Goal: Ask a question: Seek information or help from site administrators or community

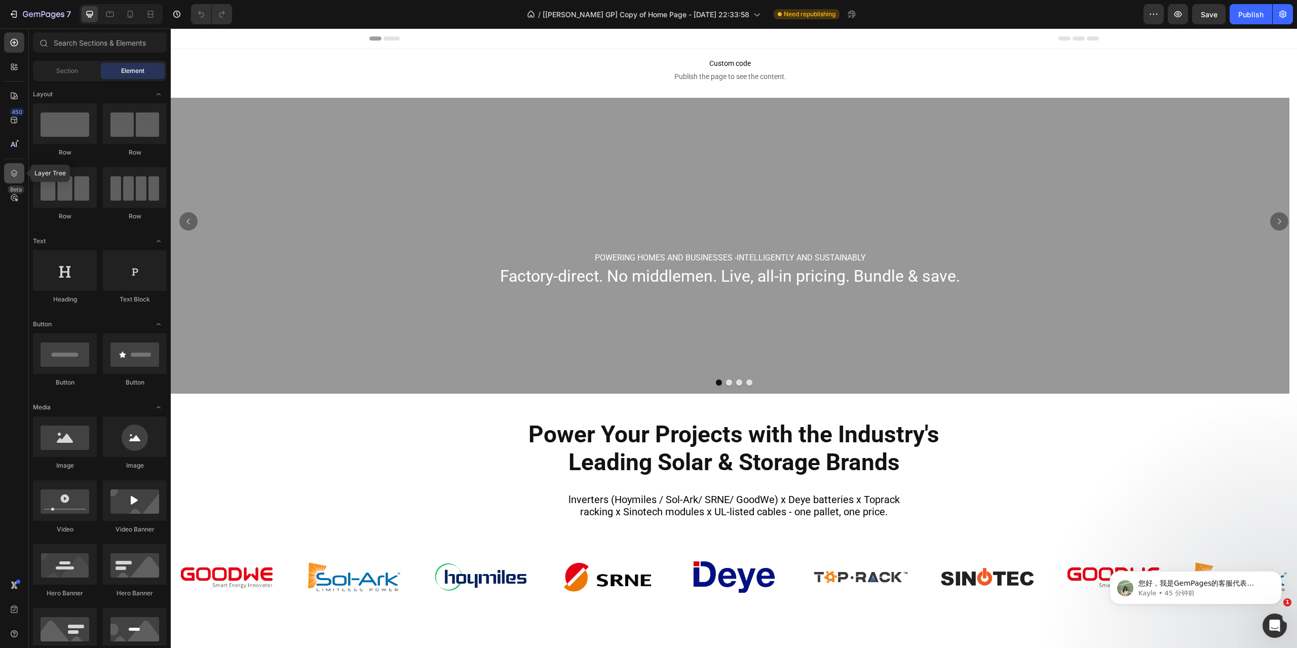
click at [15, 174] on icon at bounding box center [14, 173] width 10 height 10
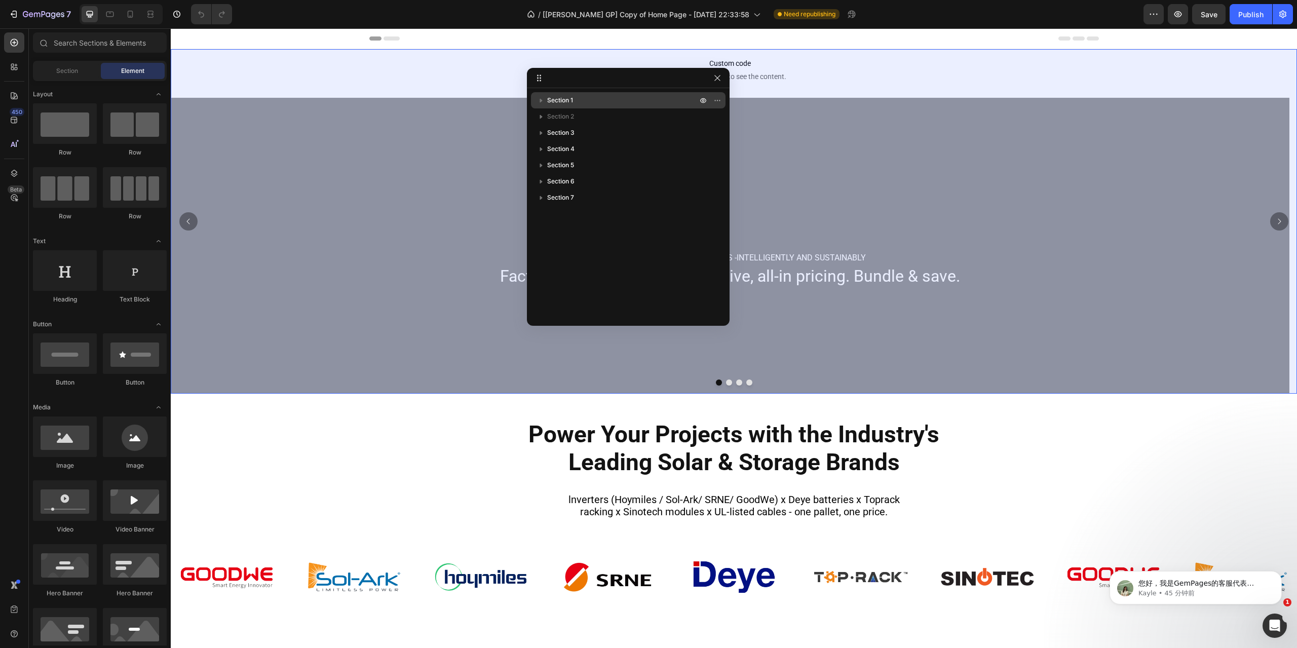
click at [538, 96] on icon "button" at bounding box center [541, 100] width 10 height 10
click at [562, 134] on icon "button" at bounding box center [561, 133] width 10 height 10
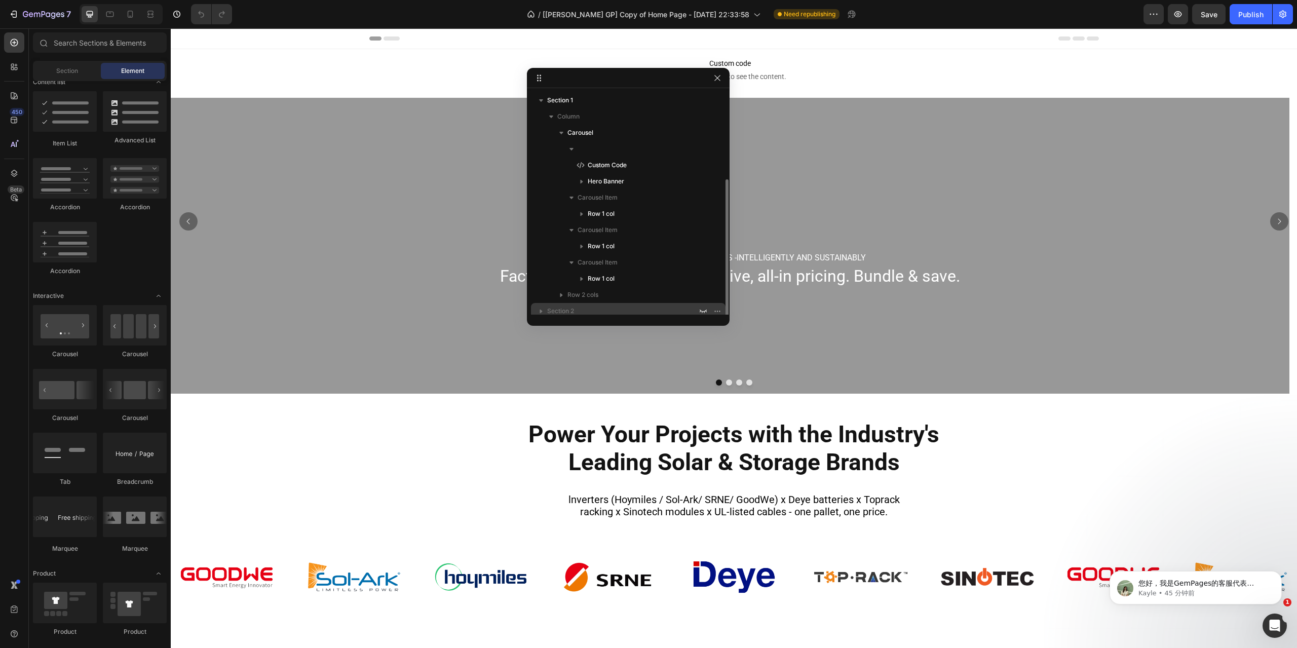
scroll to position [86, 0]
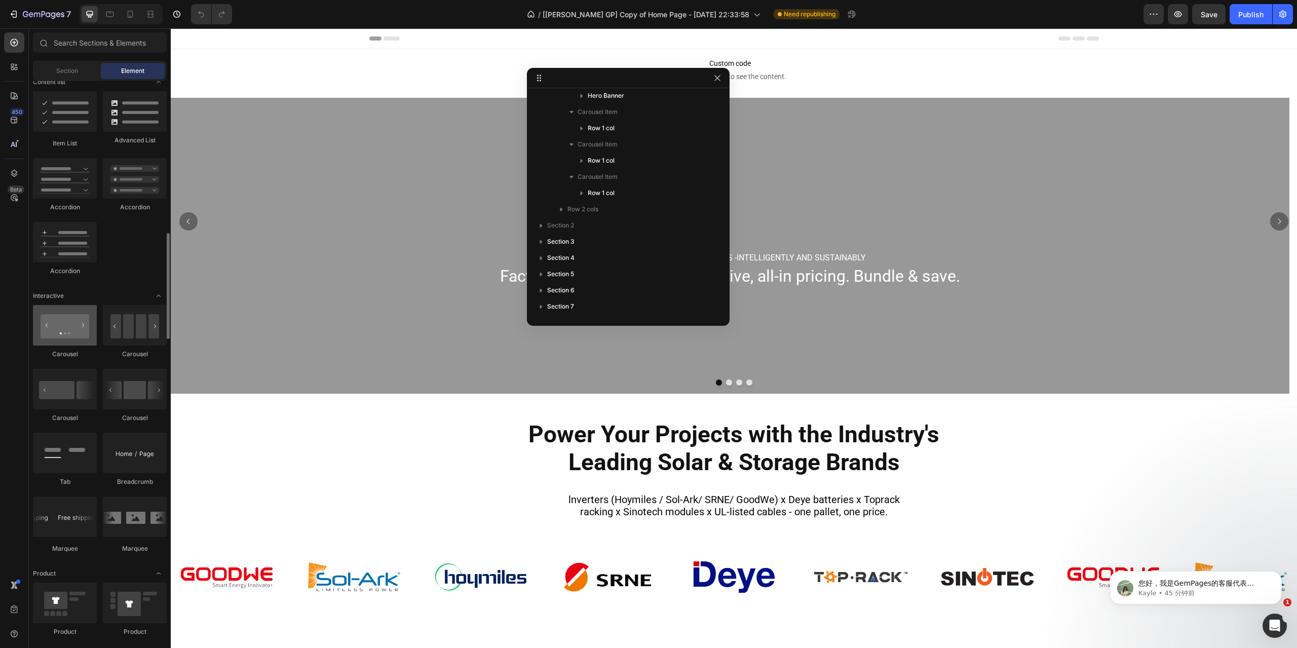
click at [67, 330] on div at bounding box center [65, 325] width 64 height 41
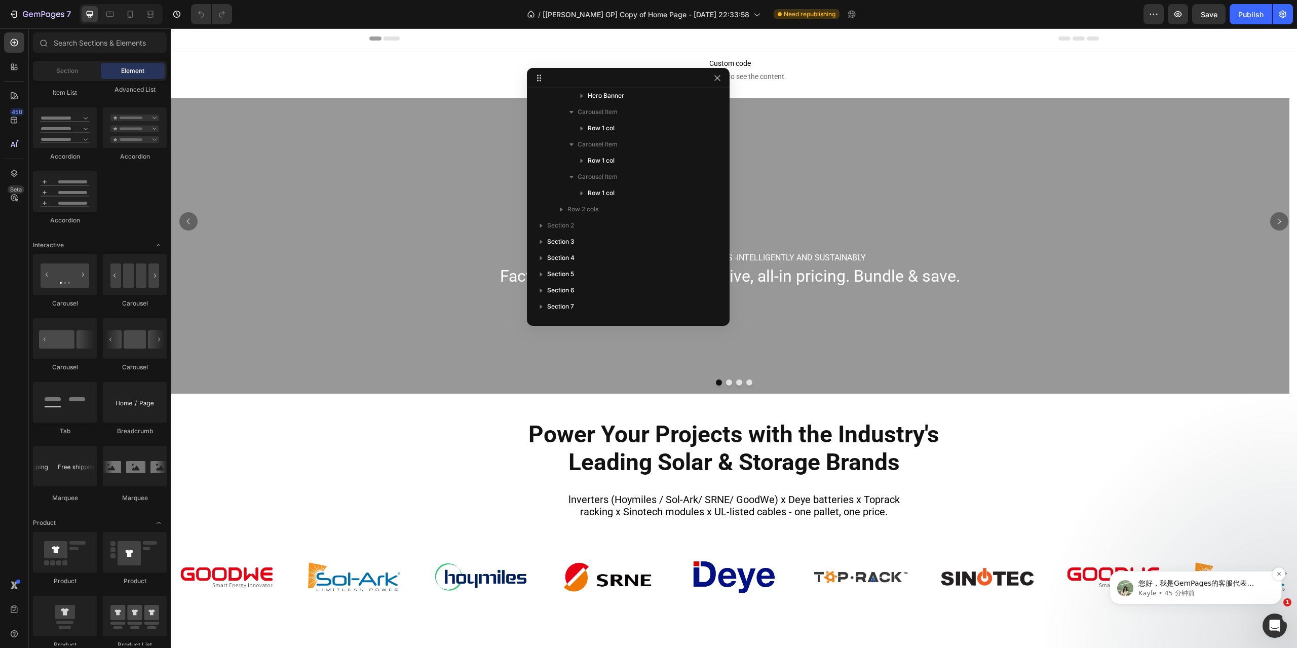
click at [1174, 591] on p "Kayle • 45 分钟前" at bounding box center [1203, 593] width 131 height 9
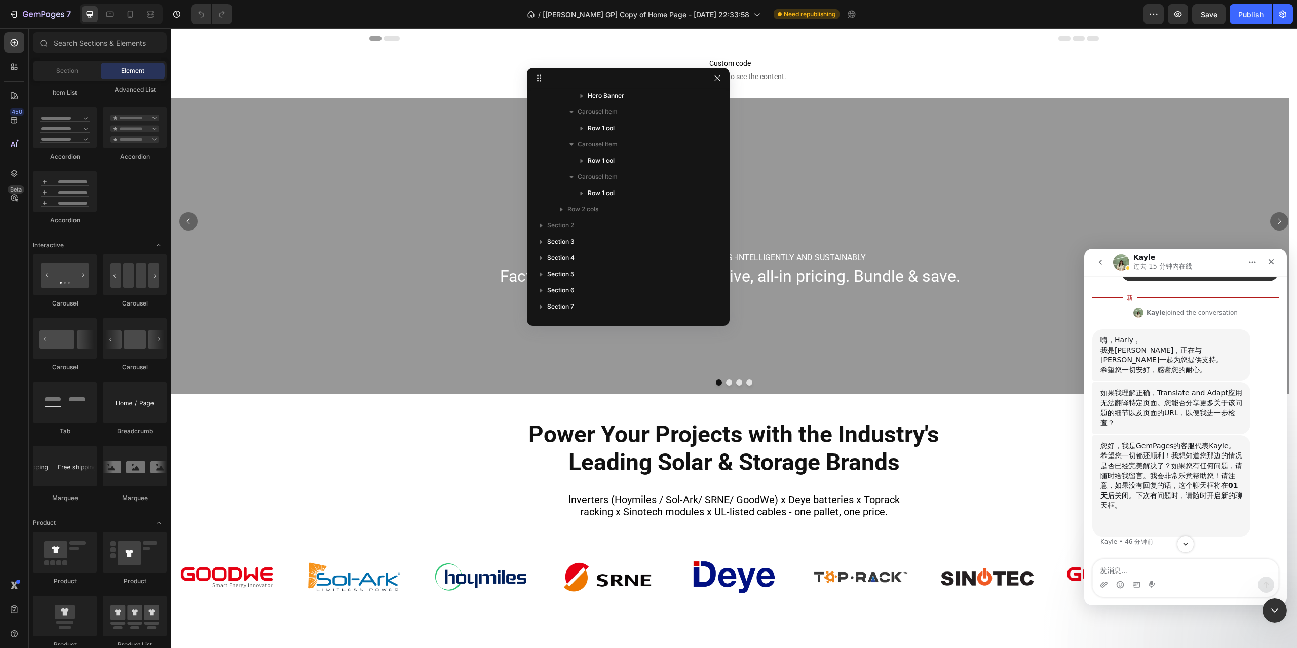
scroll to position [3263, 0]
click at [1118, 570] on textarea "发消息..." at bounding box center [1185, 567] width 185 height 17
click at [1105, 584] on icon "上传附件" at bounding box center [1104, 585] width 8 height 8
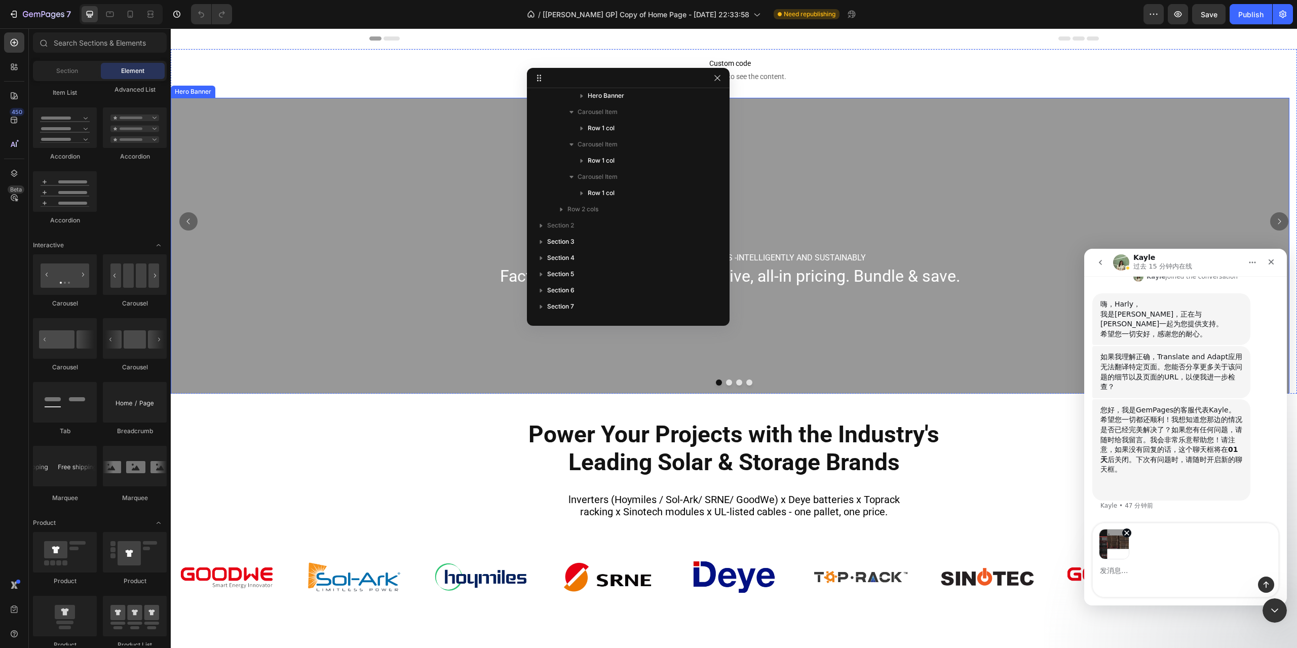
scroll to position [3299, 0]
click at [1124, 569] on textarea "发消息..." at bounding box center [1185, 567] width 185 height 17
type textarea "w"
type textarea "问下 这几个组件是GemPages本身自有的组件么"
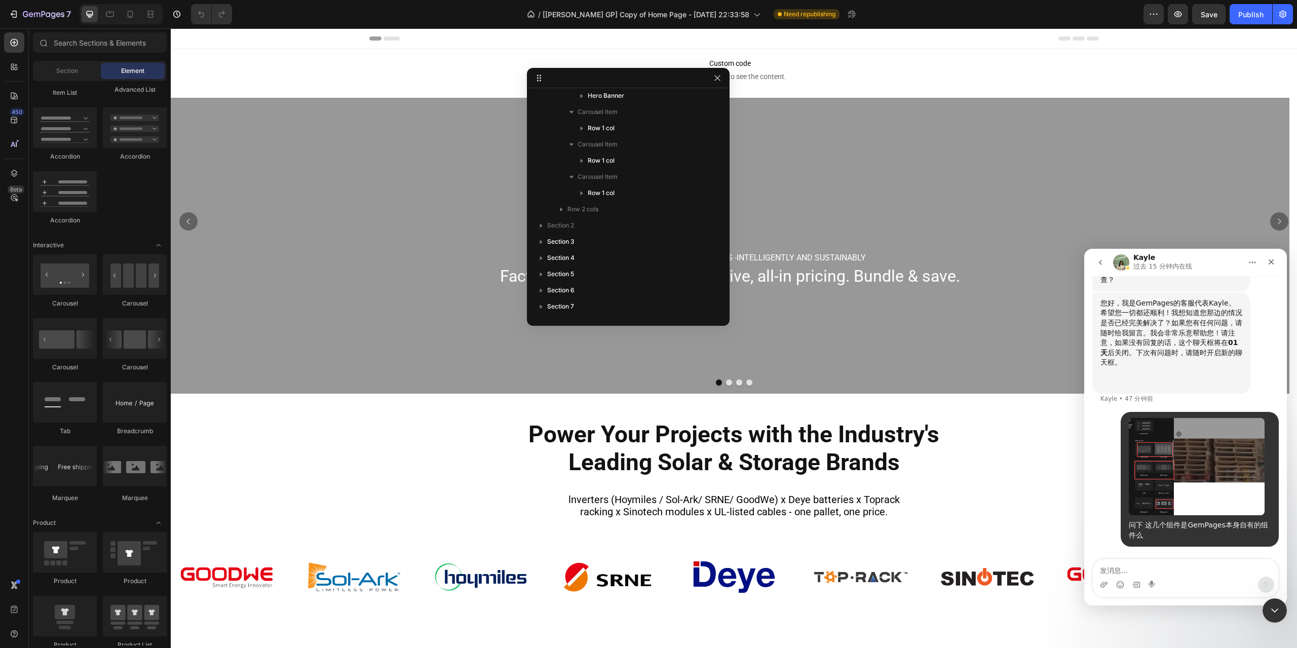
scroll to position [3389, 0]
click at [1164, 524] on div "问下 这几个组件是GemPages本身自有的组件么" at bounding box center [1200, 530] width 142 height 20
copy div "问下 这几个组件是GemPages本身自有的组件么"
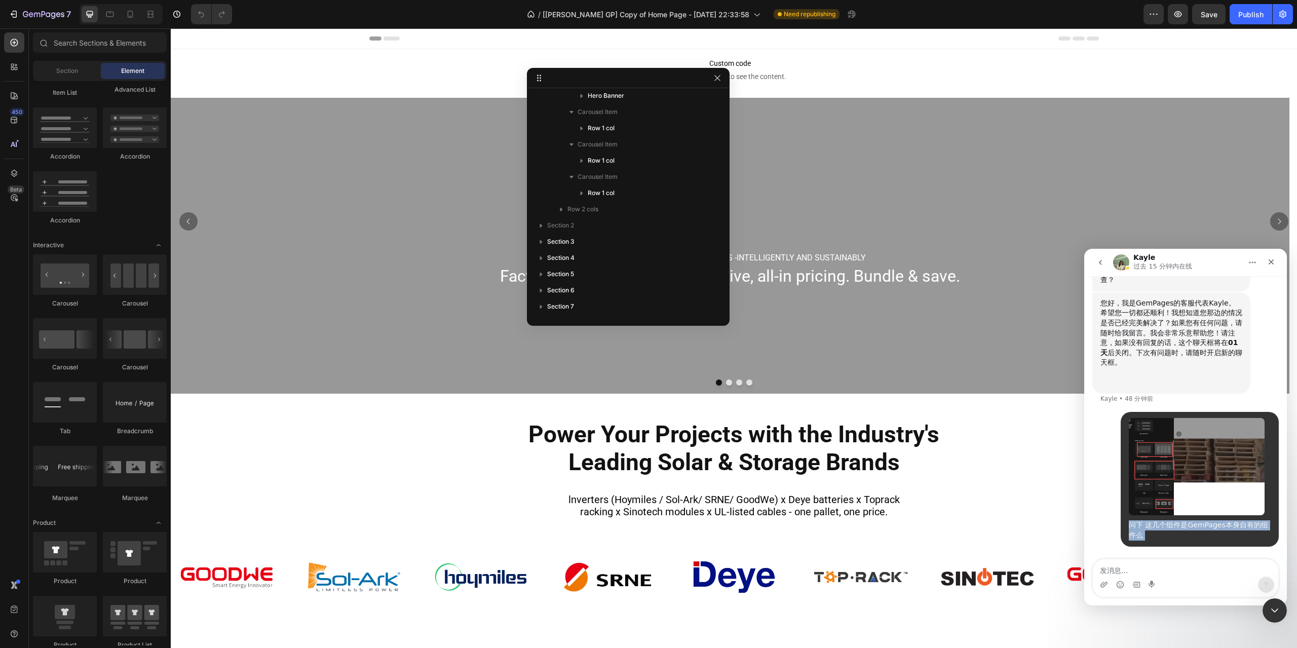
click at [1100, 258] on icon "go back" at bounding box center [1100, 262] width 8 height 8
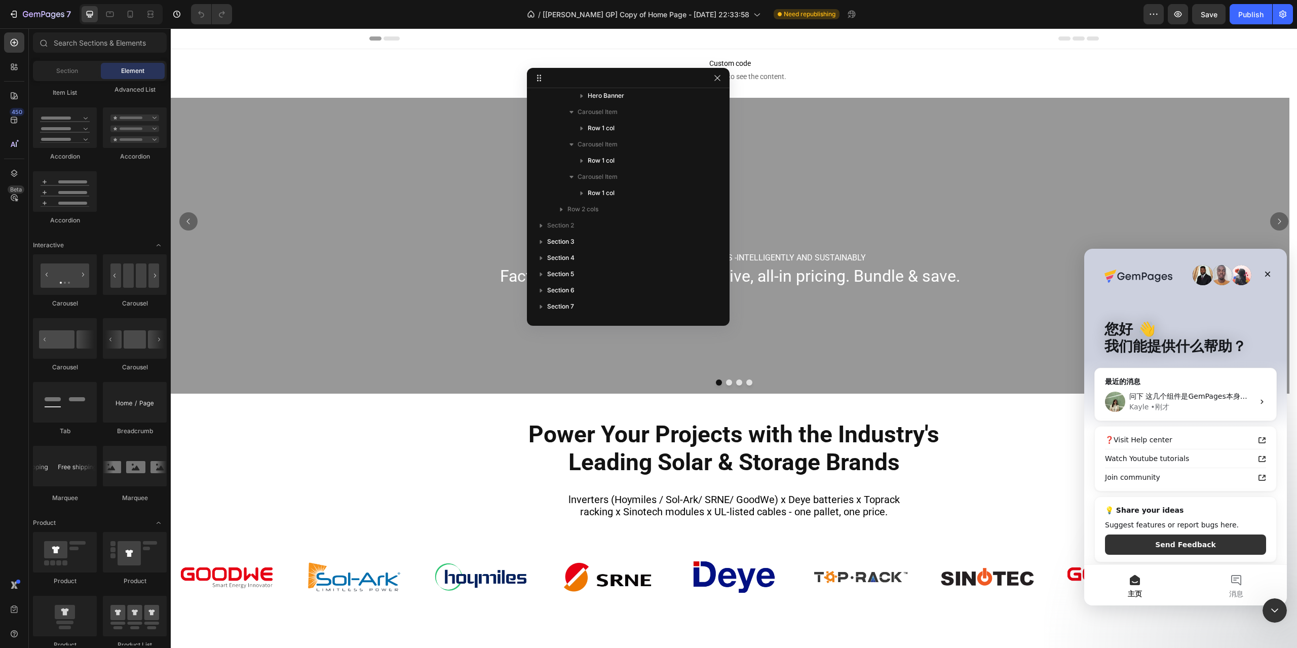
scroll to position [0, 0]
click at [1218, 272] on img "Intercom Messenger" at bounding box center [1222, 275] width 20 height 20
click at [1269, 274] on icon "关闭" at bounding box center [1267, 274] width 8 height 8
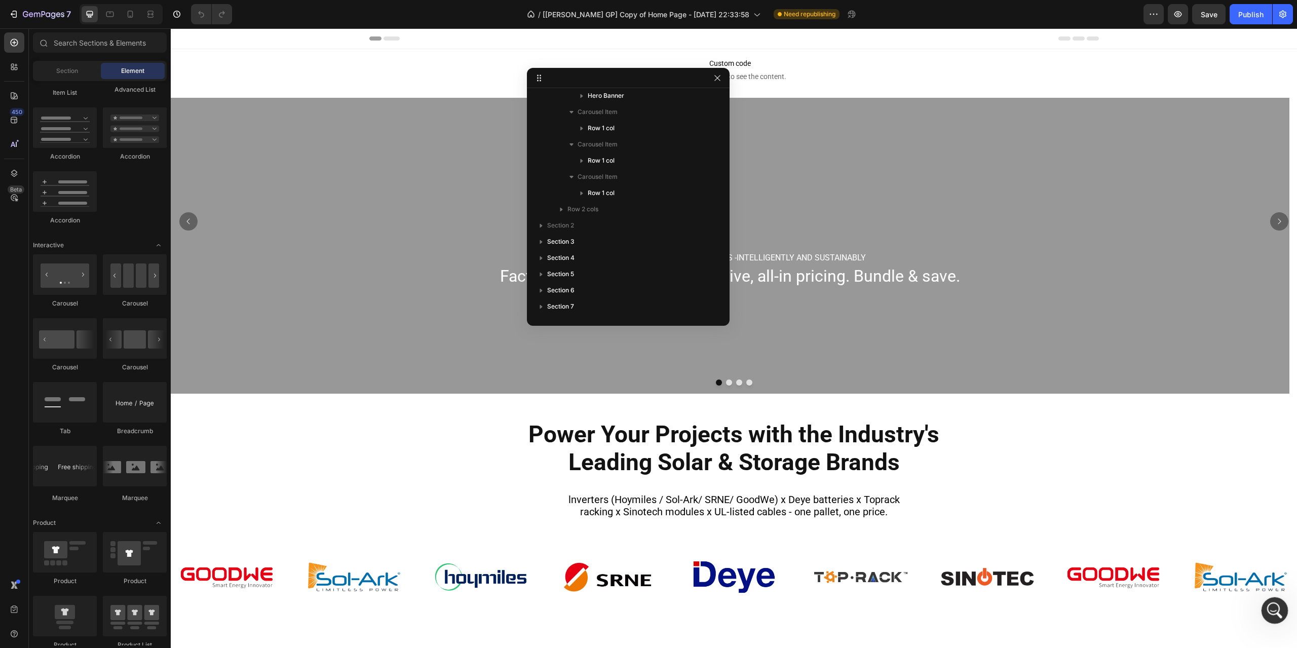
click at [1265, 604] on div "打开 Intercom Messenger" at bounding box center [1272, 608] width 33 height 33
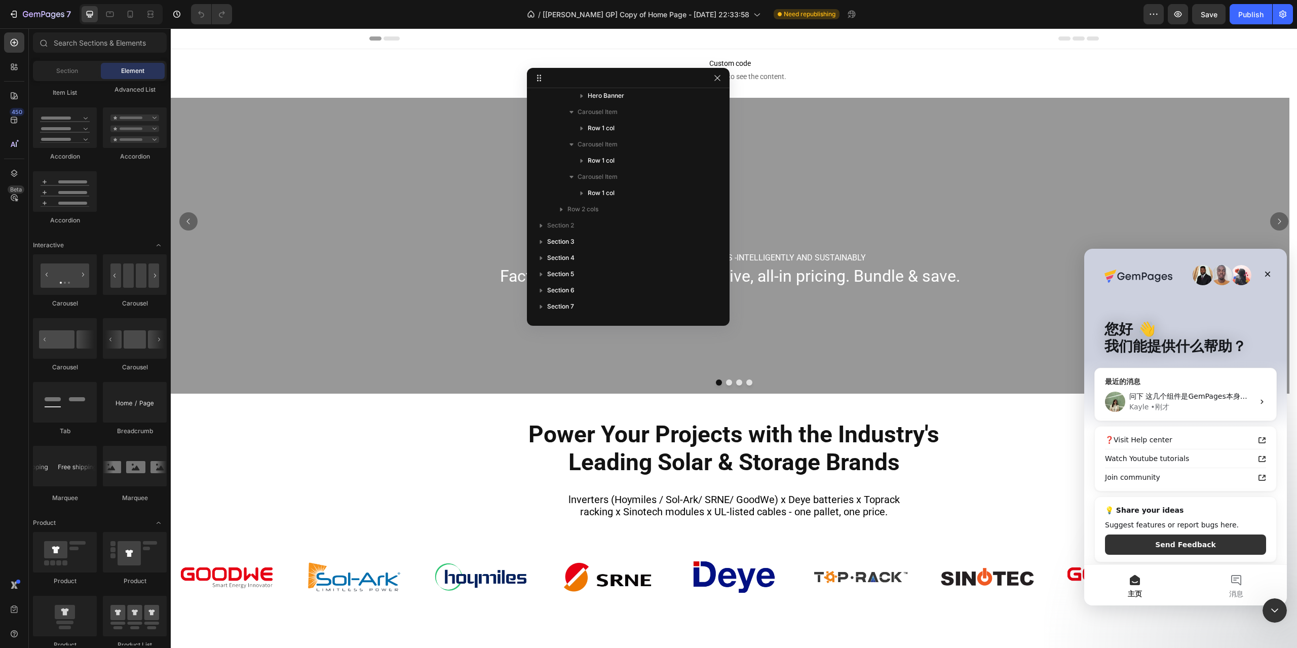
click at [1119, 380] on div "最近的消息" at bounding box center [1185, 381] width 161 height 11
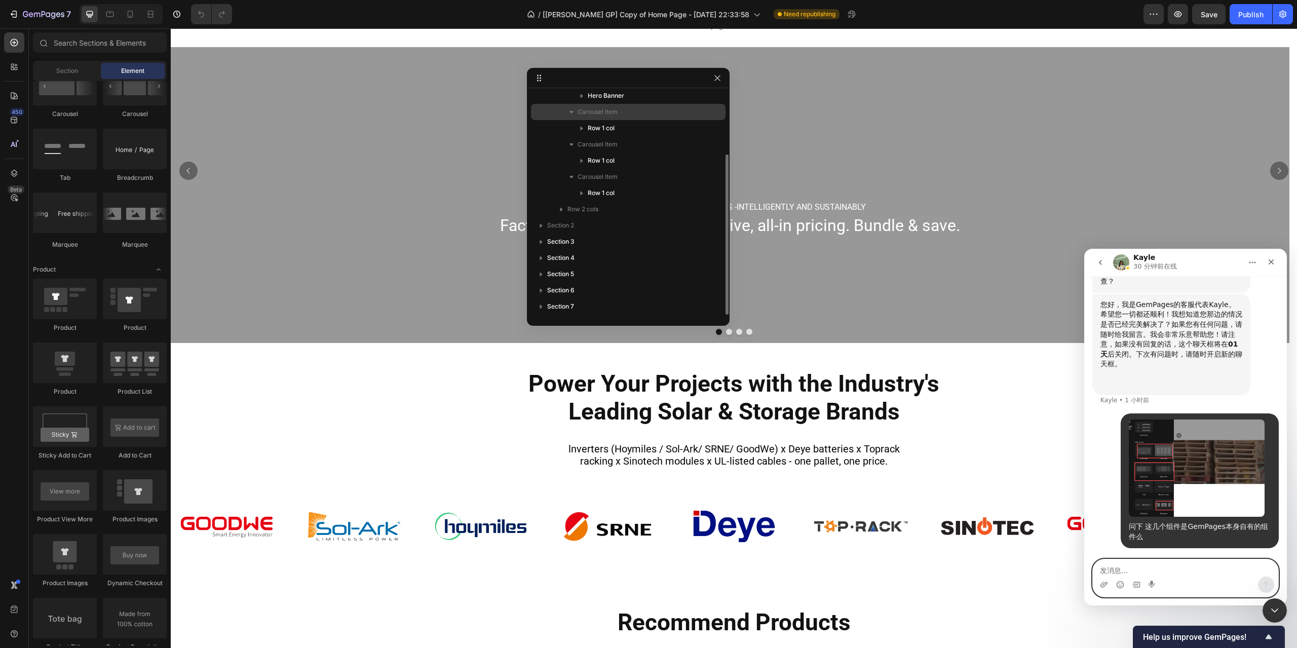
scroll to position [35, 0]
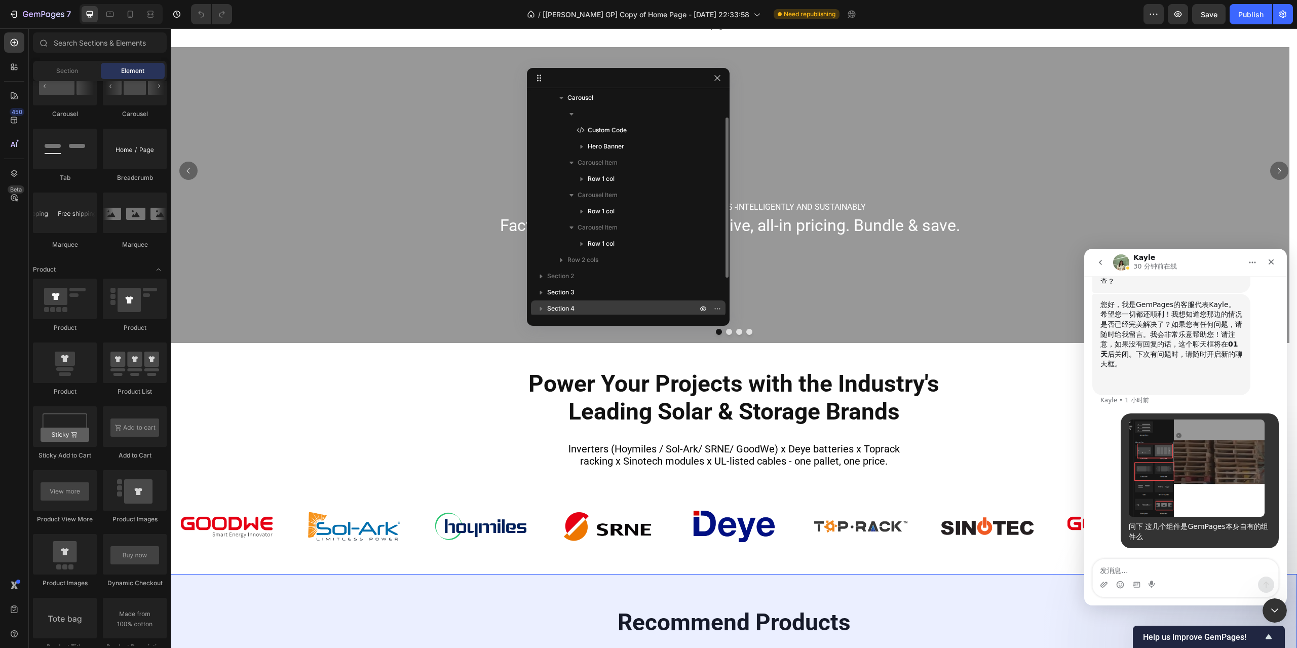
click at [588, 307] on p "Section 4" at bounding box center [623, 308] width 152 height 10
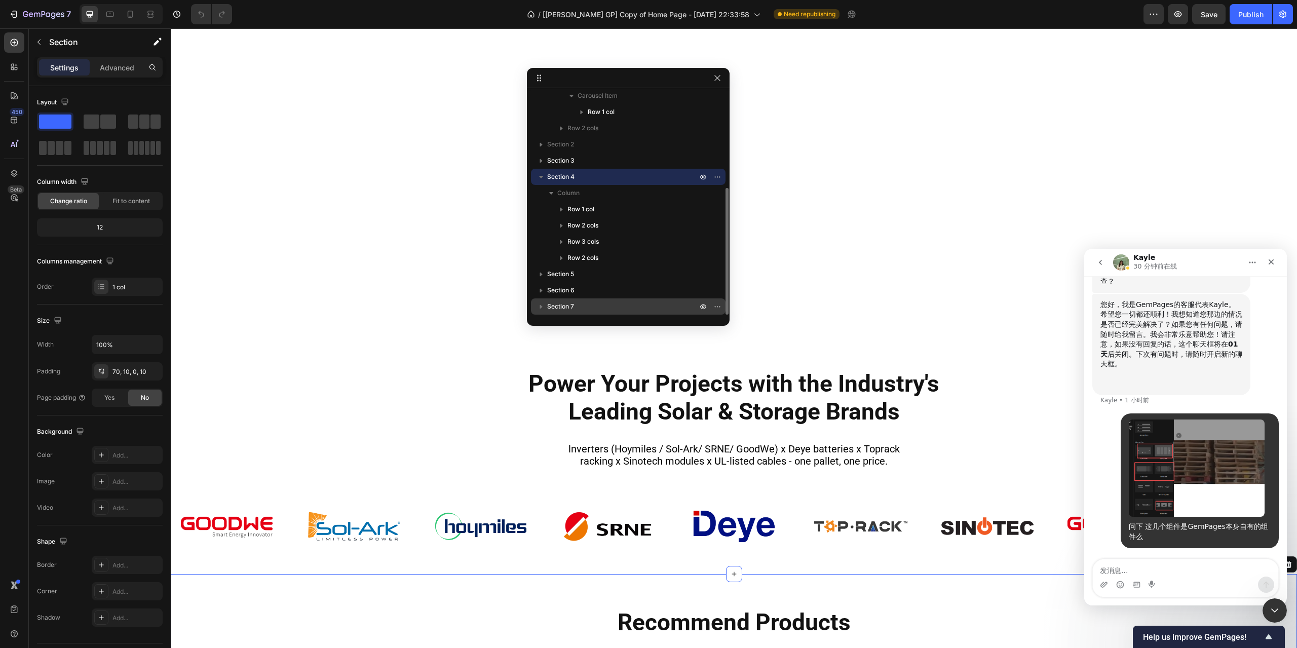
scroll to position [561, 0]
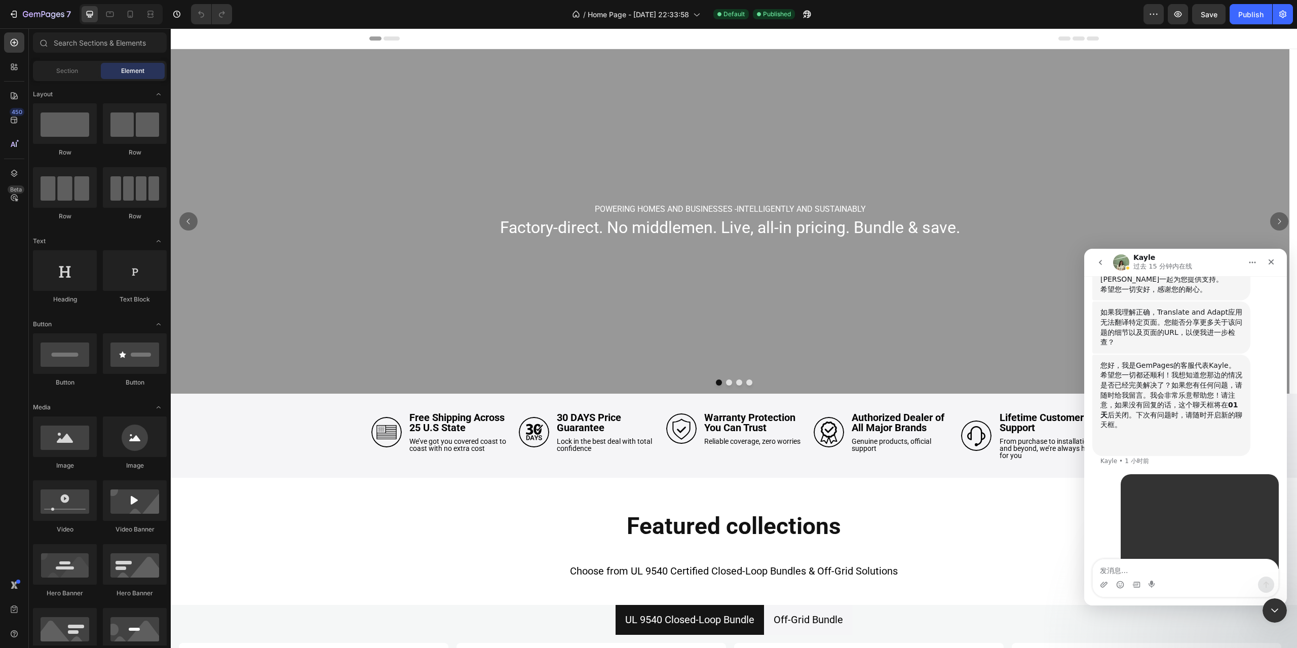
scroll to position [3389, 0]
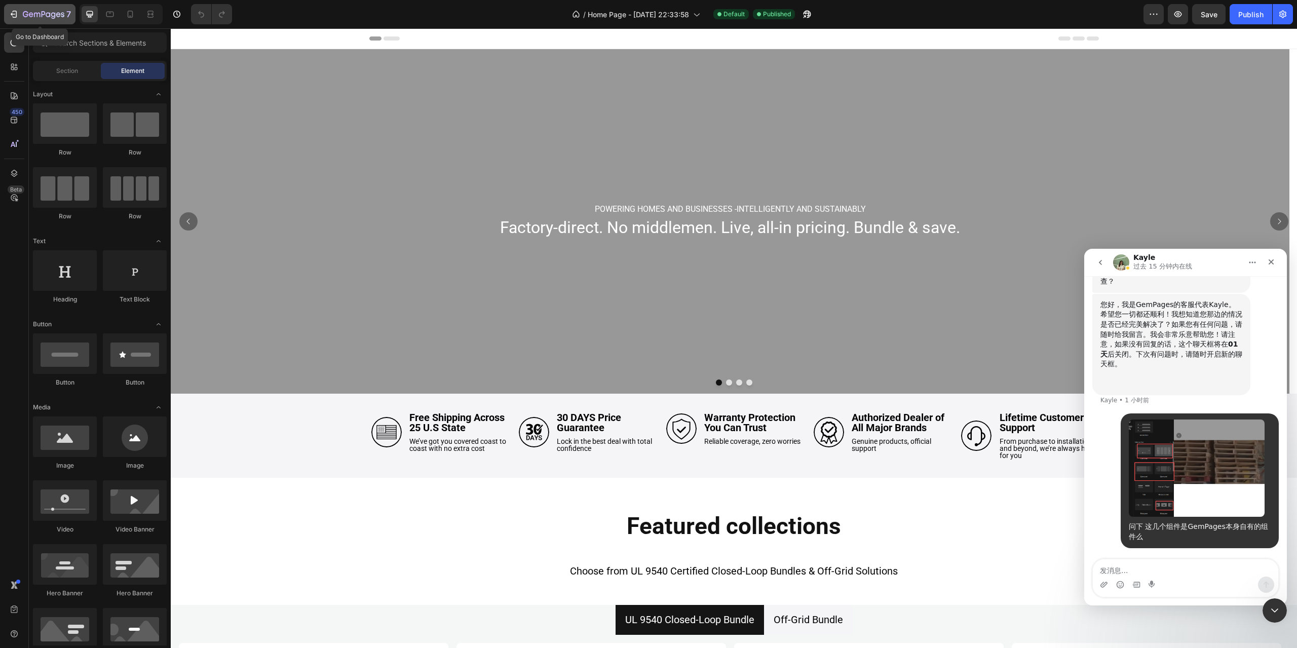
click at [20, 17] on div "7" at bounding box center [40, 14] width 62 height 12
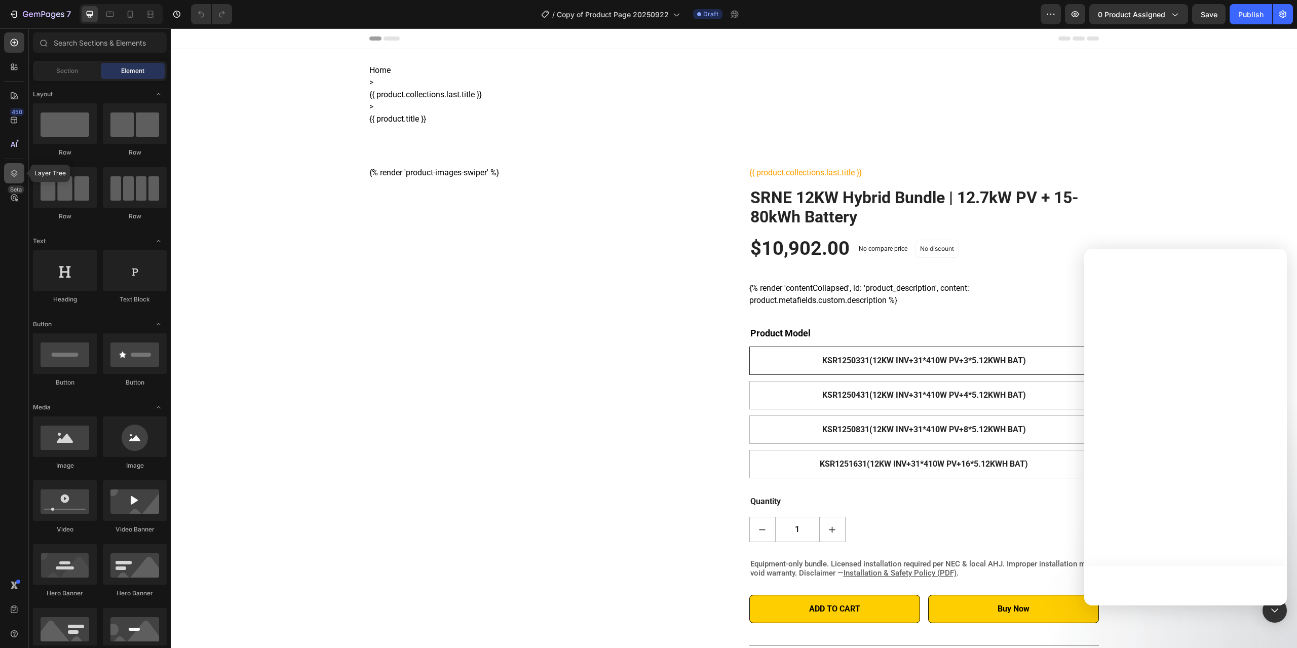
click at [10, 170] on icon at bounding box center [14, 173] width 10 height 10
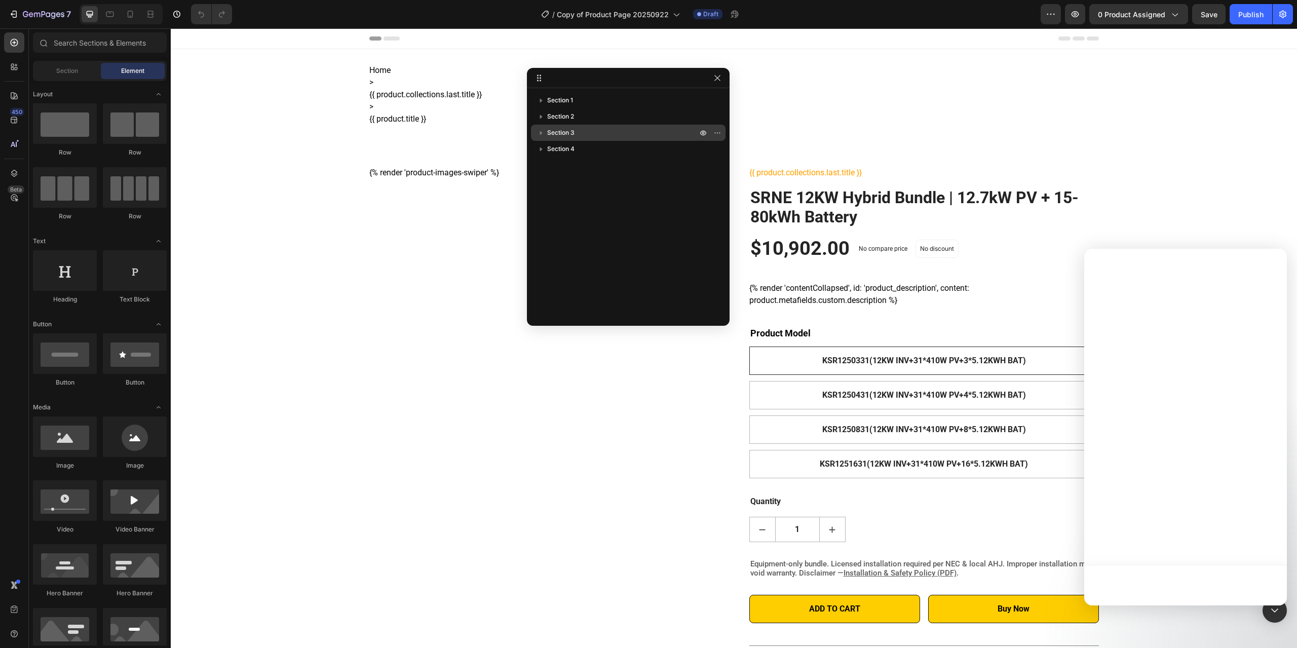
click at [578, 134] on p "Section 3" at bounding box center [623, 133] width 152 height 10
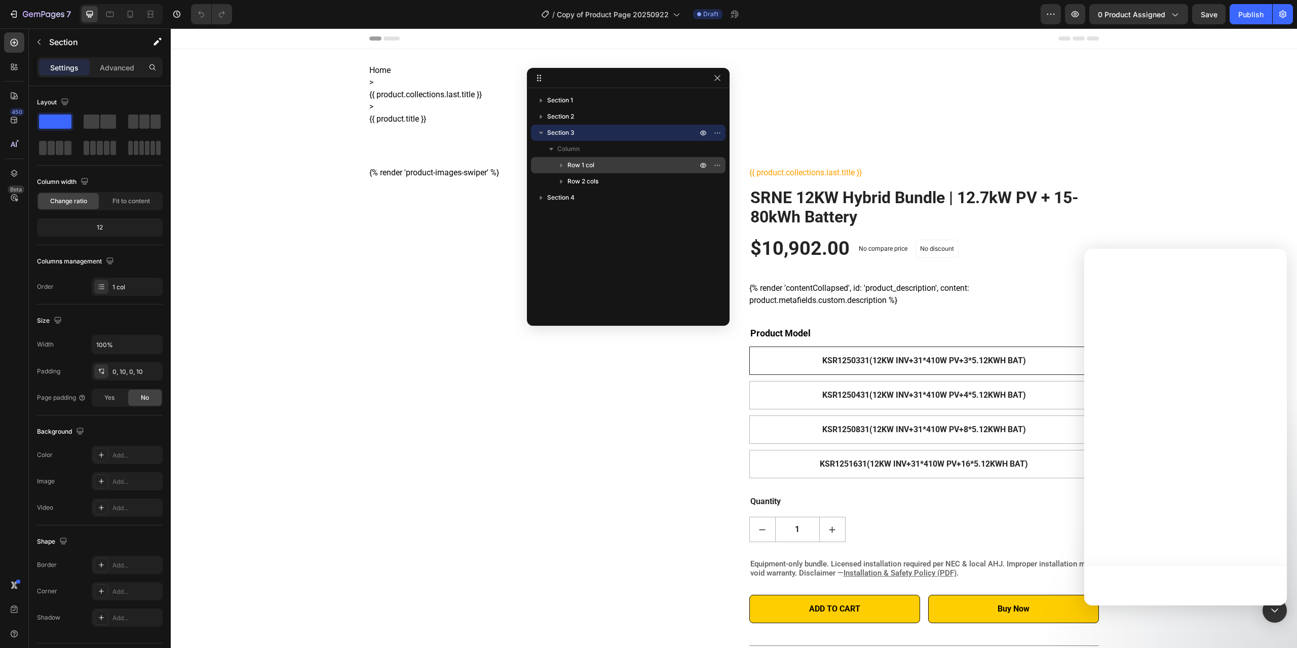
click at [578, 162] on span "Row 1 col" at bounding box center [580, 165] width 27 height 10
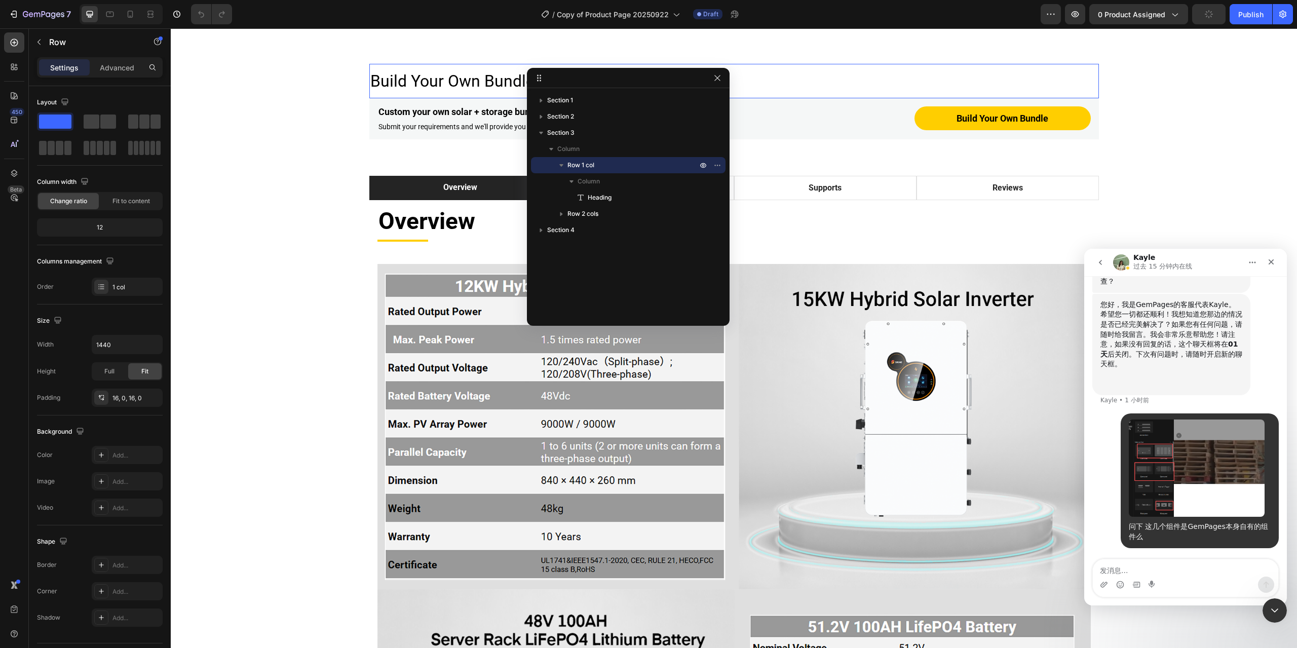
scroll to position [3389, 0]
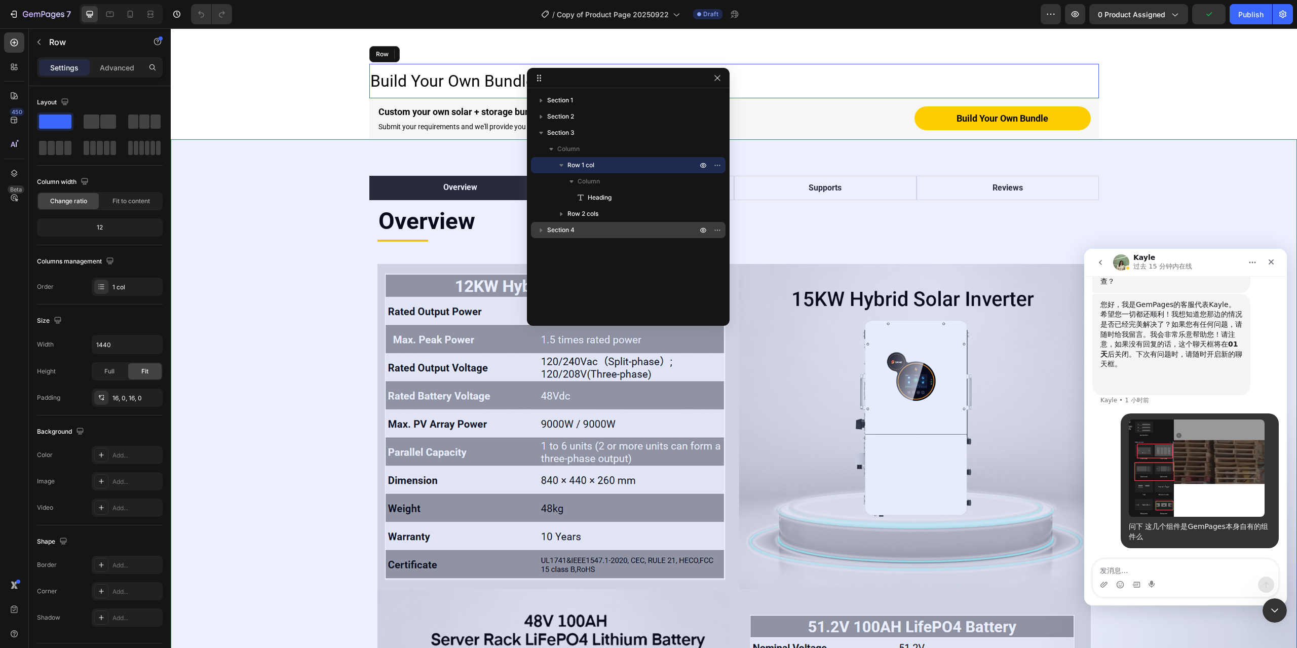
click at [573, 229] on span "Section 4" at bounding box center [560, 230] width 27 height 10
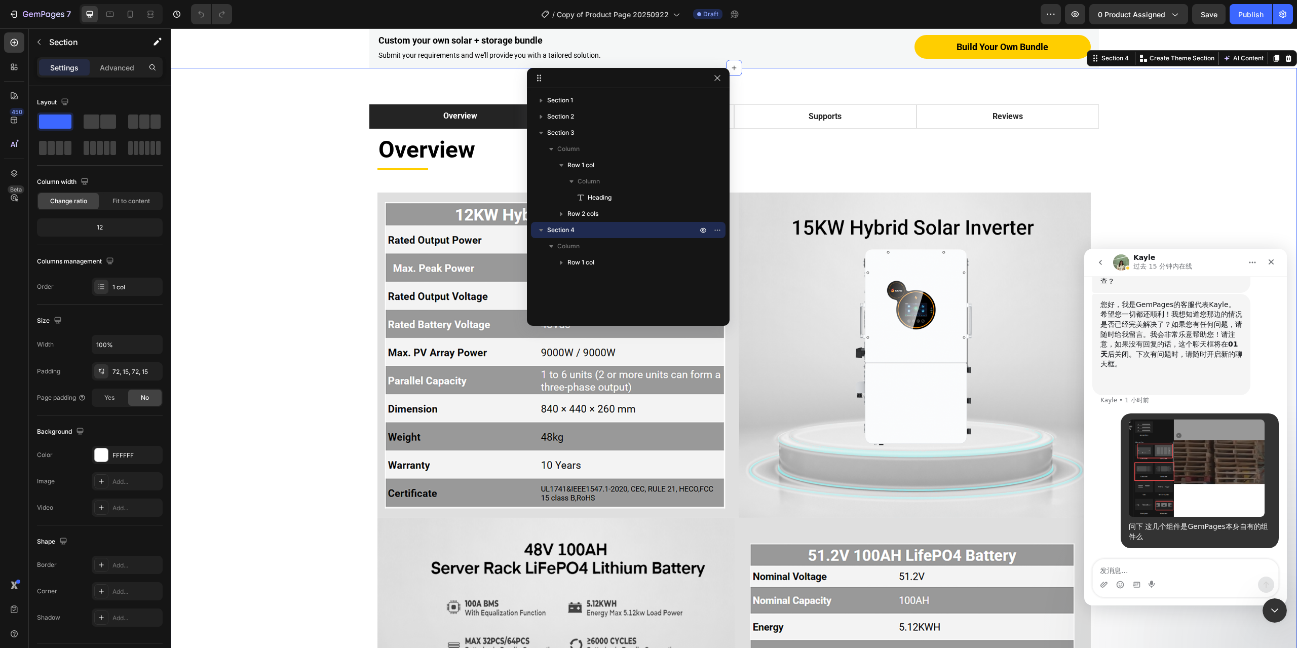
scroll to position [838, 0]
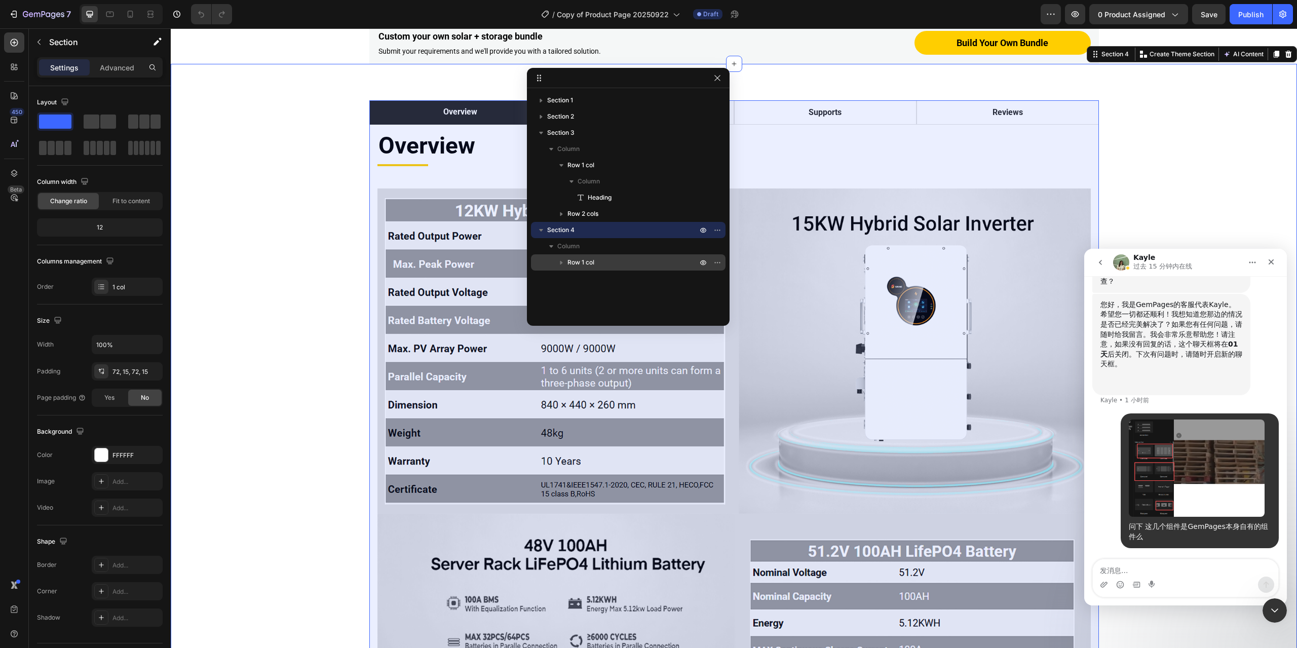
click at [587, 260] on span "Row 1 col" at bounding box center [580, 262] width 27 height 10
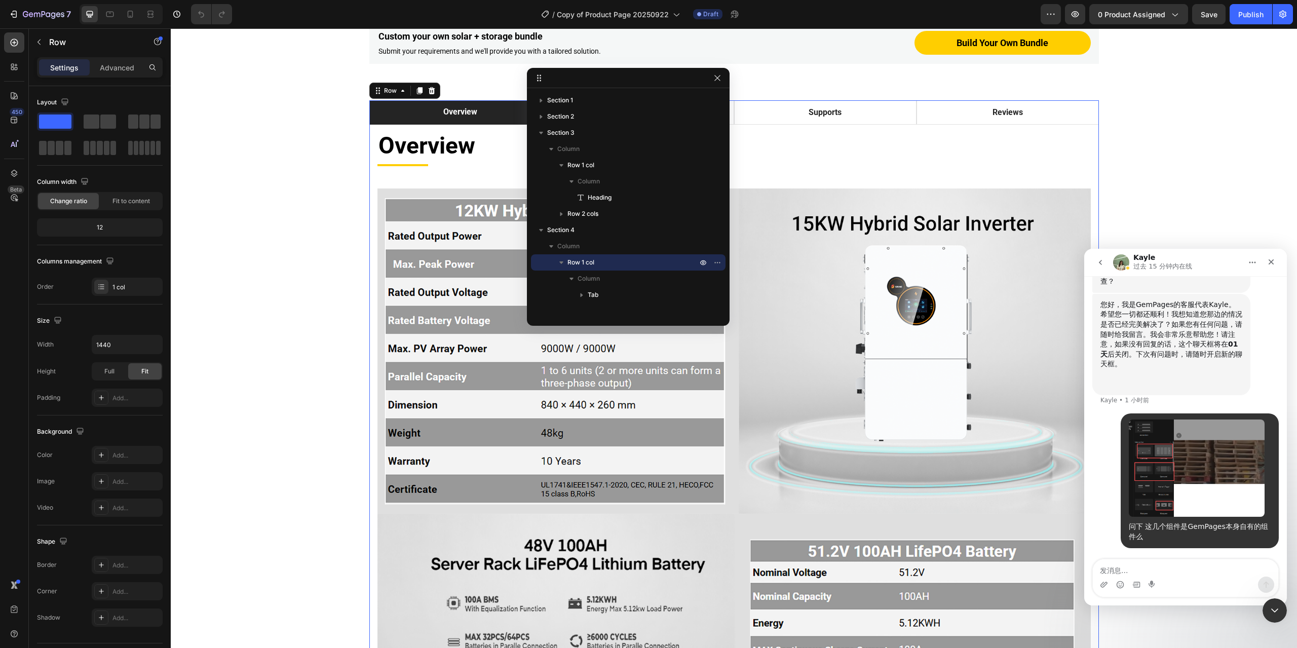
scroll to position [874, 0]
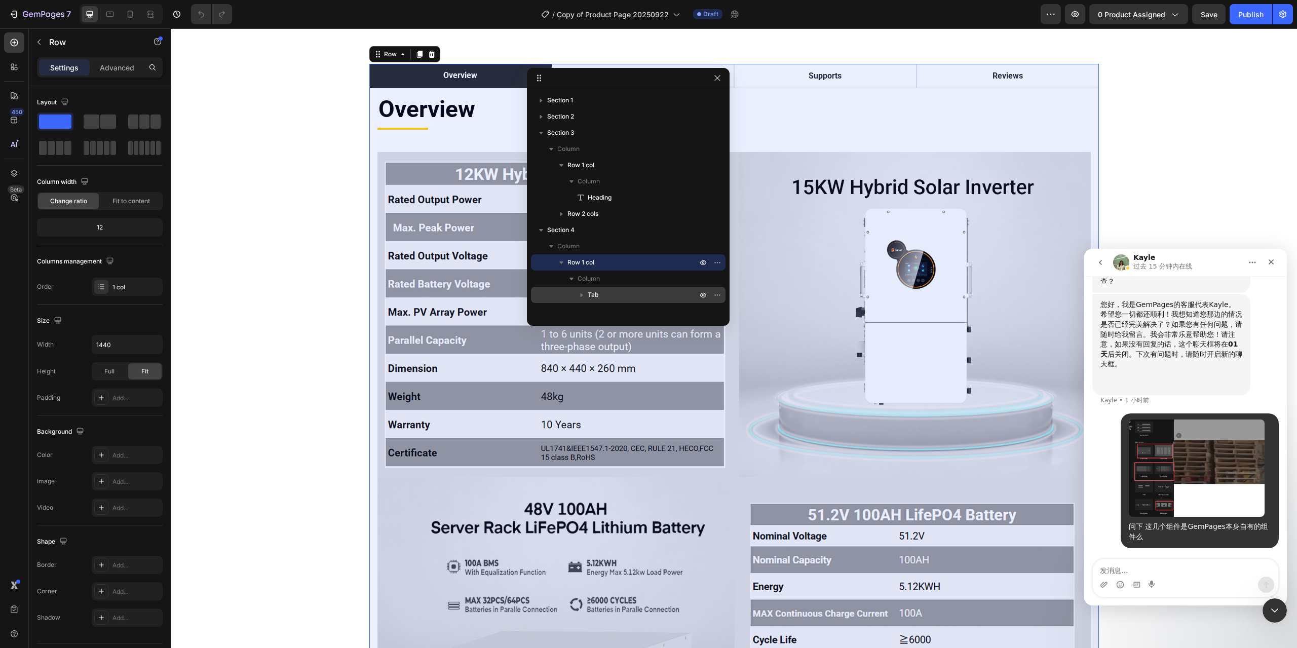
click at [605, 295] on p "Tab" at bounding box center [643, 295] width 111 height 10
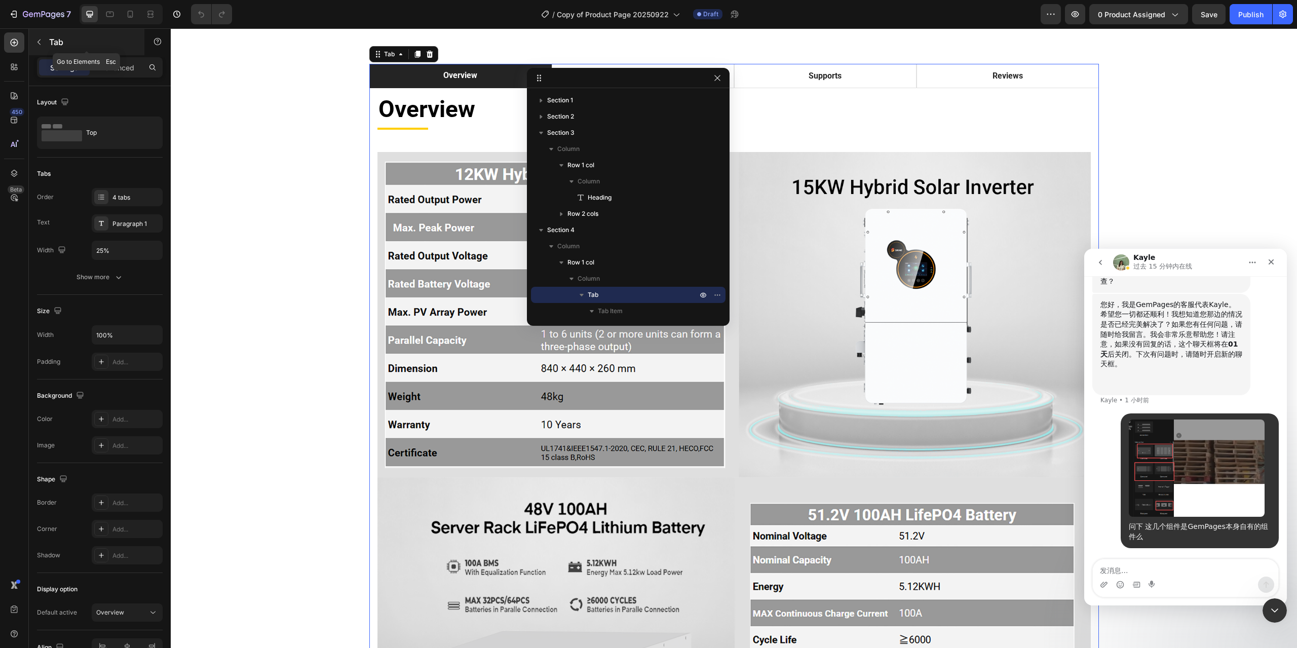
click at [42, 42] on icon "button" at bounding box center [39, 42] width 8 height 8
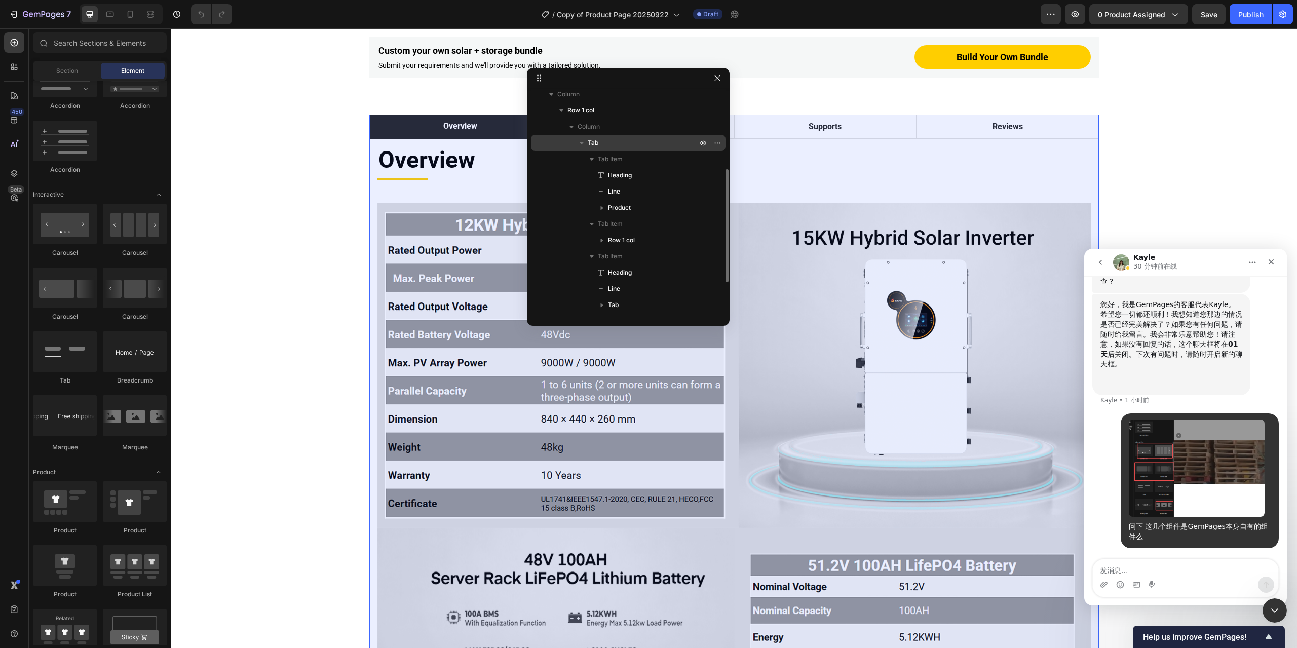
scroll to position [101, 0]
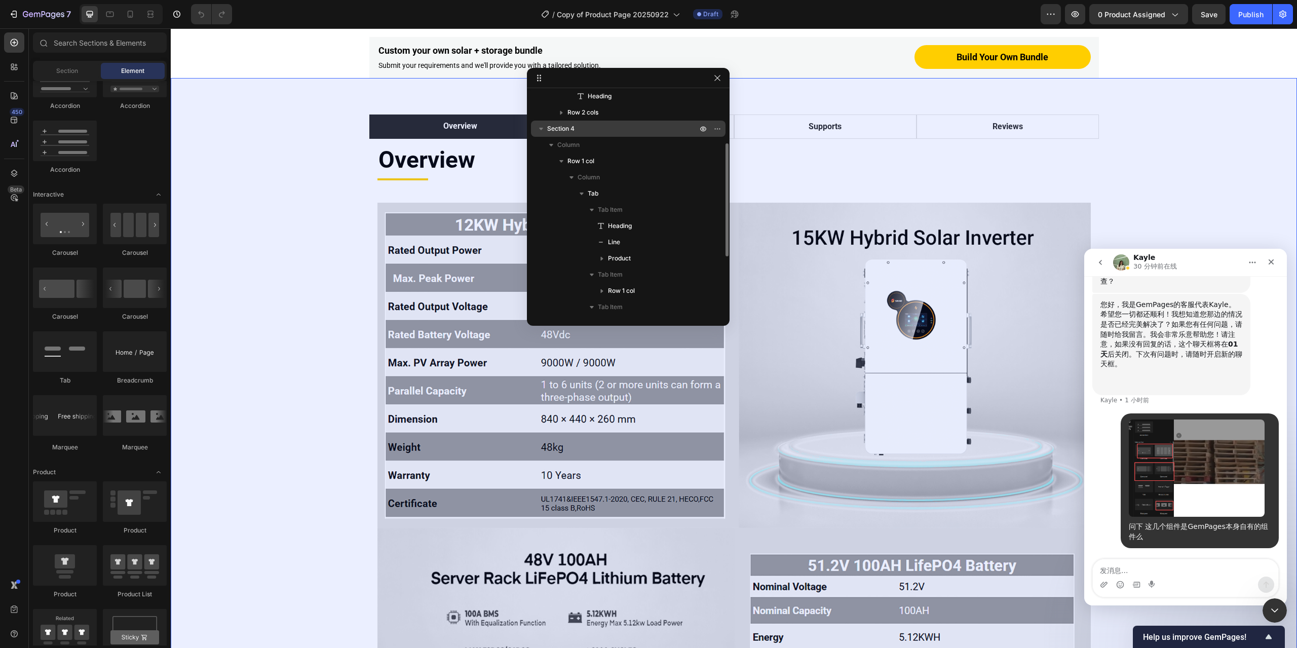
click at [541, 130] on icon "button" at bounding box center [541, 129] width 4 height 3
click at [719, 128] on icon "button" at bounding box center [717, 129] width 8 height 8
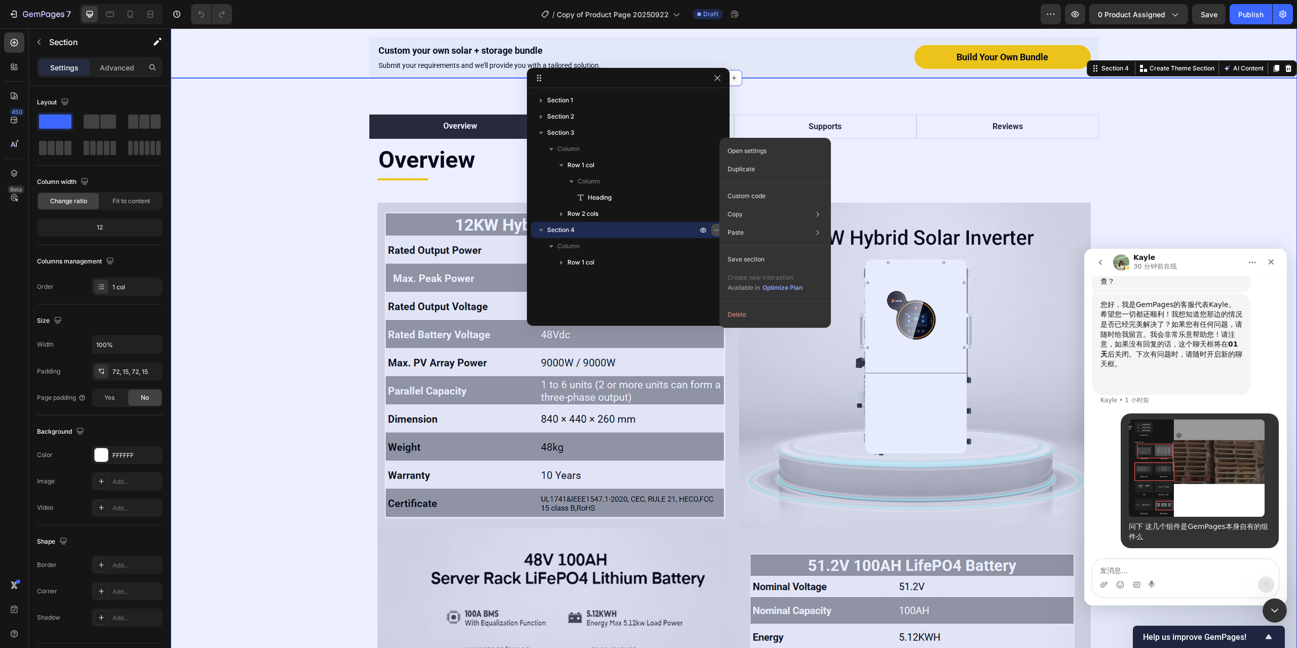
scroll to position [0, 0]
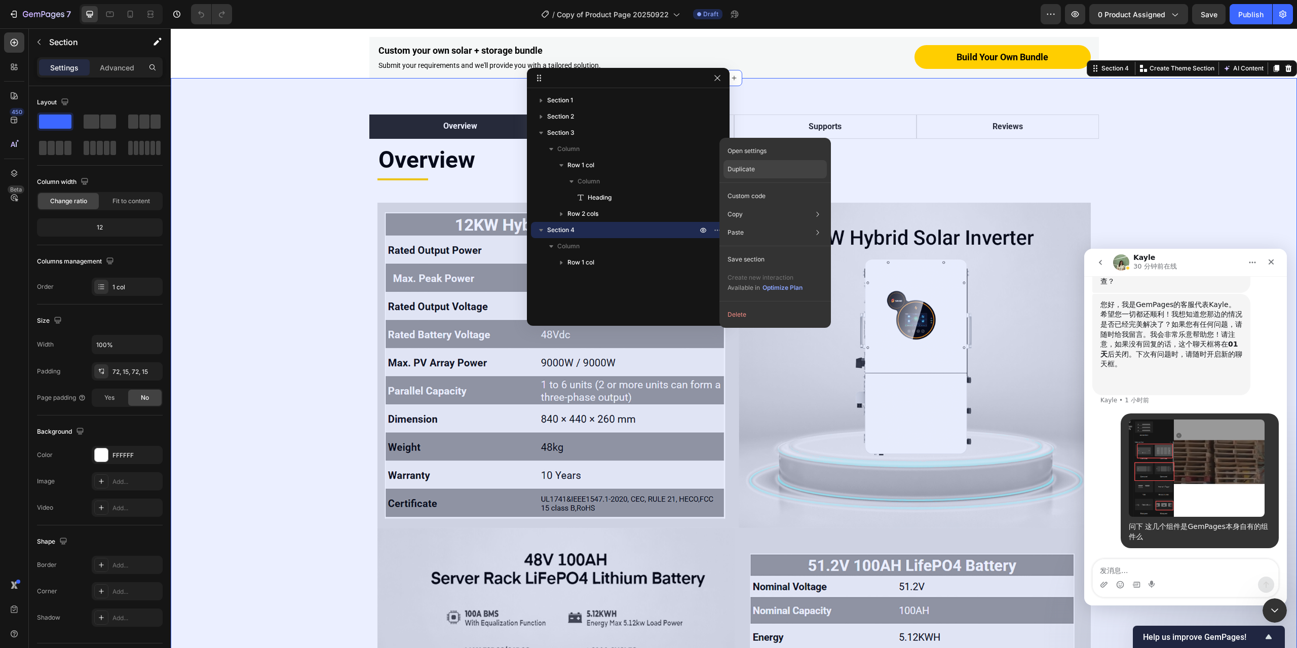
click at [771, 166] on div "Duplicate" at bounding box center [774, 169] width 103 height 18
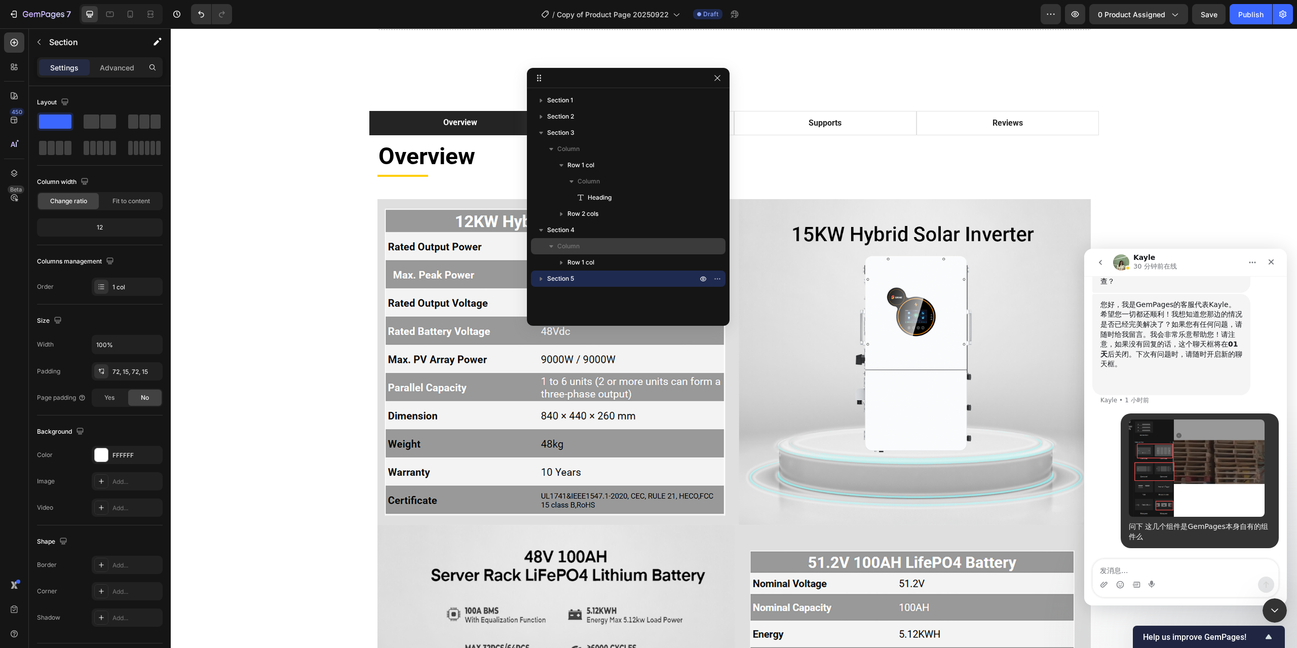
scroll to position [3289, 0]
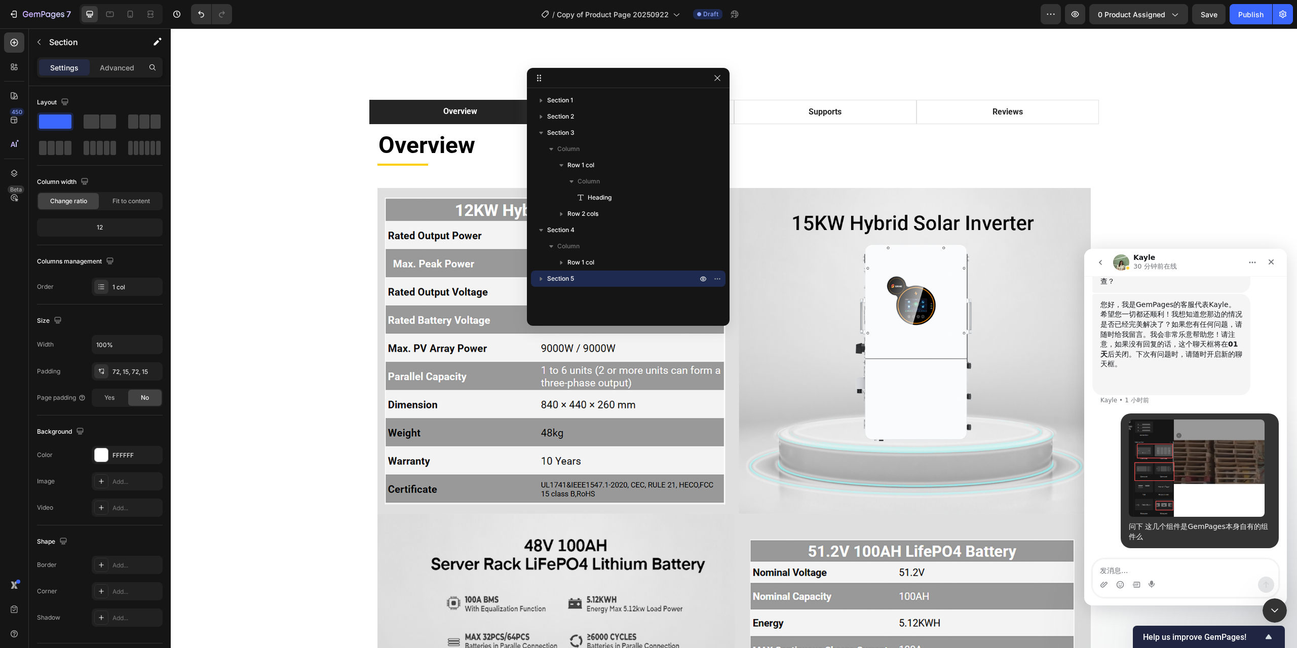
click at [539, 277] on icon "button" at bounding box center [541, 279] width 10 height 10
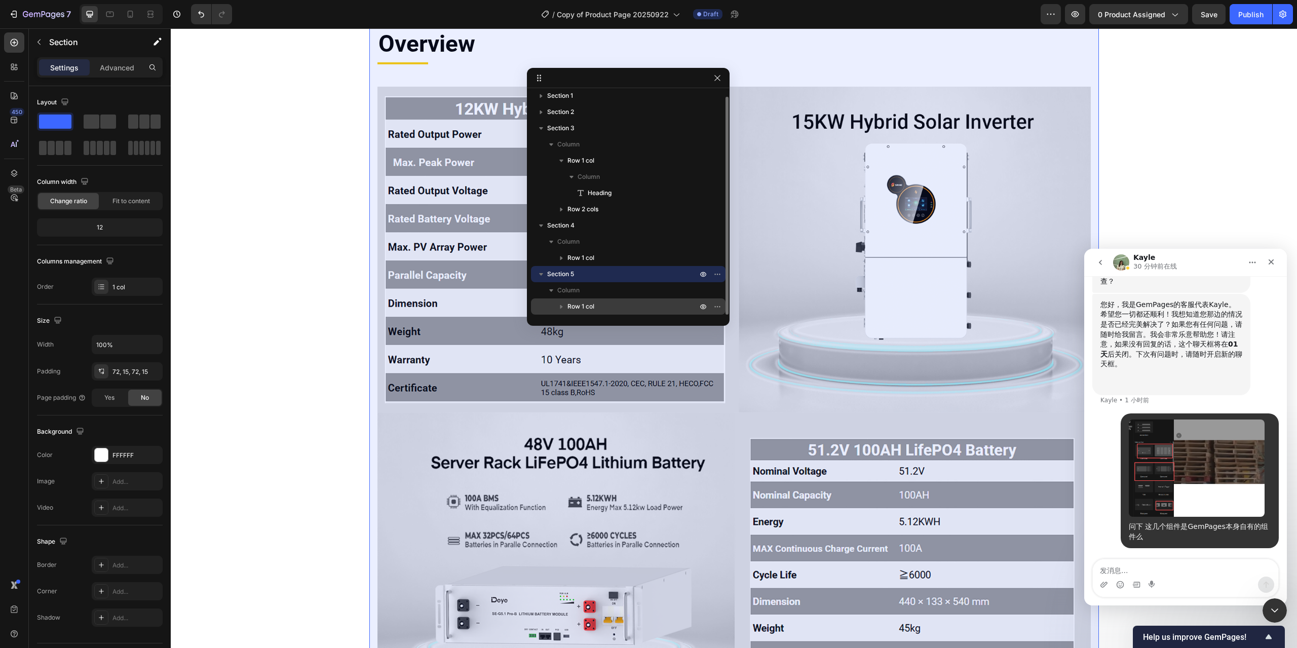
click at [562, 305] on icon "button" at bounding box center [561, 306] width 10 height 10
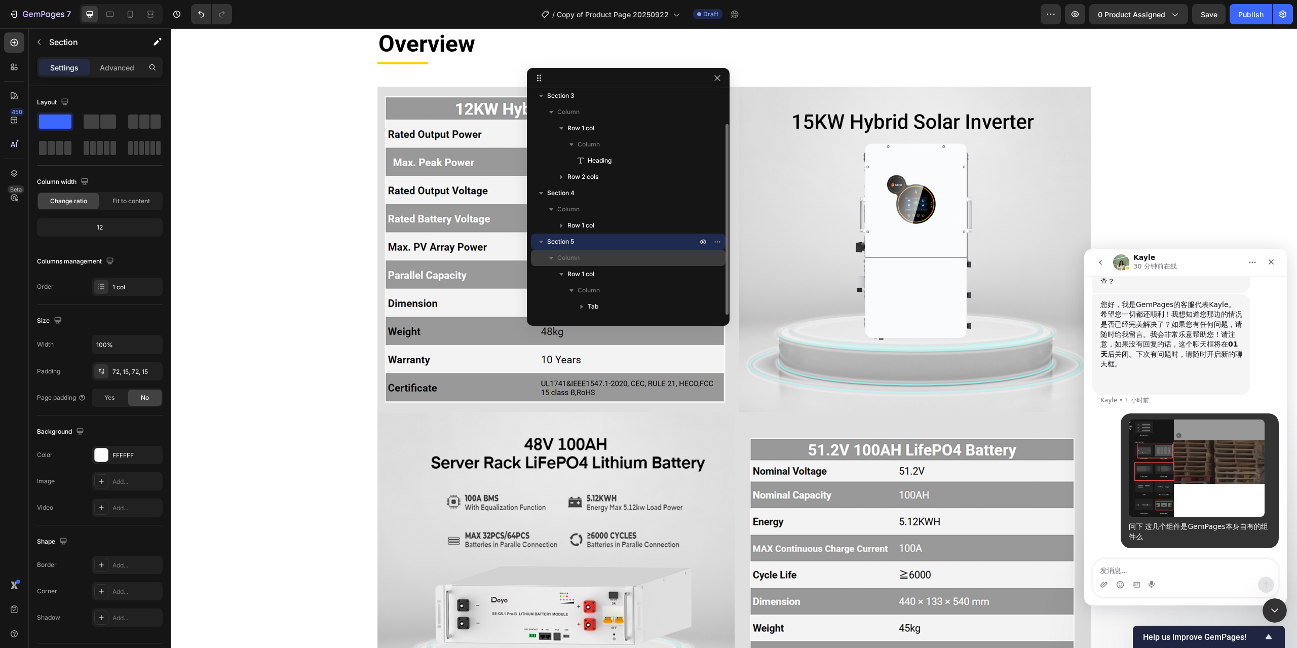
click at [552, 257] on icon "button" at bounding box center [551, 258] width 4 height 3
click at [572, 241] on span "Section 5" at bounding box center [560, 242] width 27 height 10
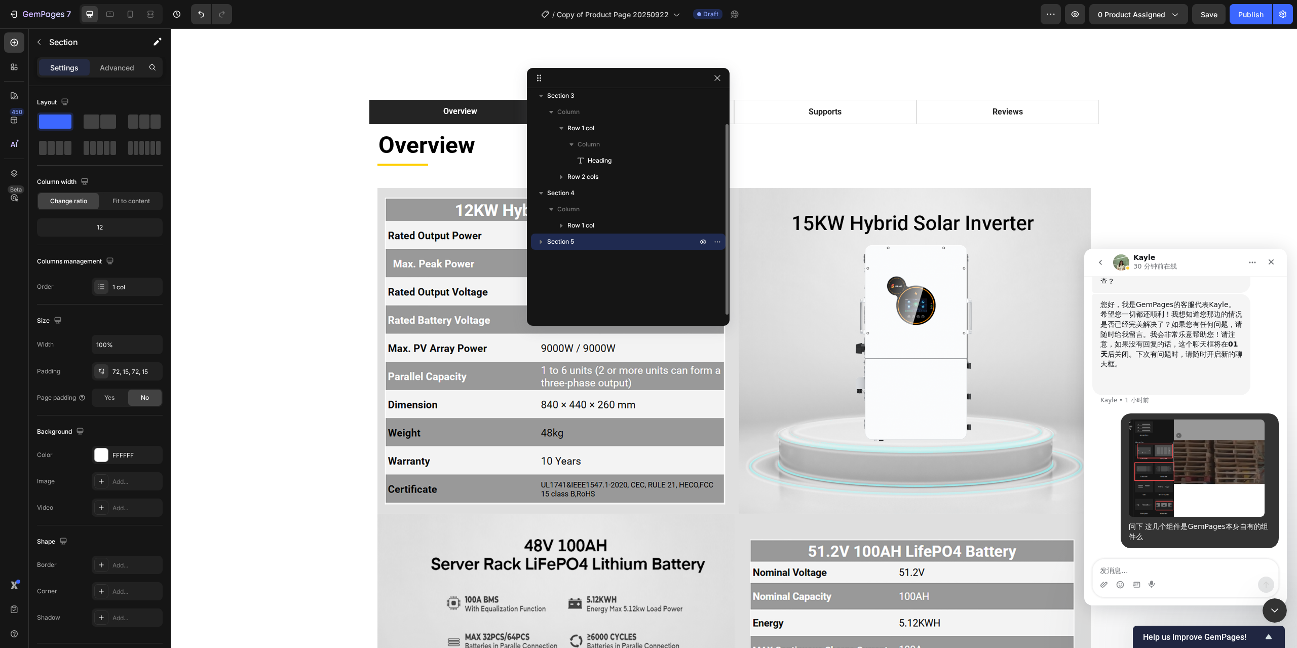
click at [572, 241] on span "Section 5" at bounding box center [560, 242] width 27 height 10
click at [13, 42] on icon at bounding box center [14, 42] width 10 height 10
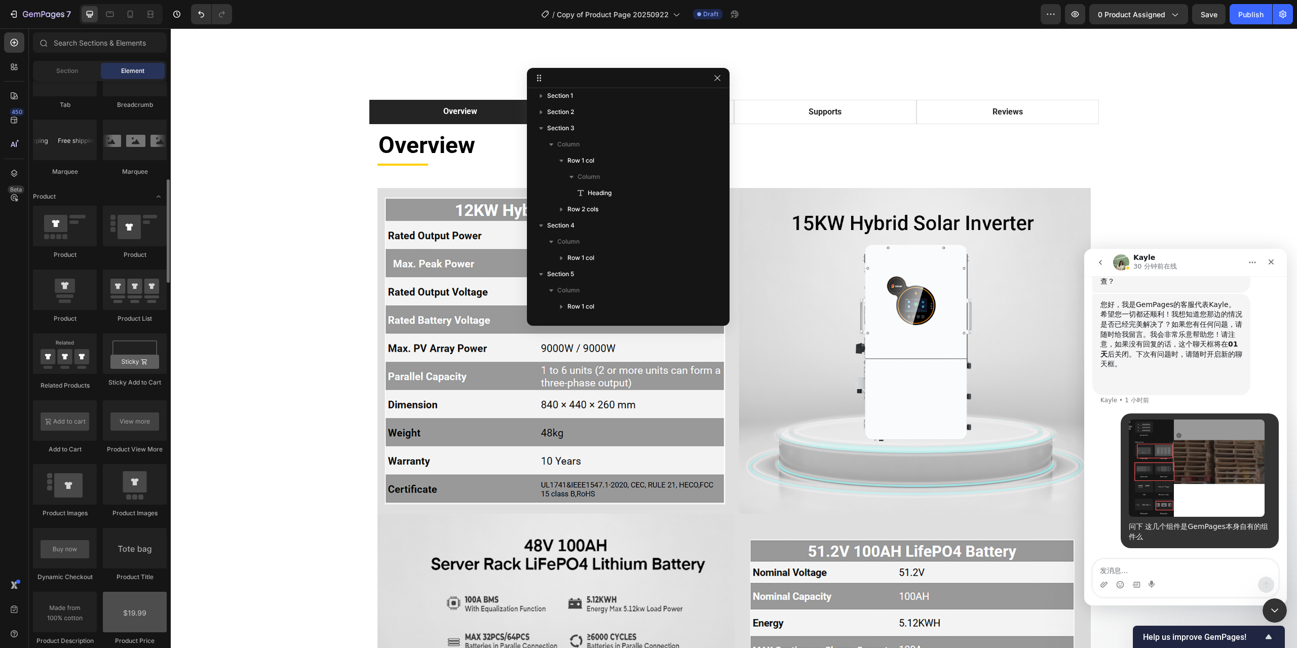
scroll to position [1086, 0]
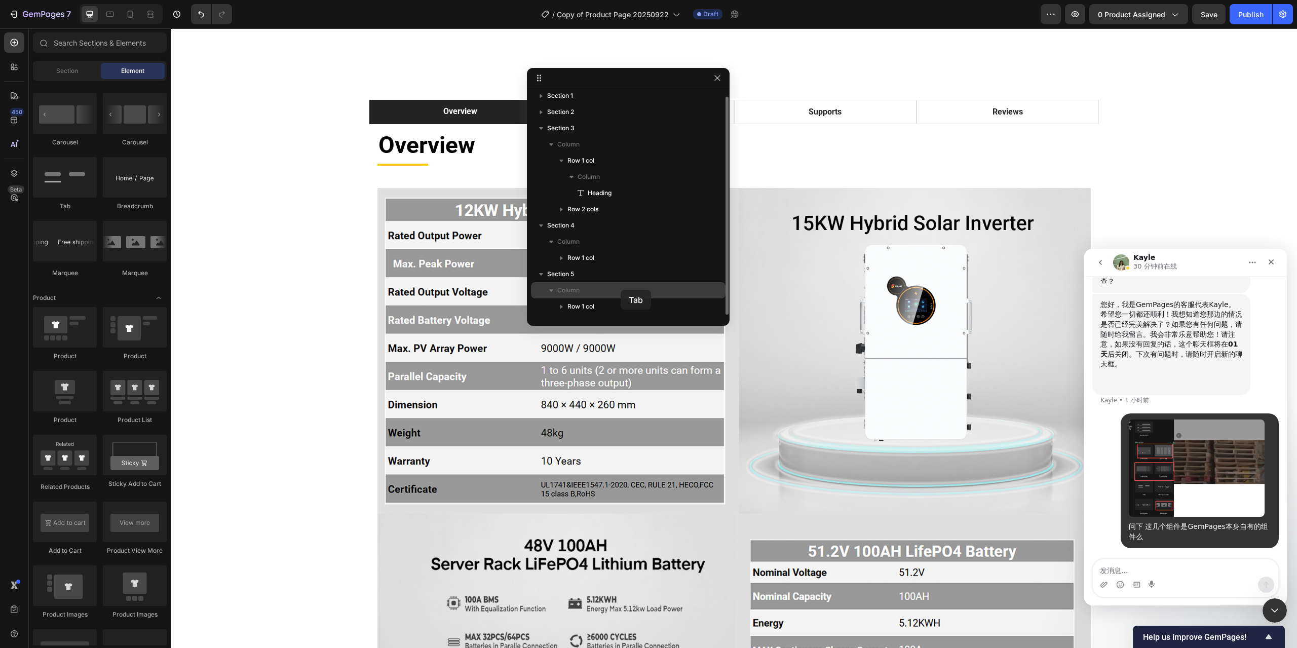
drag, startPoint x: 63, startPoint y: 182, endPoint x: 621, endPoint y: 290, distance: 568.1
click at [621, 0] on div "7 Version history / Copy of Product Page 20250922 Draft Preview 0 product assig…" at bounding box center [648, 0] width 1297 height 0
click at [66, 179] on div at bounding box center [65, 177] width 64 height 41
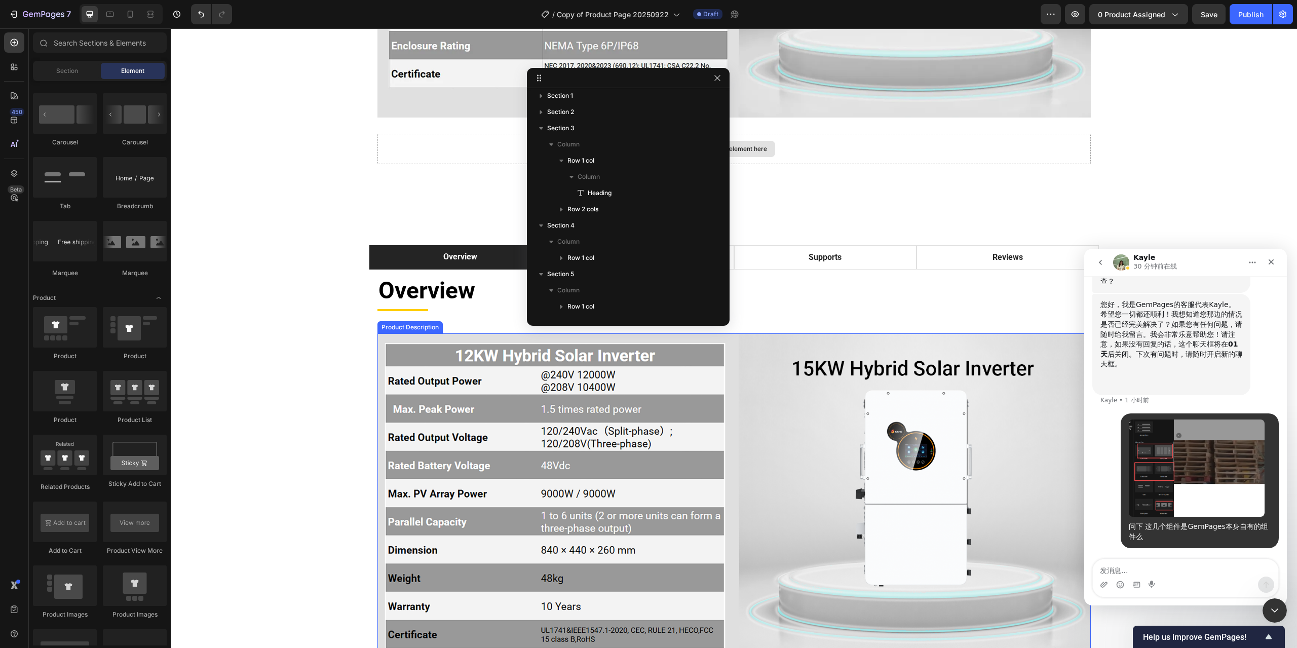
scroll to position [3187, 0]
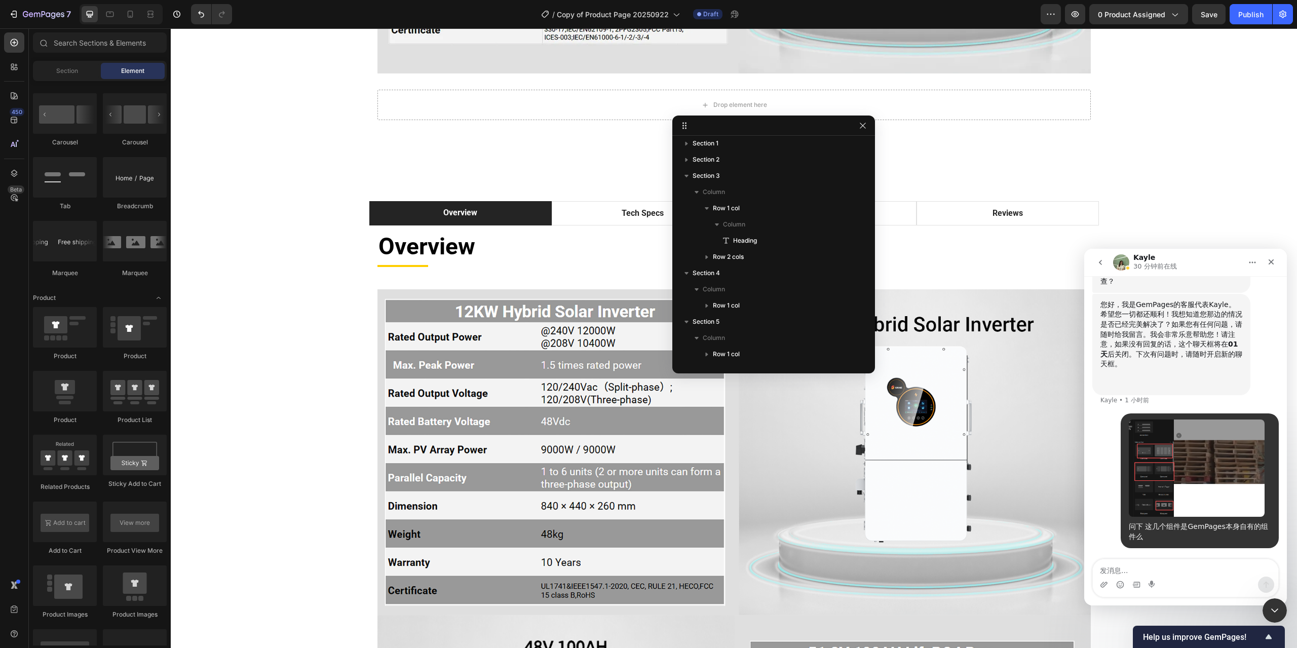
drag, startPoint x: 632, startPoint y: 78, endPoint x: 779, endPoint y: 125, distance: 153.8
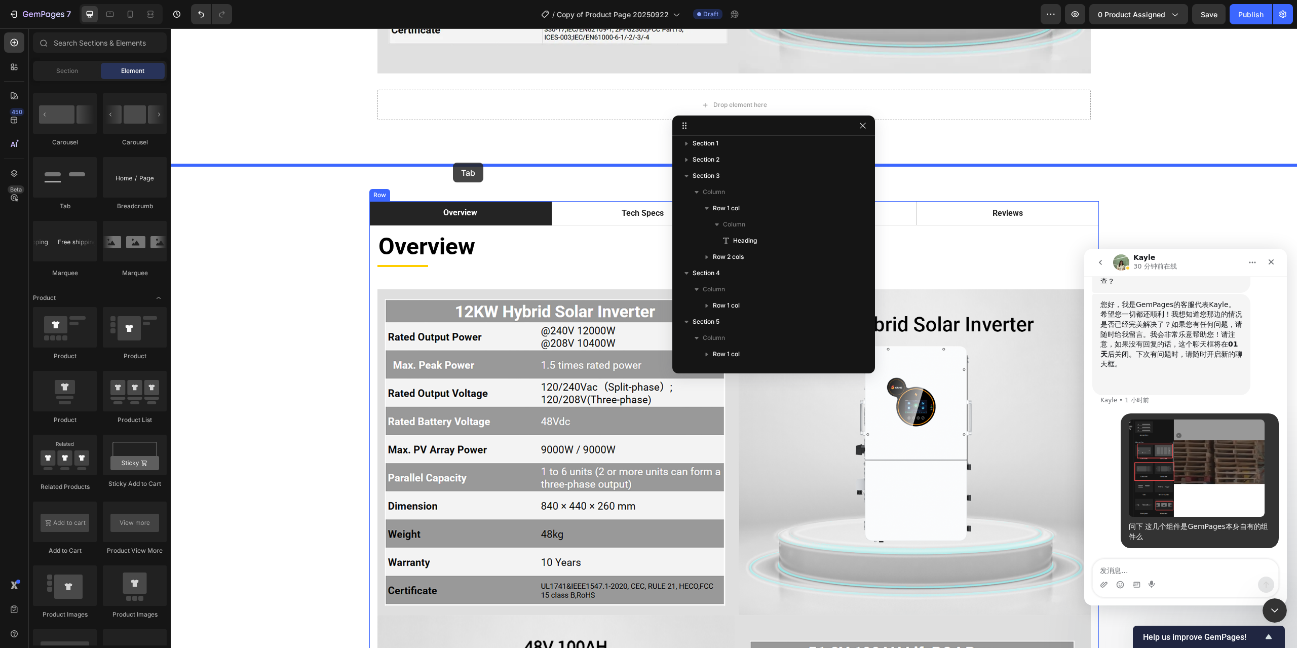
drag, startPoint x: 238, startPoint y: 214, endPoint x: 453, endPoint y: 163, distance: 221.4
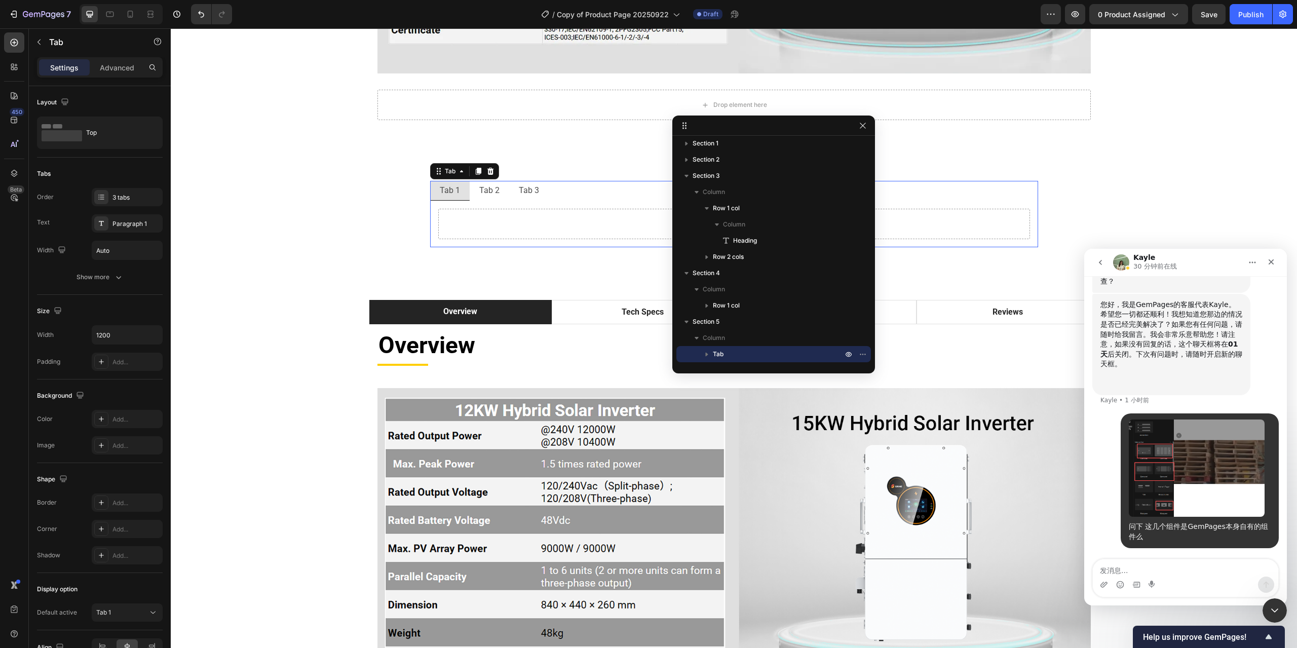
click at [485, 186] on div "Tab 2" at bounding box center [489, 190] width 23 height 11
click at [532, 189] on p "Tab 3" at bounding box center [529, 190] width 20 height 8
click at [450, 195] on p "Tab 1" at bounding box center [450, 190] width 20 height 8
click at [490, 194] on p "Tab 2" at bounding box center [489, 190] width 20 height 8
click at [531, 188] on p "Tab 3" at bounding box center [529, 190] width 20 height 8
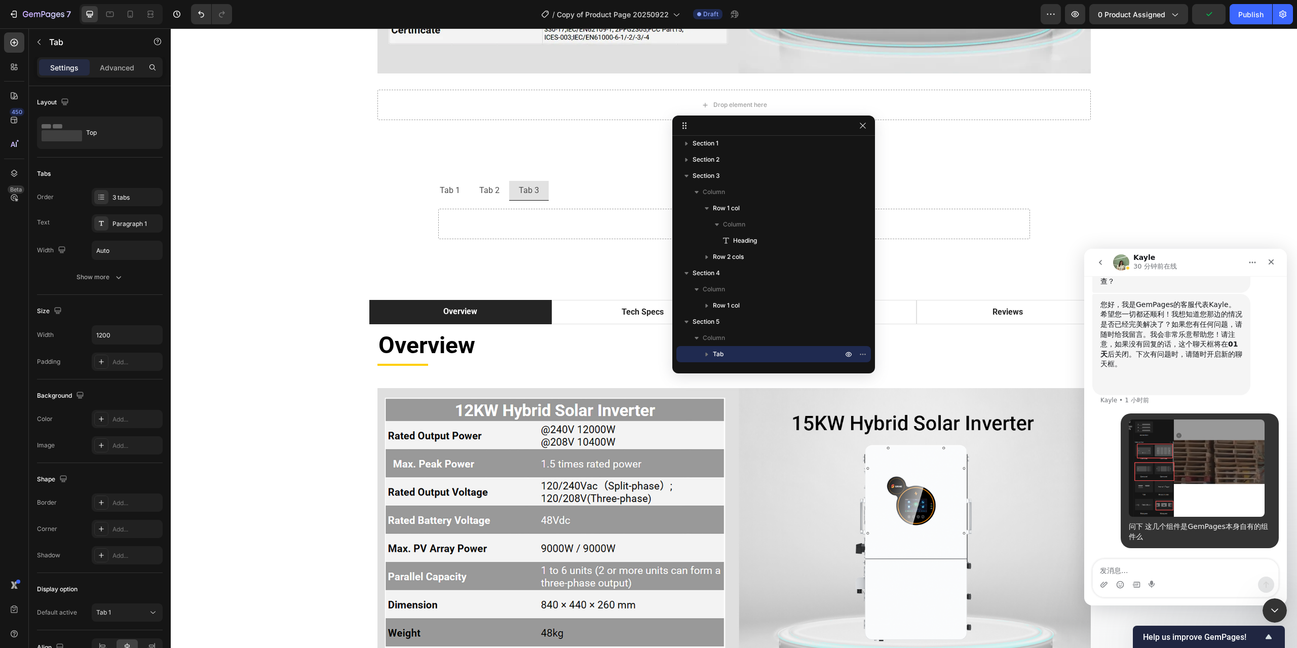
click at [585, 215] on div "Drop element here" at bounding box center [734, 224] width 592 height 30
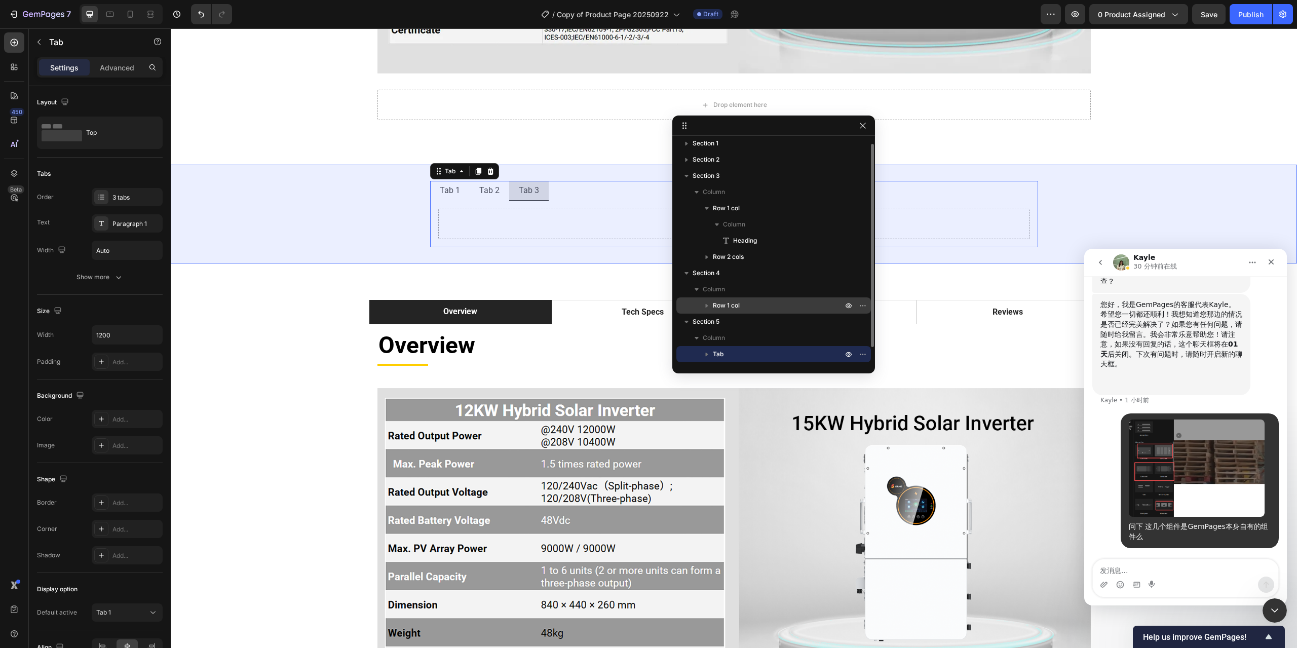
scroll to position [21, 0]
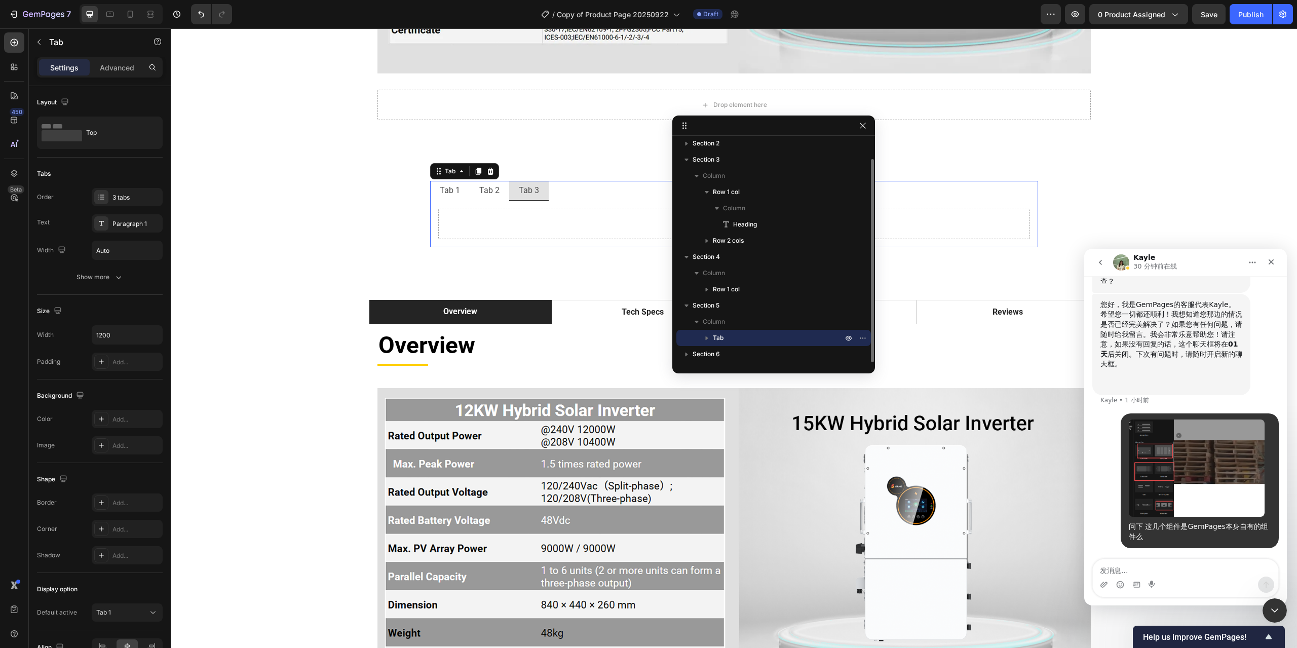
click at [707, 339] on icon "button" at bounding box center [707, 338] width 3 height 4
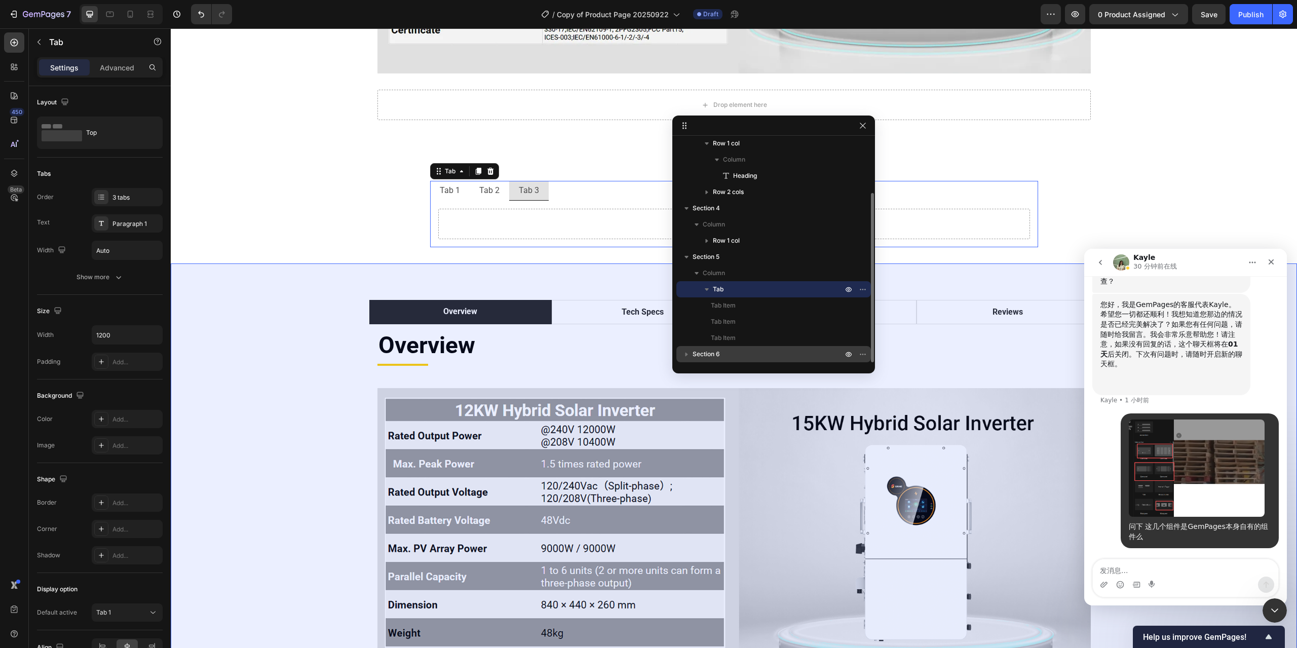
click at [688, 354] on icon "button" at bounding box center [686, 354] width 10 height 10
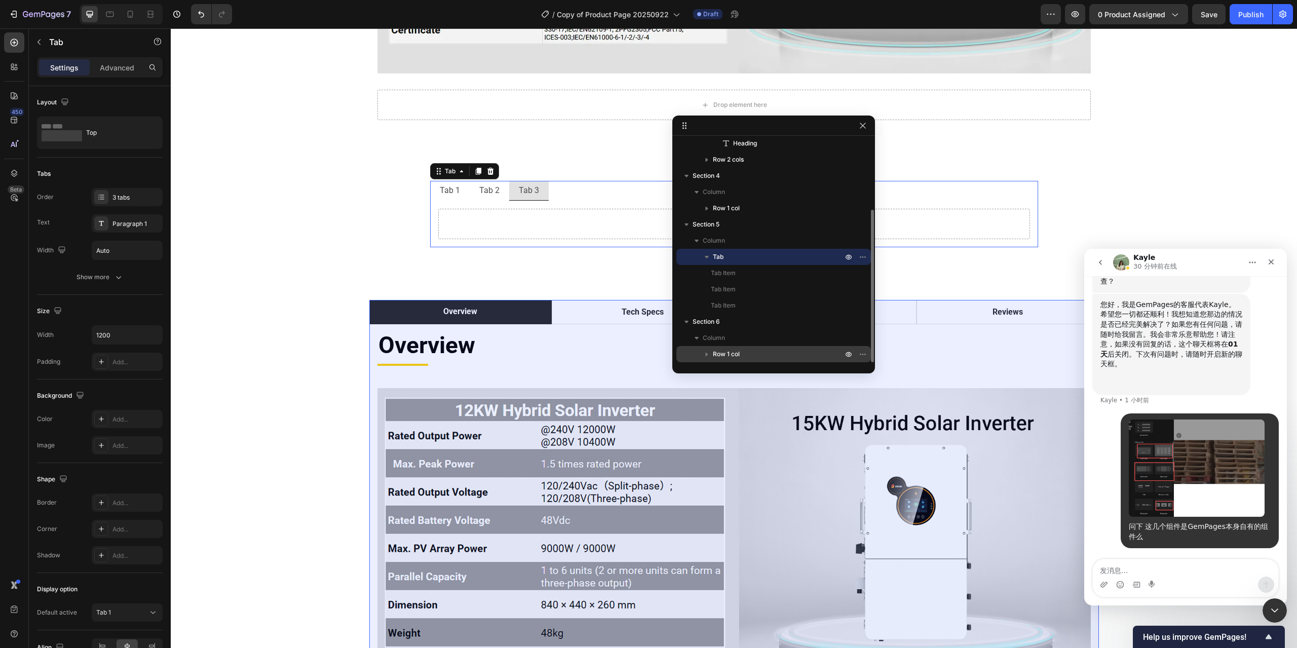
click at [707, 356] on icon "button" at bounding box center [707, 354] width 10 height 10
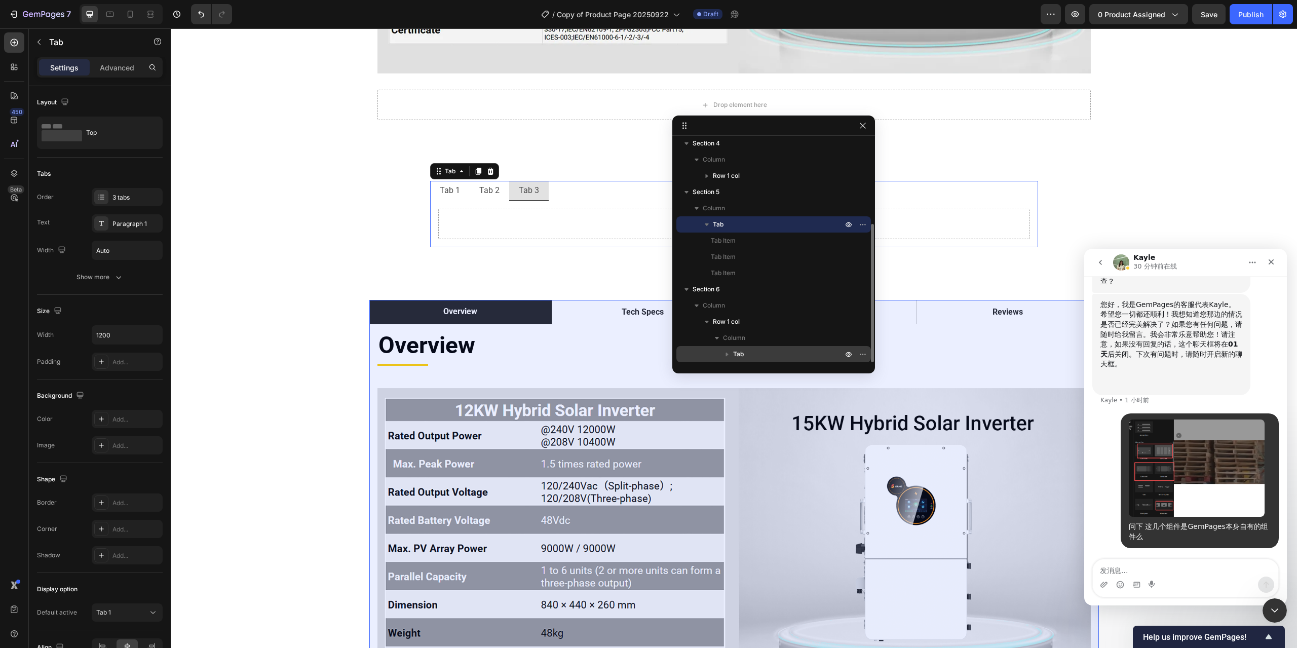
click at [726, 355] on icon "button" at bounding box center [727, 355] width 3 height 4
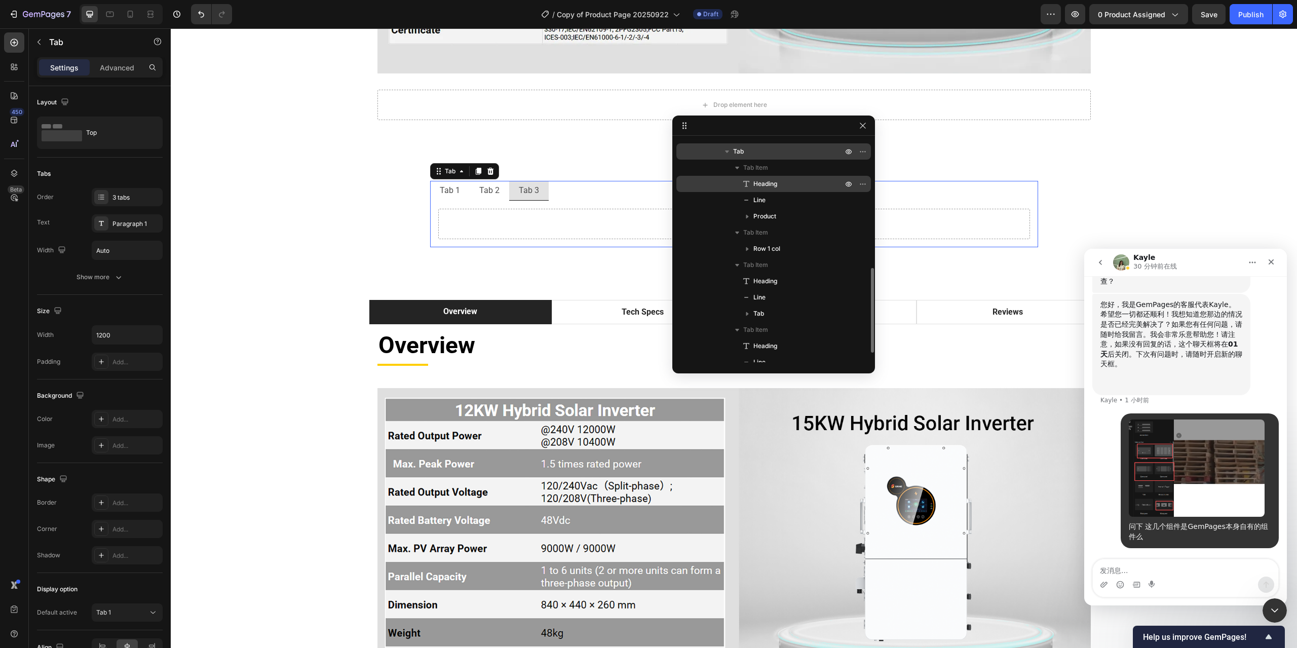
scroll to position [361, 0]
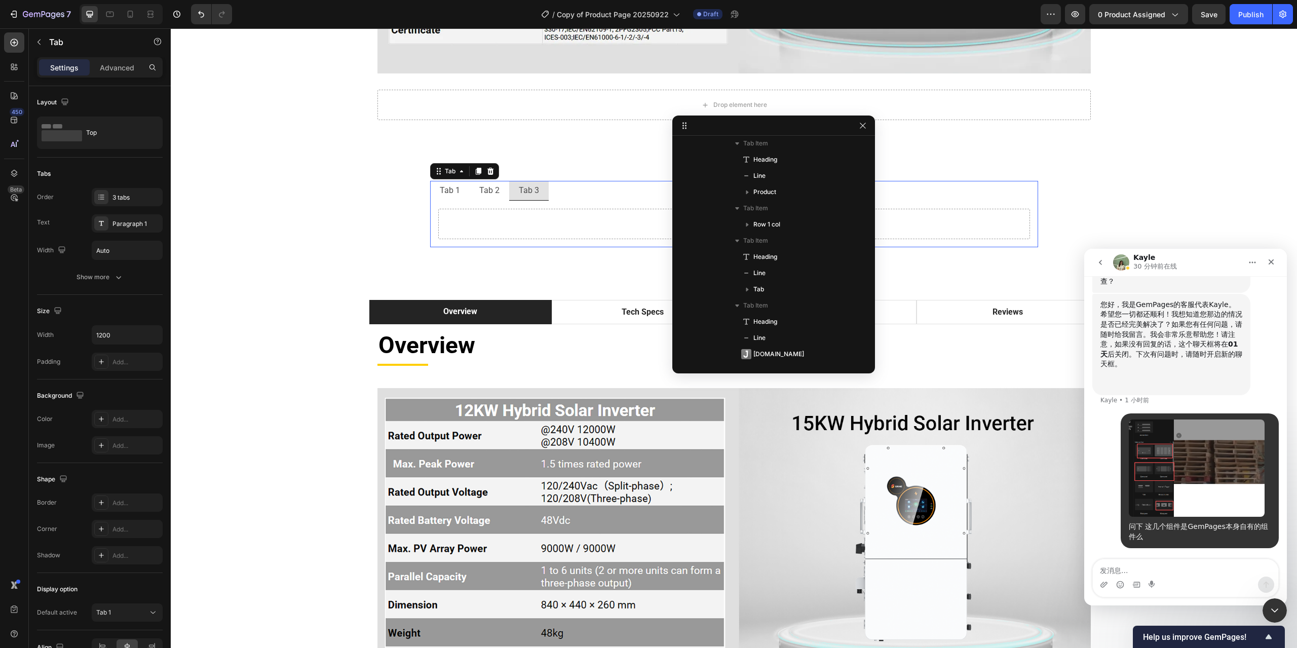
click at [598, 188] on ul "Tab 1 Tab 2 Tab 3" at bounding box center [734, 191] width 608 height 20
click at [108, 195] on div at bounding box center [101, 197] width 14 height 14
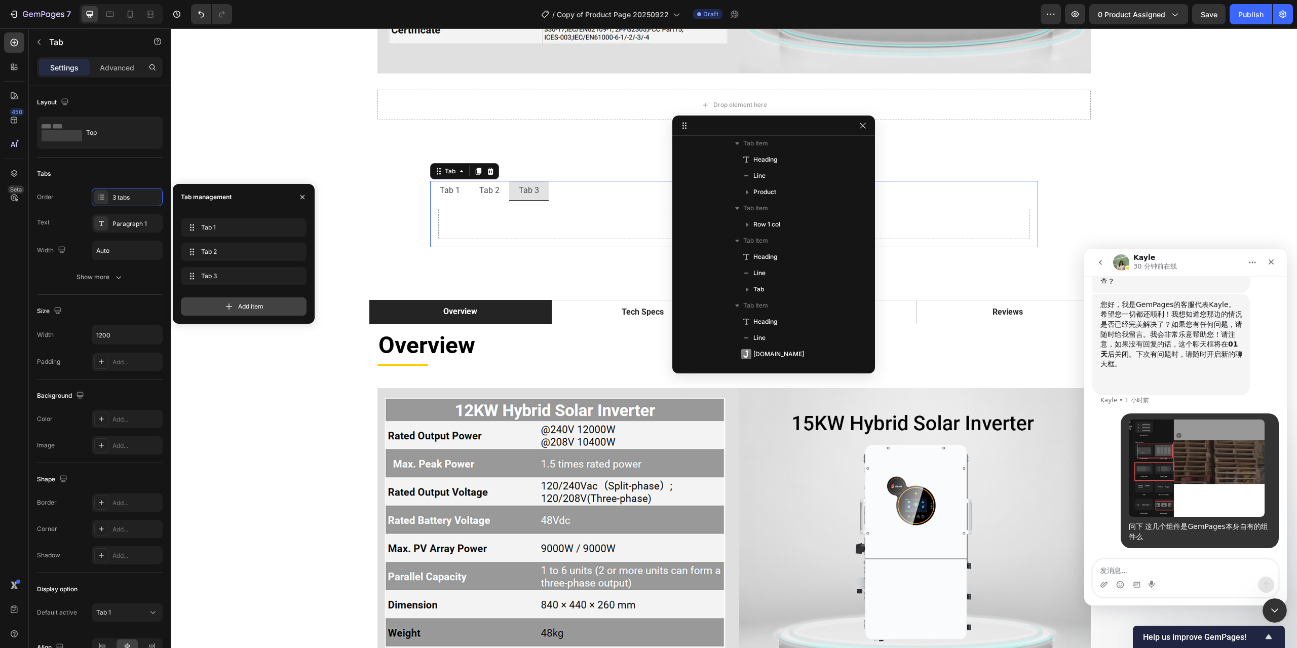
click at [230, 303] on icon at bounding box center [229, 306] width 10 height 10
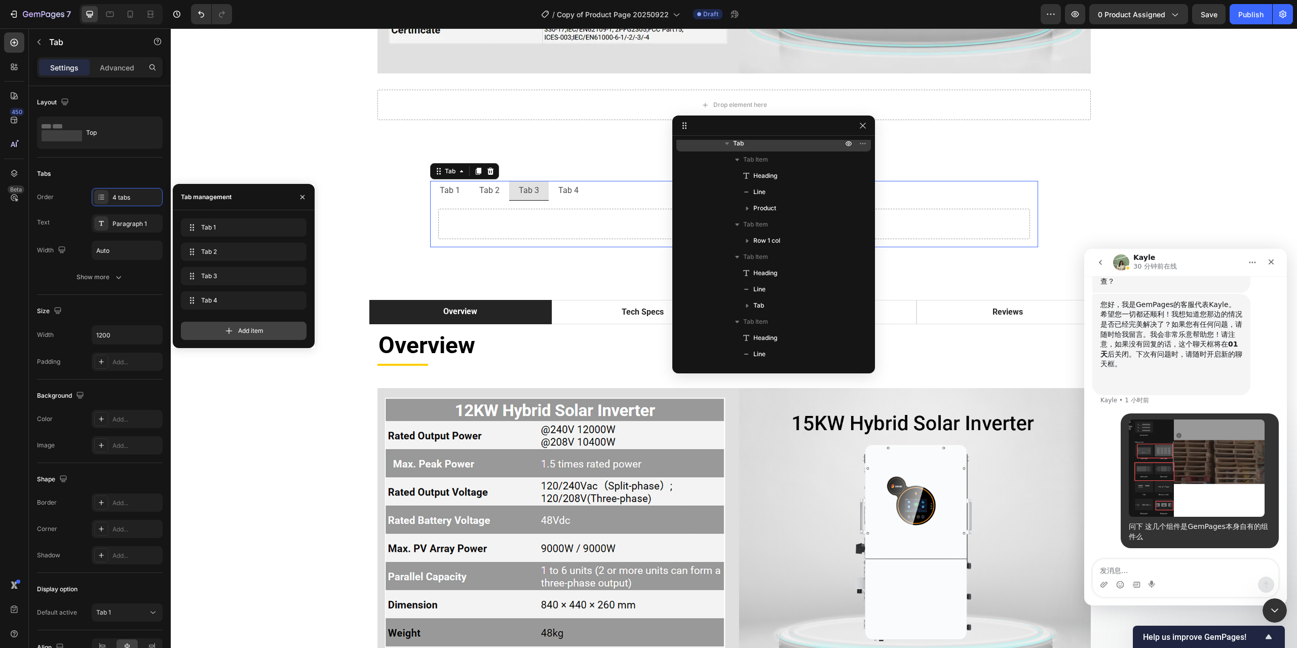
click at [233, 329] on icon at bounding box center [229, 331] width 10 height 10
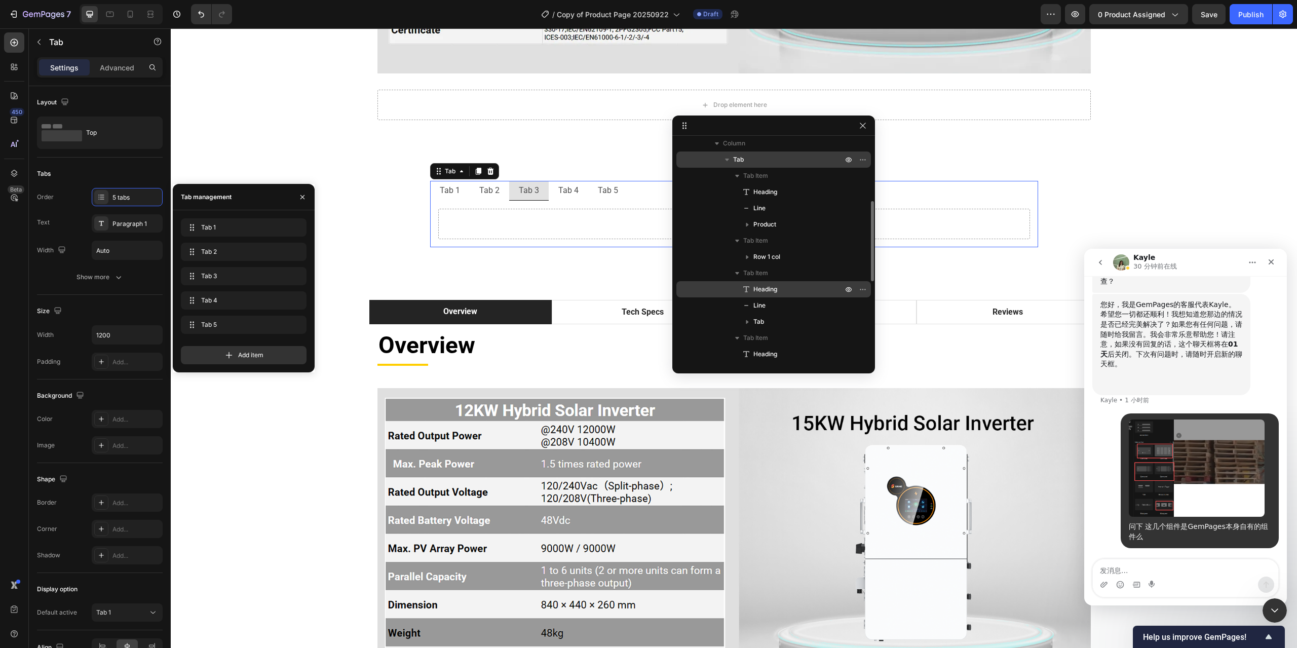
scroll to position [311, 0]
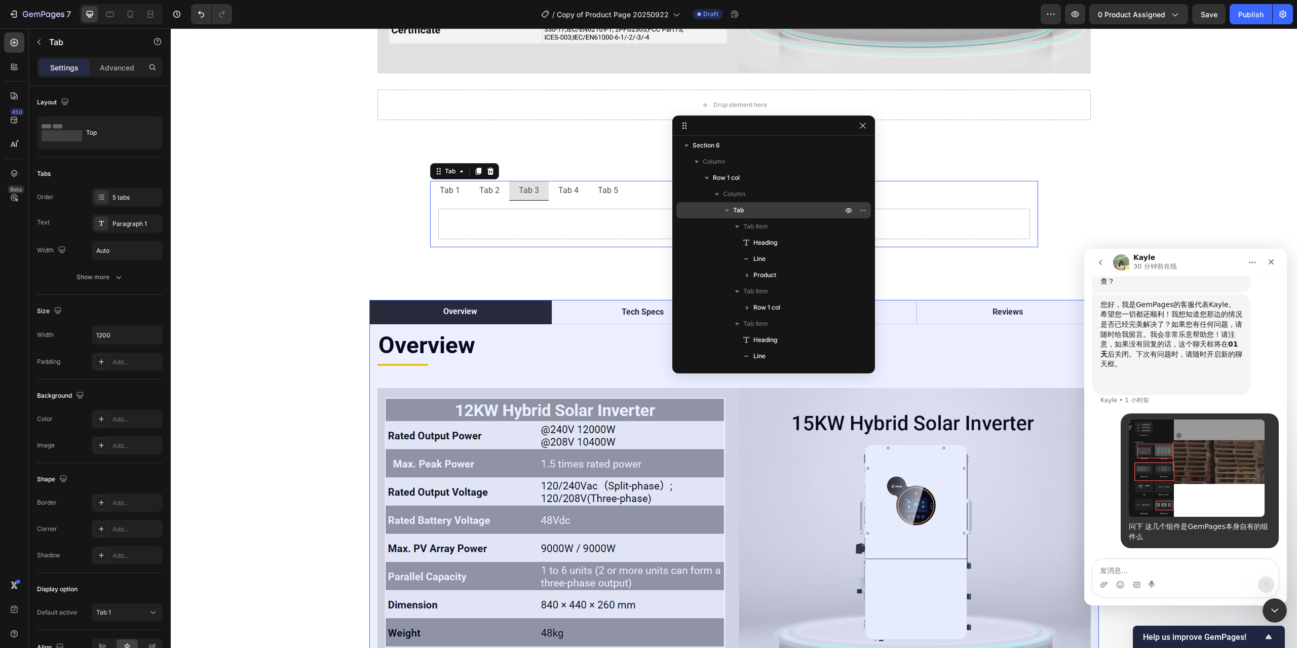
click at [789, 216] on div "Tab" at bounding box center [773, 210] width 186 height 16
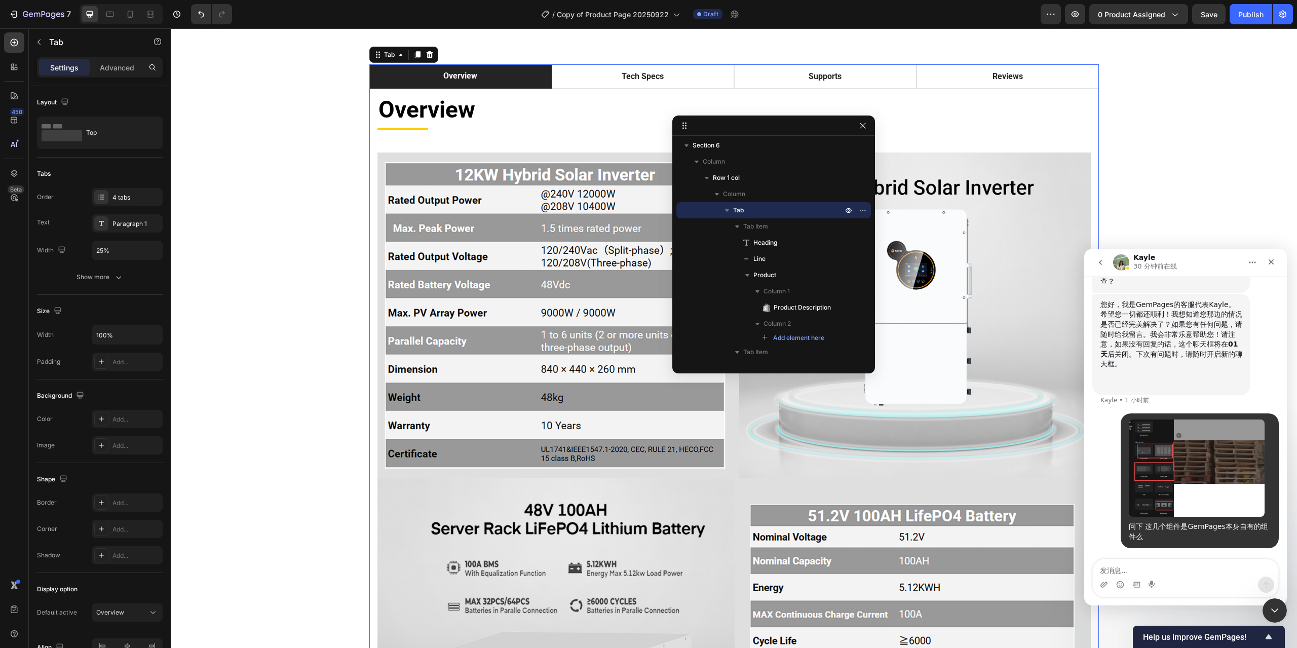
scroll to position [3424, 0]
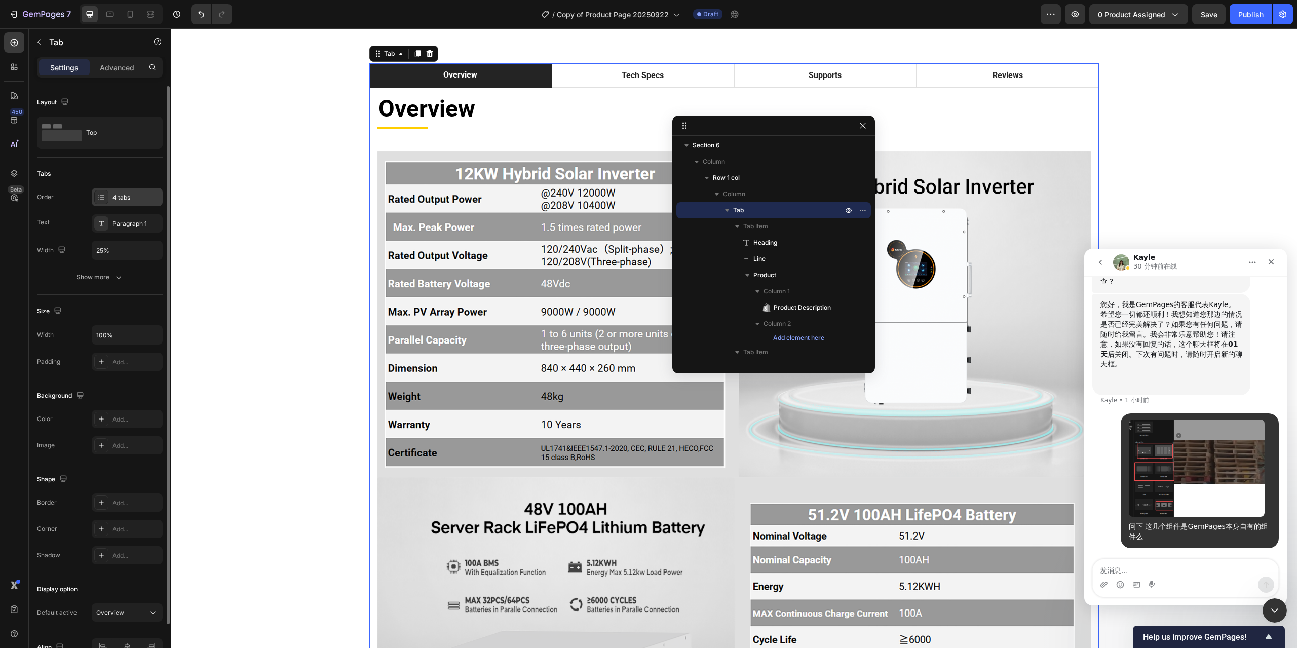
click at [97, 201] on icon at bounding box center [101, 197] width 8 height 8
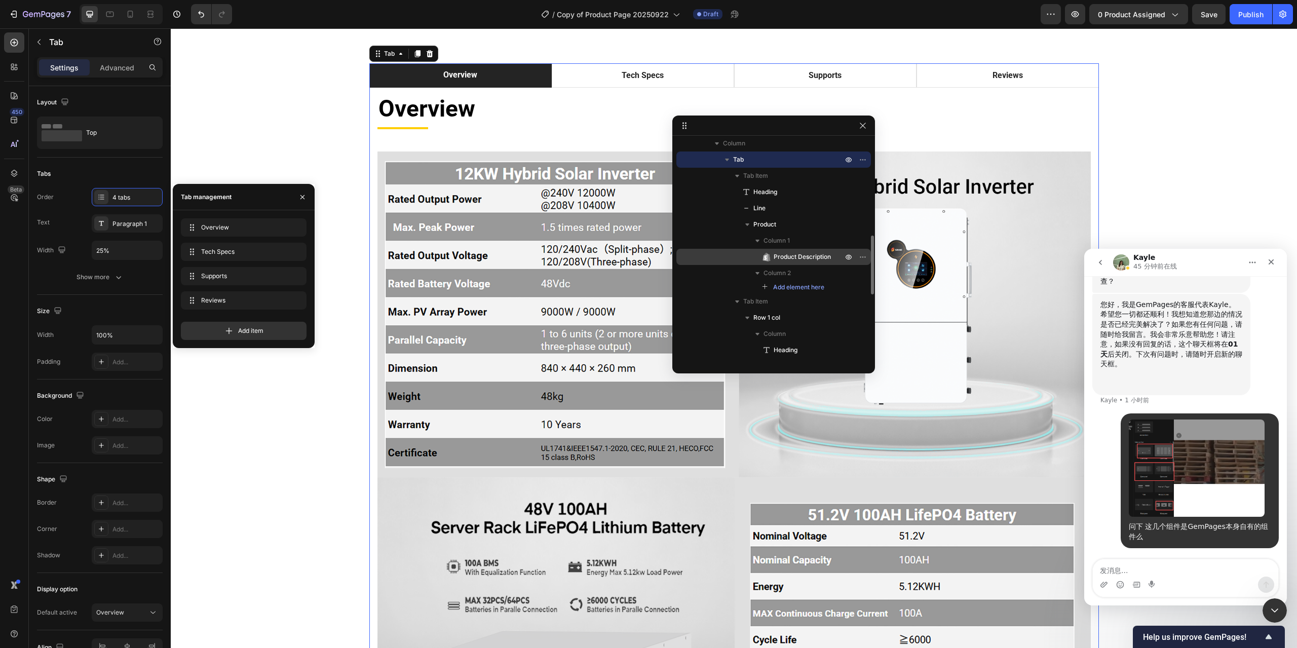
scroll to position [412, 0]
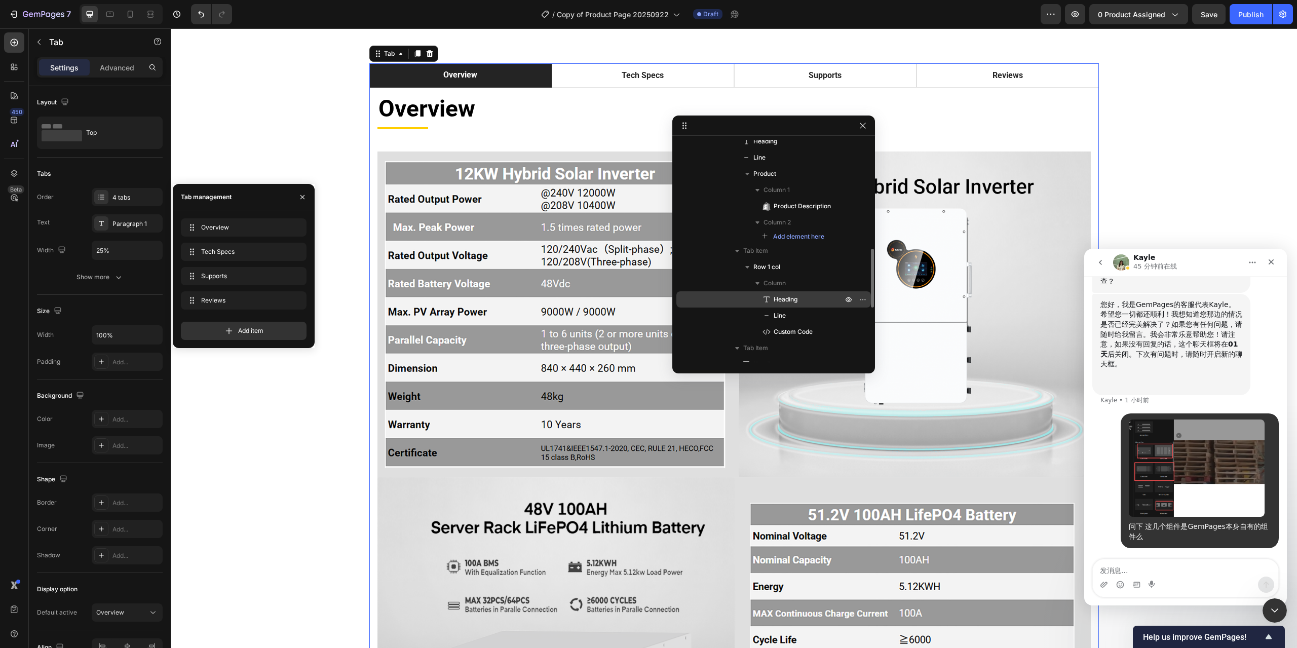
click at [799, 303] on p "Heading" at bounding box center [796, 299] width 71 height 10
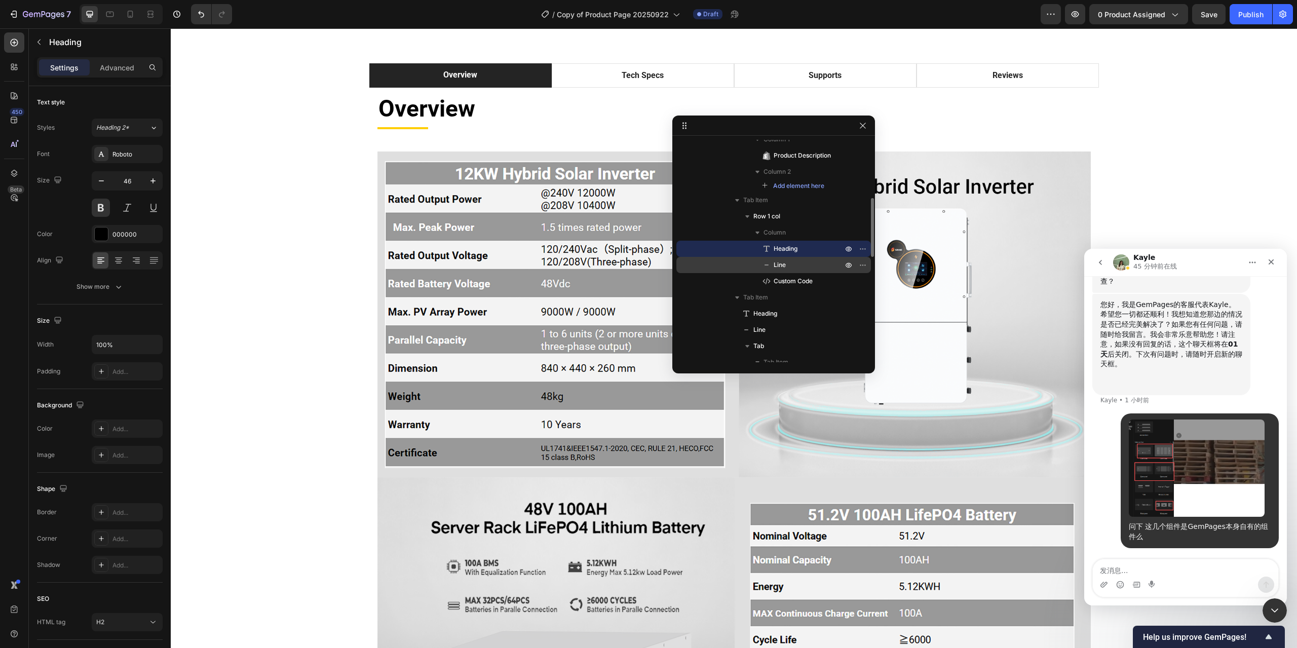
scroll to position [513, 0]
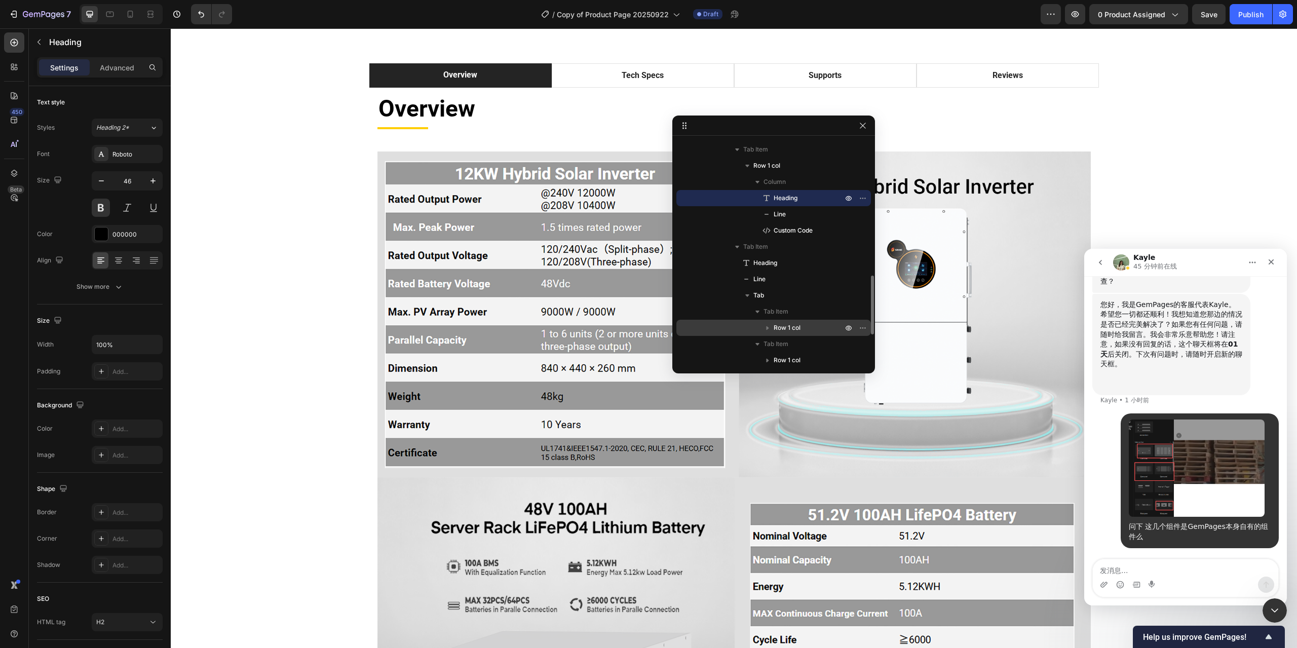
click at [792, 326] on span "Row 1 col" at bounding box center [787, 328] width 27 height 10
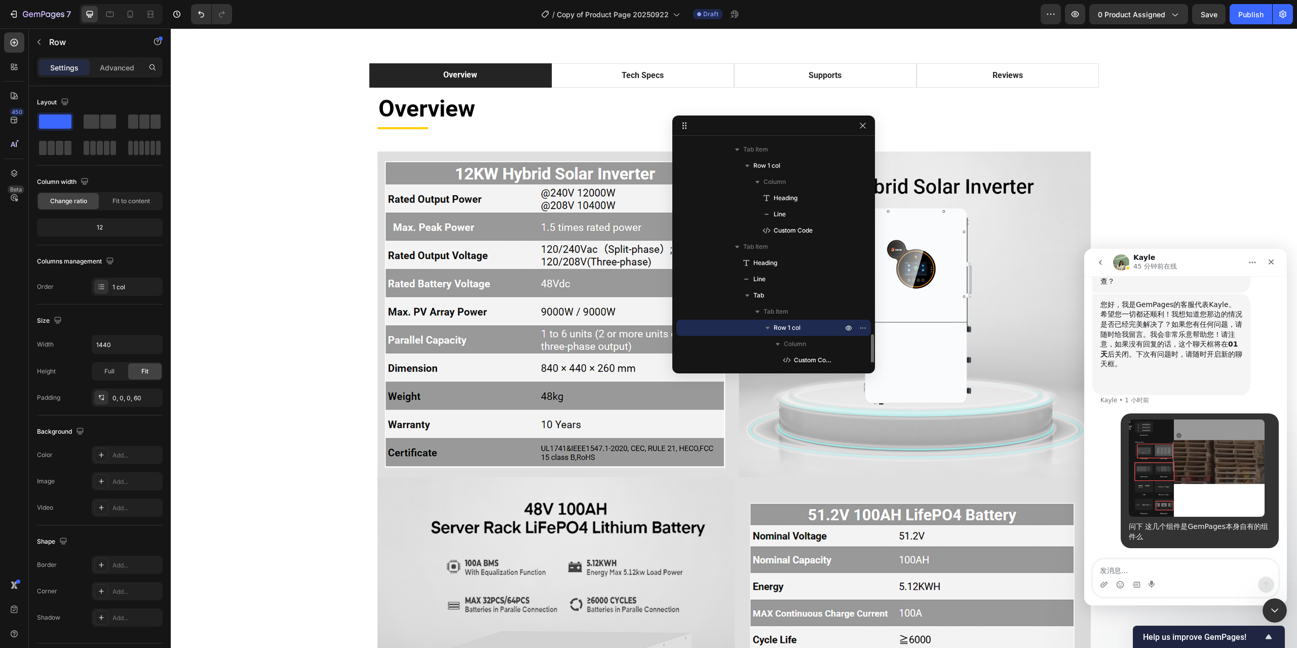
scroll to position [564, 0]
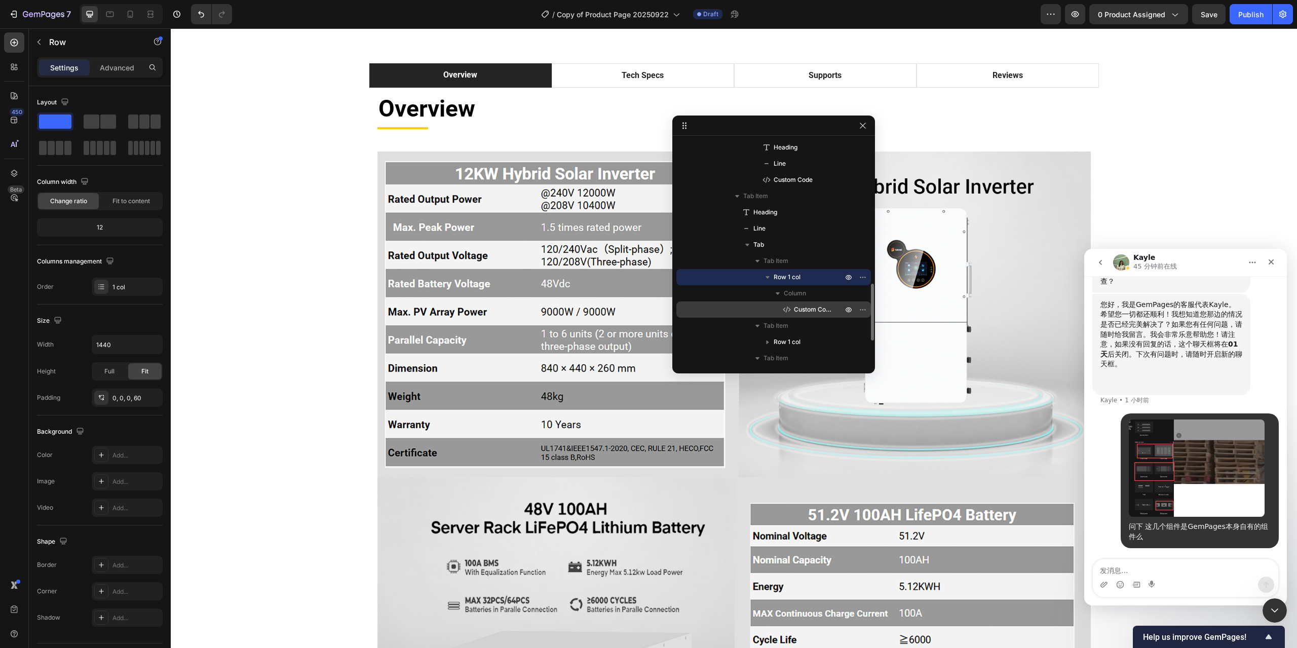
click at [805, 313] on span "Custom Code" at bounding box center [813, 309] width 38 height 10
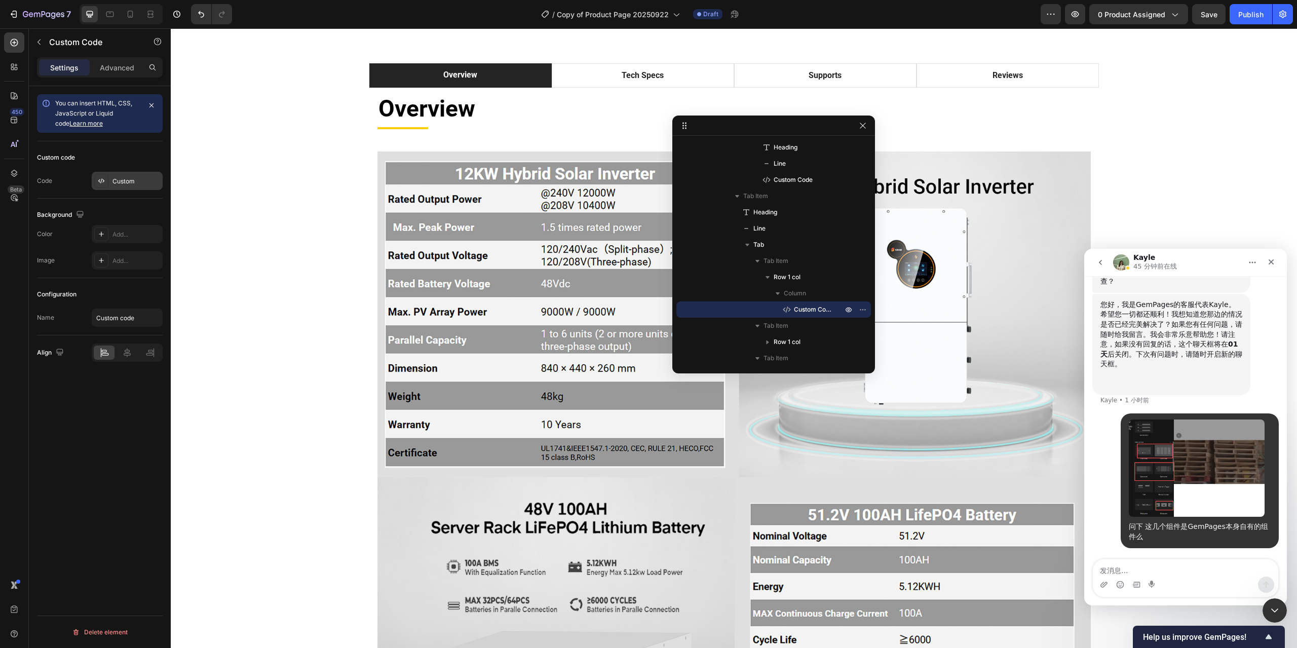
click at [118, 182] on div "Custom" at bounding box center [136, 181] width 48 height 9
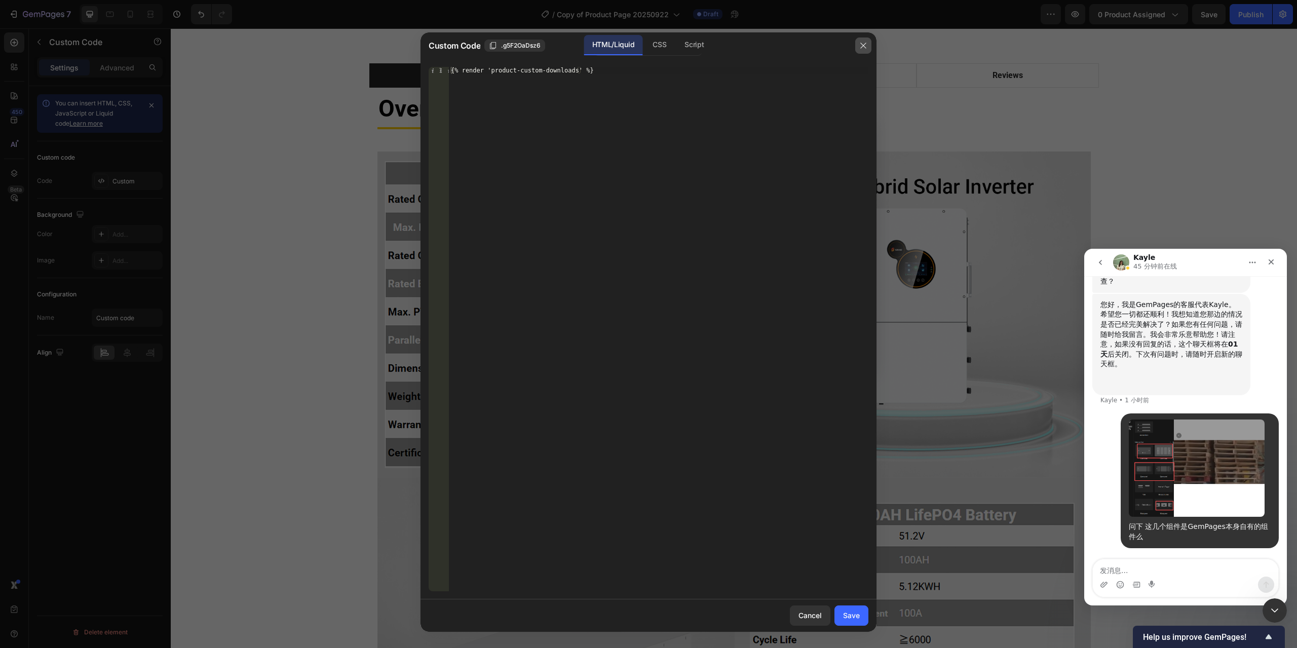
click at [863, 46] on icon "button" at bounding box center [863, 46] width 6 height 6
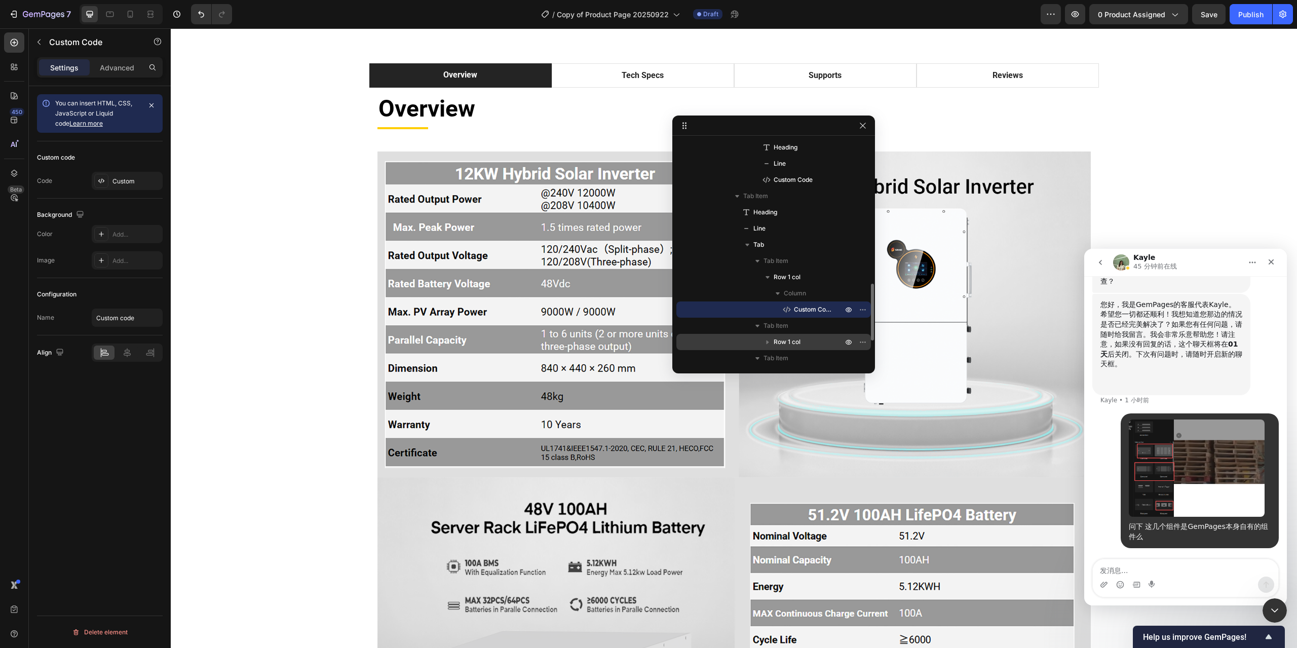
click at [807, 340] on p "Row 1 col" at bounding box center [809, 342] width 71 height 10
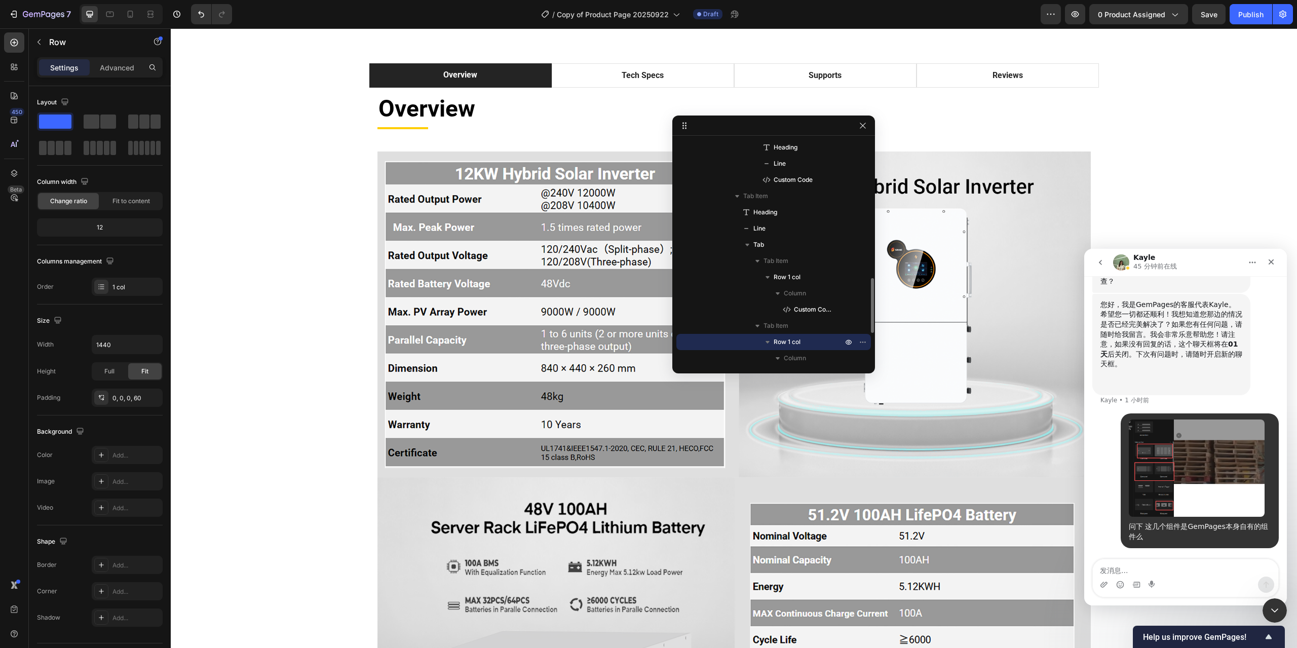
scroll to position [665, 0]
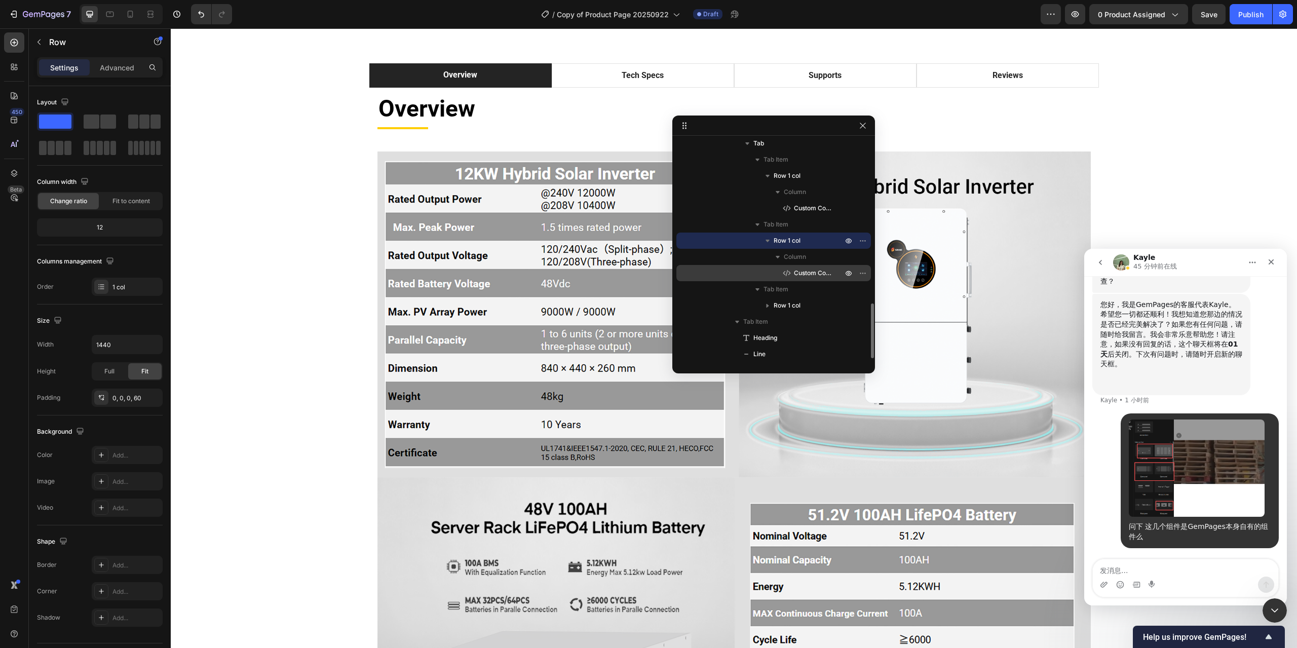
click at [813, 266] on div "Custom Code" at bounding box center [773, 273] width 186 height 16
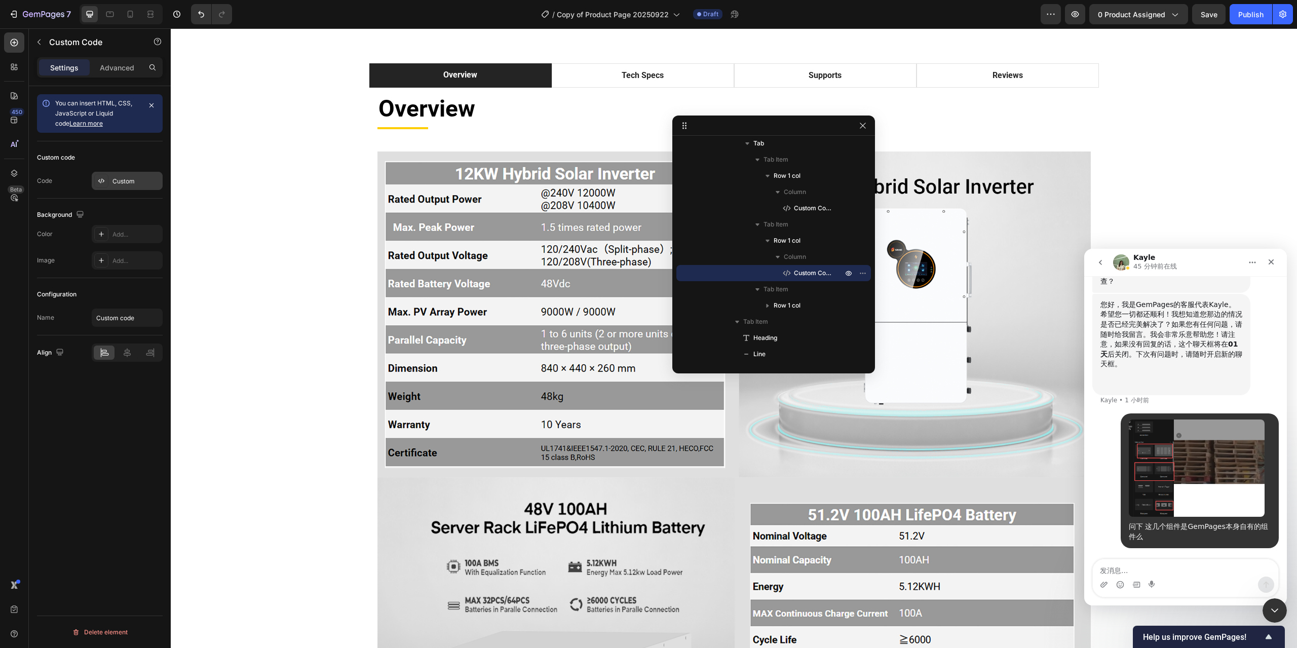
click at [125, 175] on div "Custom" at bounding box center [127, 181] width 71 height 18
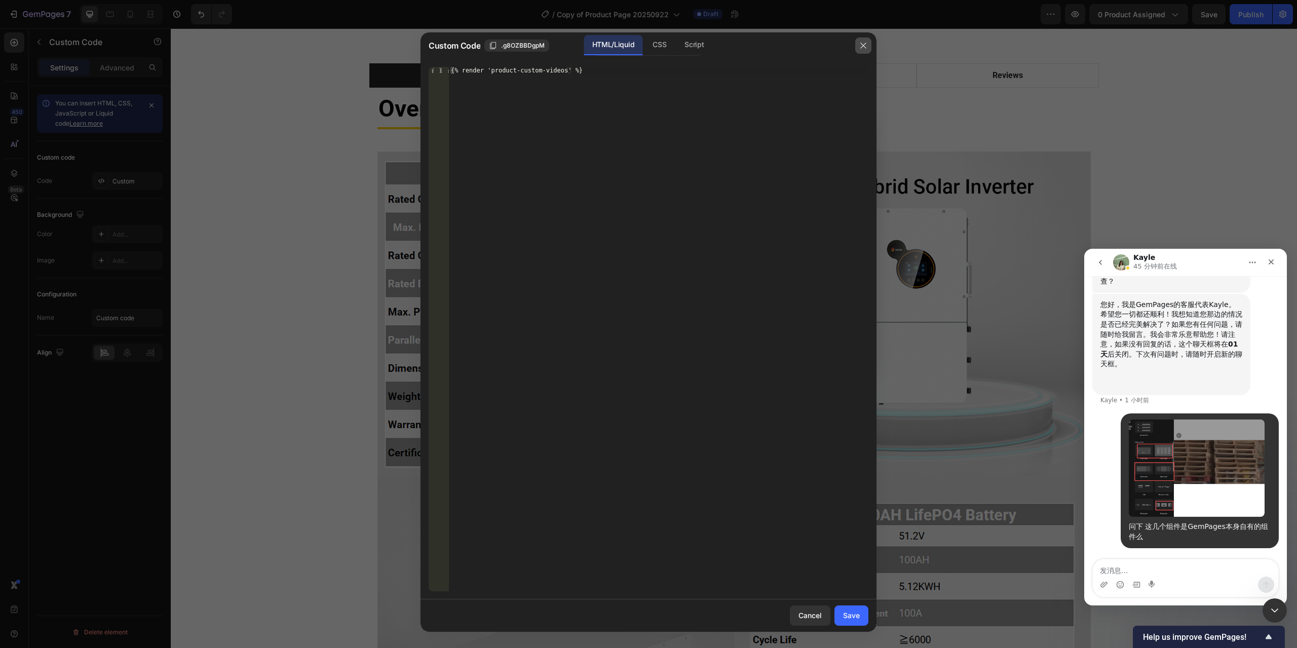
click at [863, 48] on icon "button" at bounding box center [863, 46] width 8 height 8
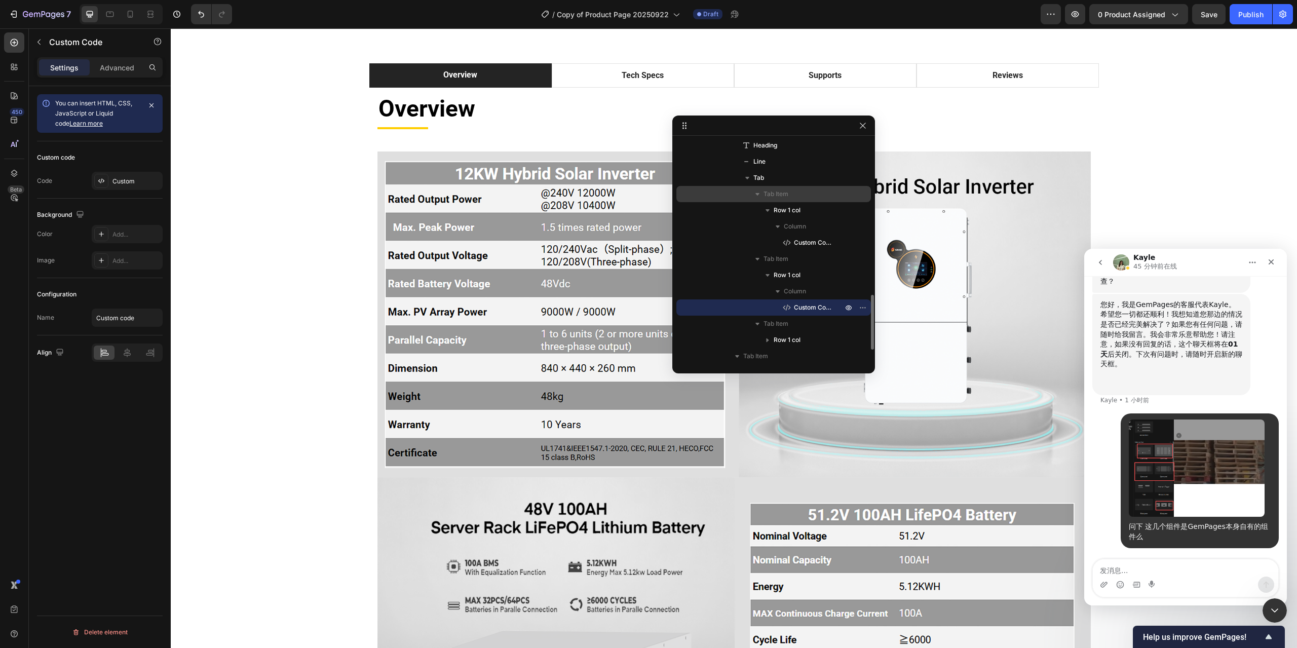
scroll to position [580, 0]
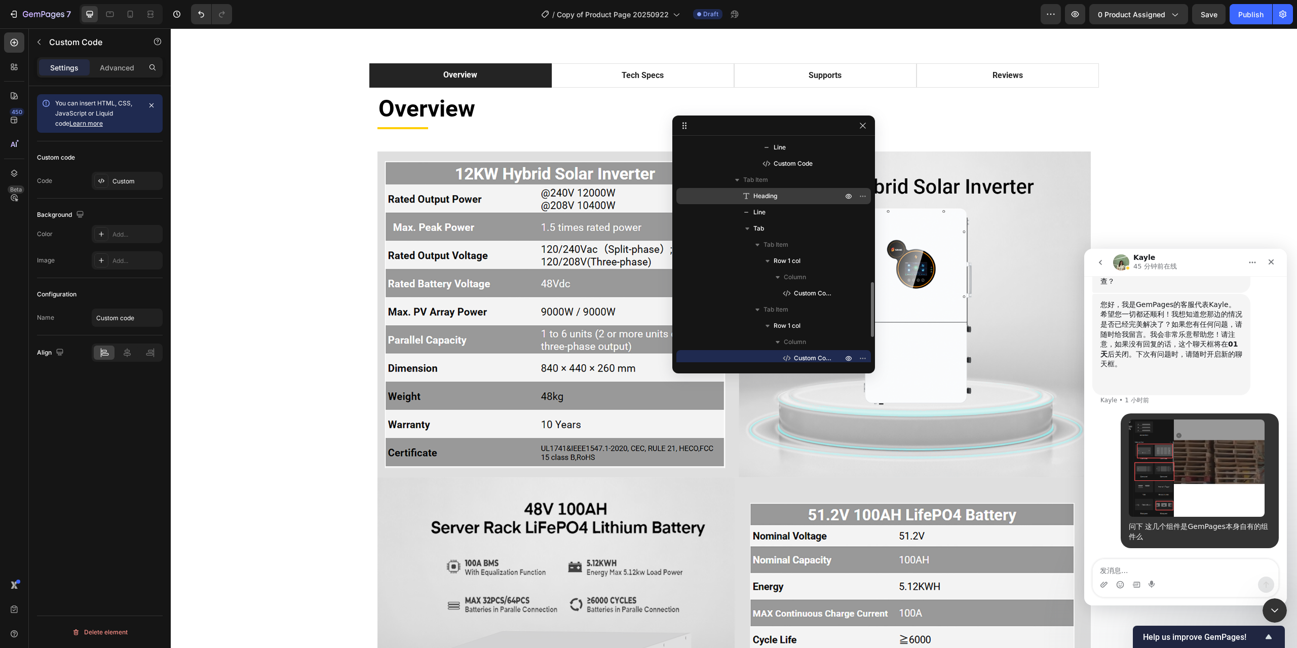
click at [768, 196] on span "Heading" at bounding box center [765, 196] width 24 height 10
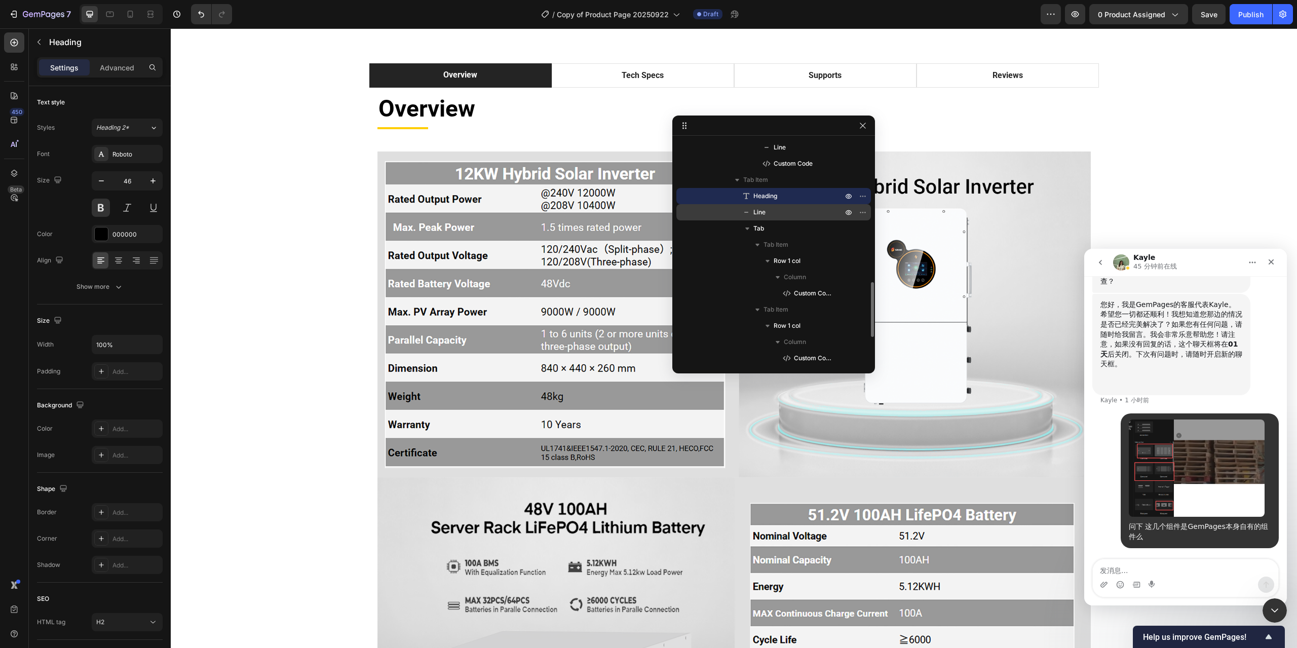
click at [773, 211] on p "Line" at bounding box center [786, 212] width 91 height 10
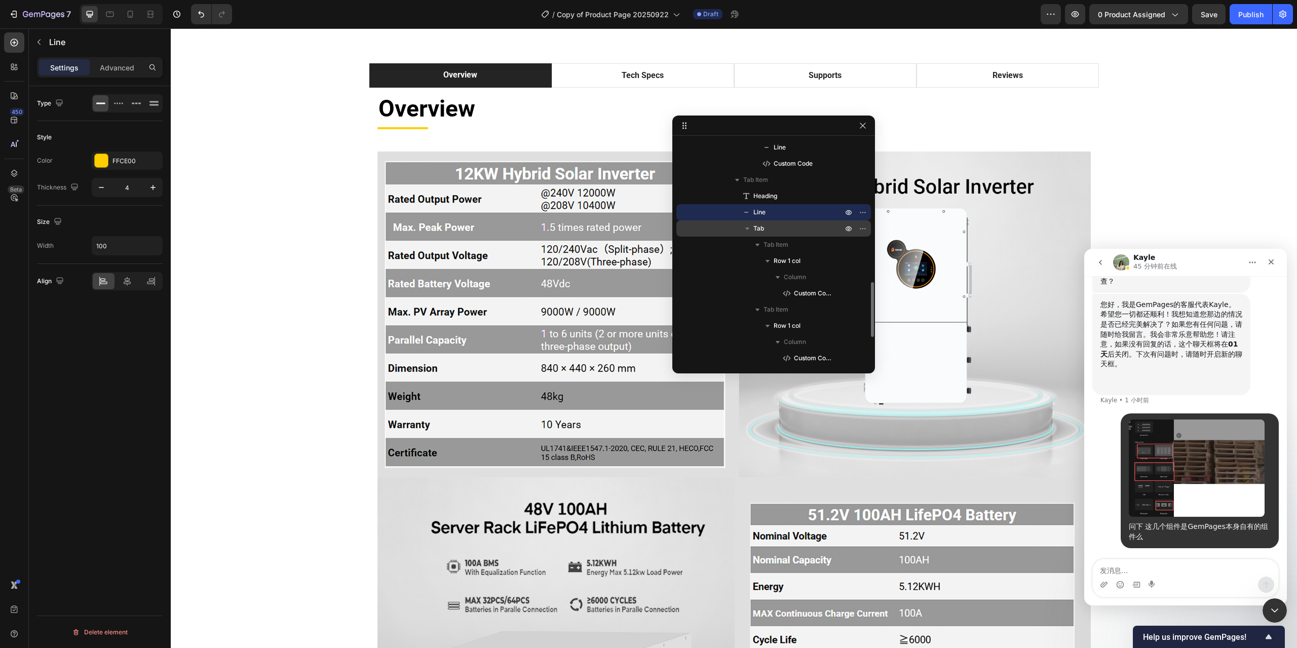
click at [770, 234] on div "Tab" at bounding box center [773, 228] width 186 height 16
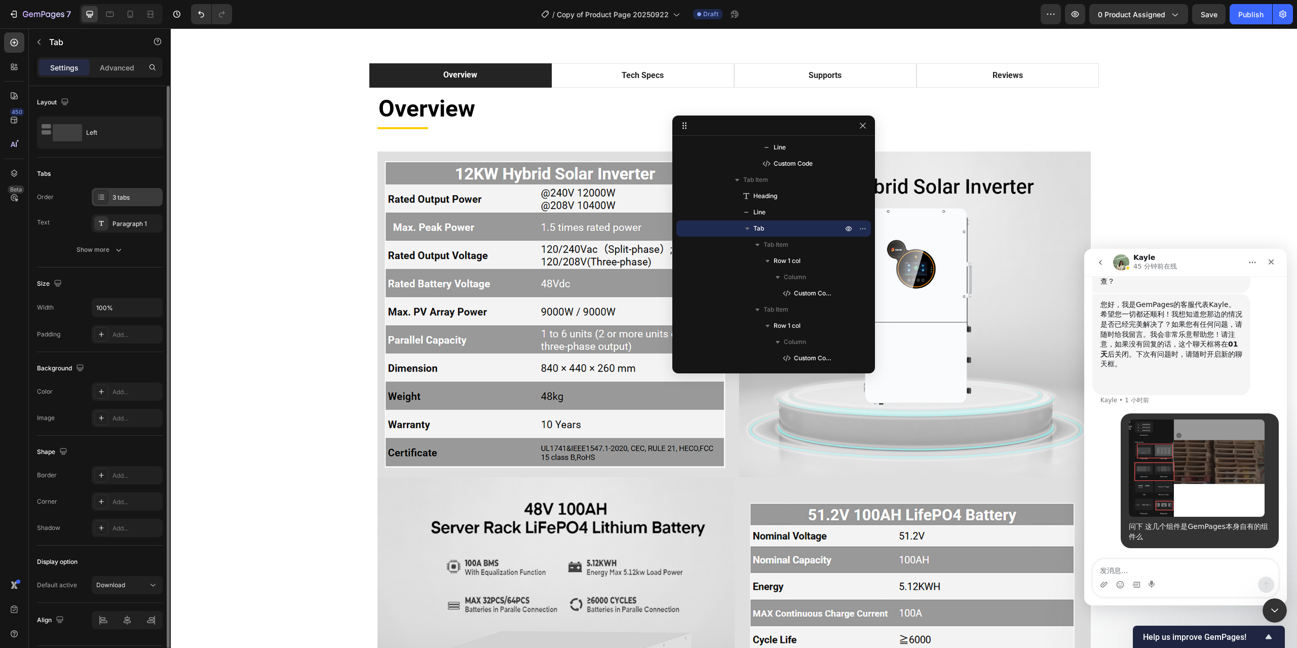
click at [101, 197] on icon at bounding box center [102, 197] width 4 height 1
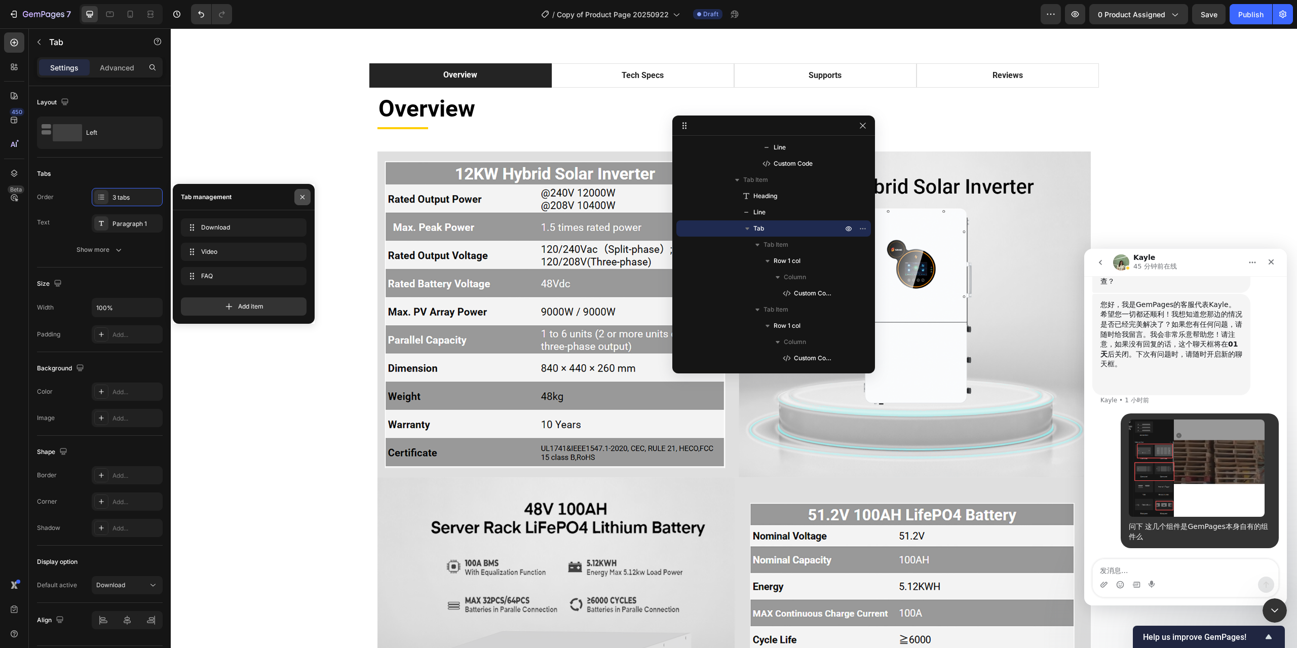
click at [299, 192] on button "button" at bounding box center [302, 197] width 16 height 16
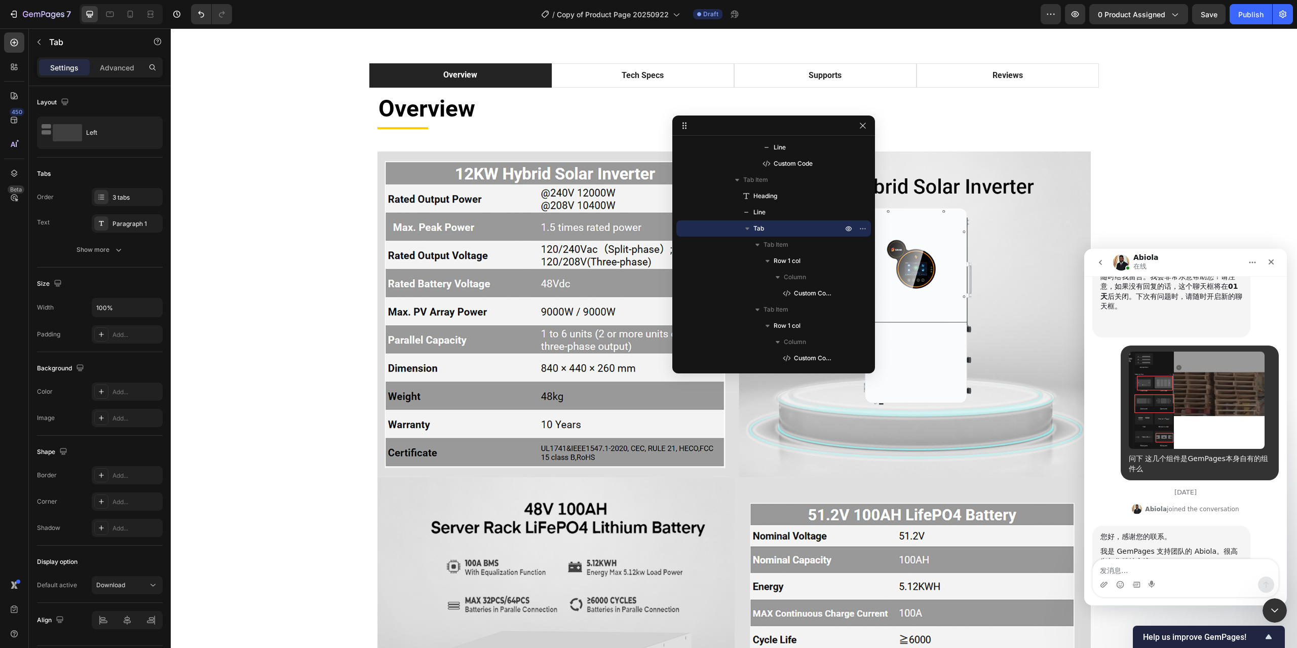
scroll to position [3514, 0]
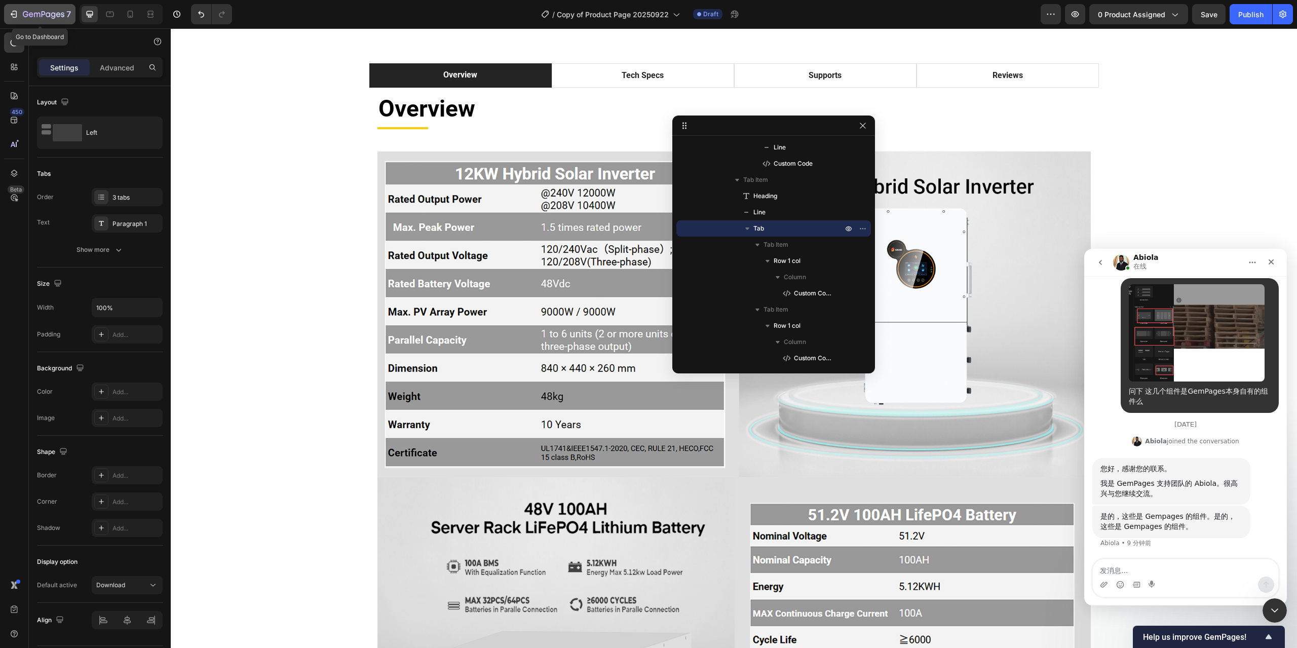
click at [17, 12] on icon "button" at bounding box center [14, 14] width 10 height 10
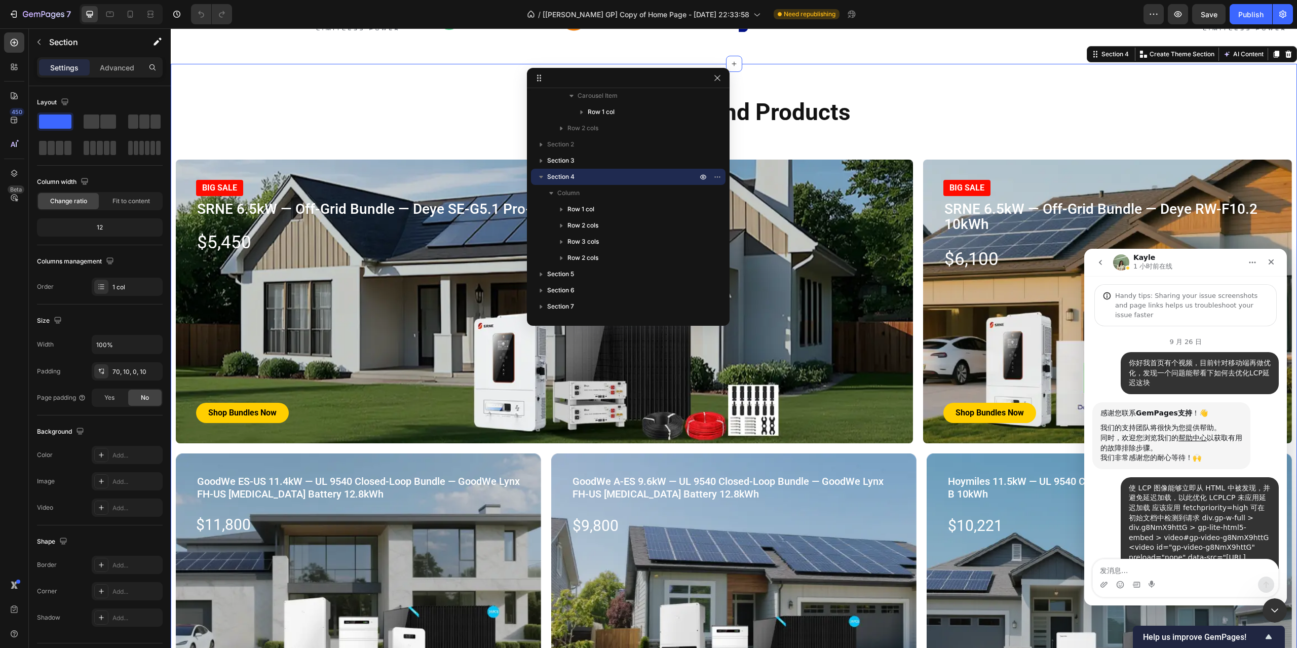
scroll to position [3389, 0]
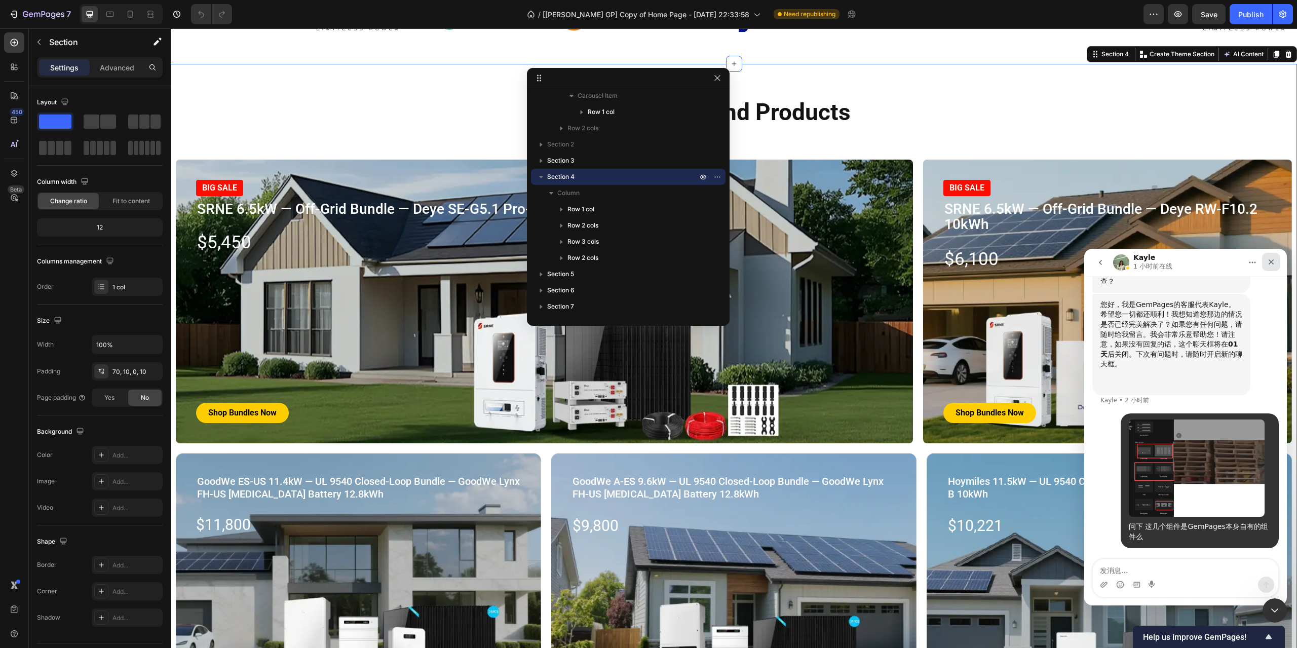
click at [1273, 260] on icon "关闭" at bounding box center [1271, 262] width 6 height 6
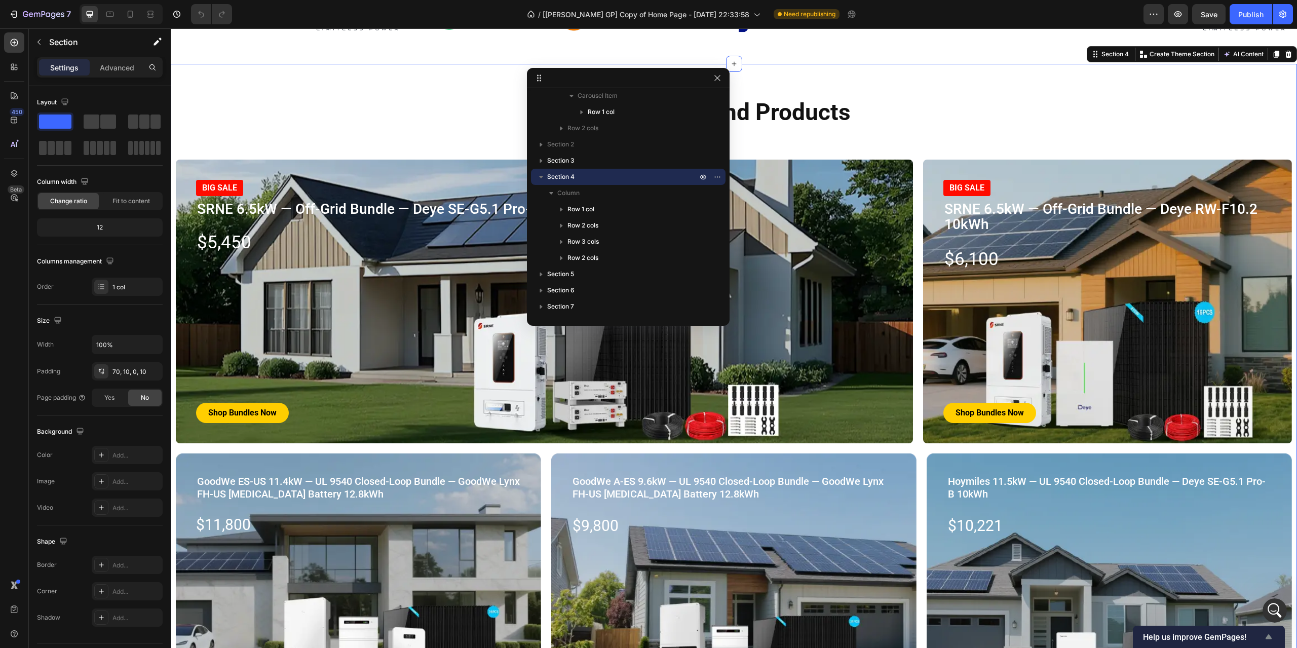
click at [1265, 640] on icon "Show survey - Help us improve GemPages!" at bounding box center [1268, 637] width 12 height 12
drag, startPoint x: 1270, startPoint y: 576, endPoint x: 1099, endPoint y: 548, distance: 173.6
click at [138, 590] on icon "Hide survey" at bounding box center [135, 592] width 6 height 5
click at [21, 12] on div "7" at bounding box center [40, 14] width 62 height 12
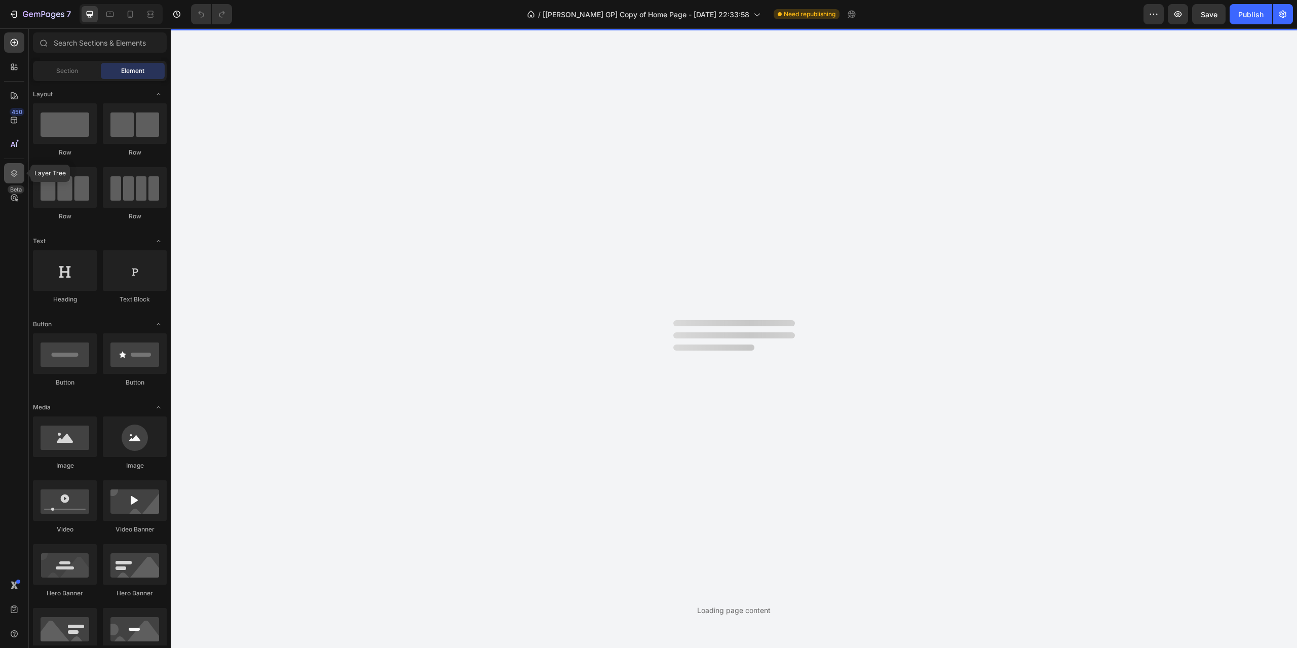
click at [14, 167] on div at bounding box center [14, 173] width 20 height 20
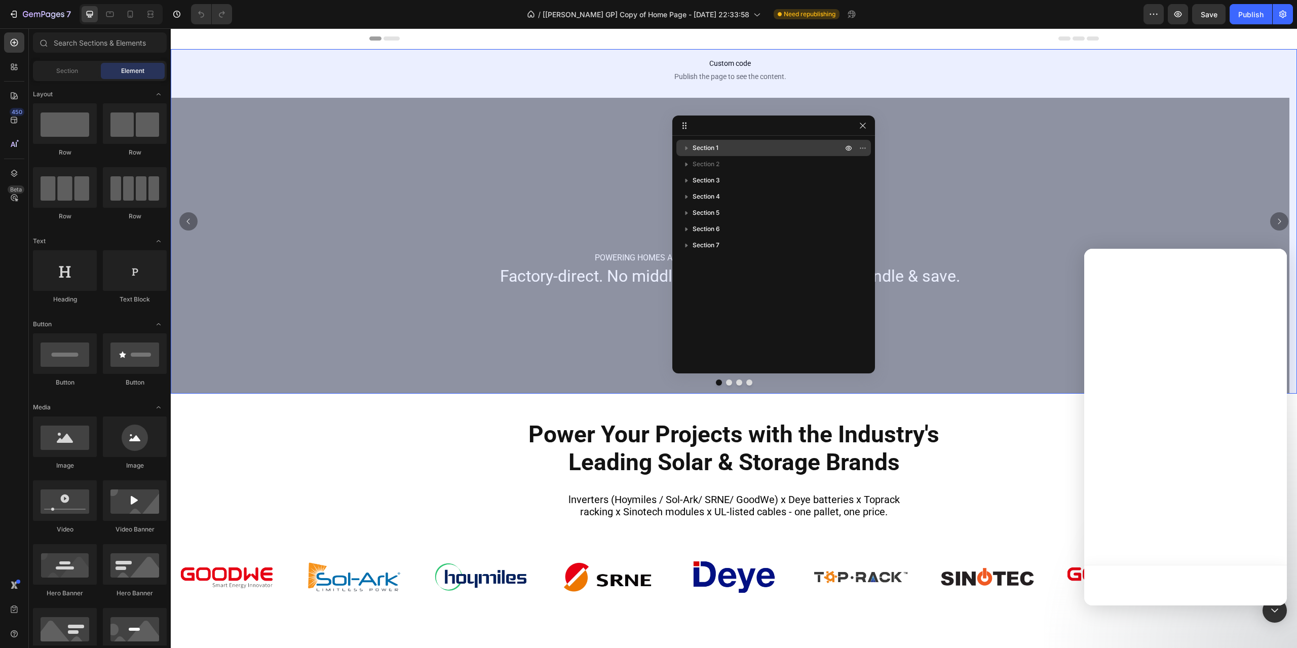
click at [707, 146] on span "Section 1" at bounding box center [705, 148] width 26 height 10
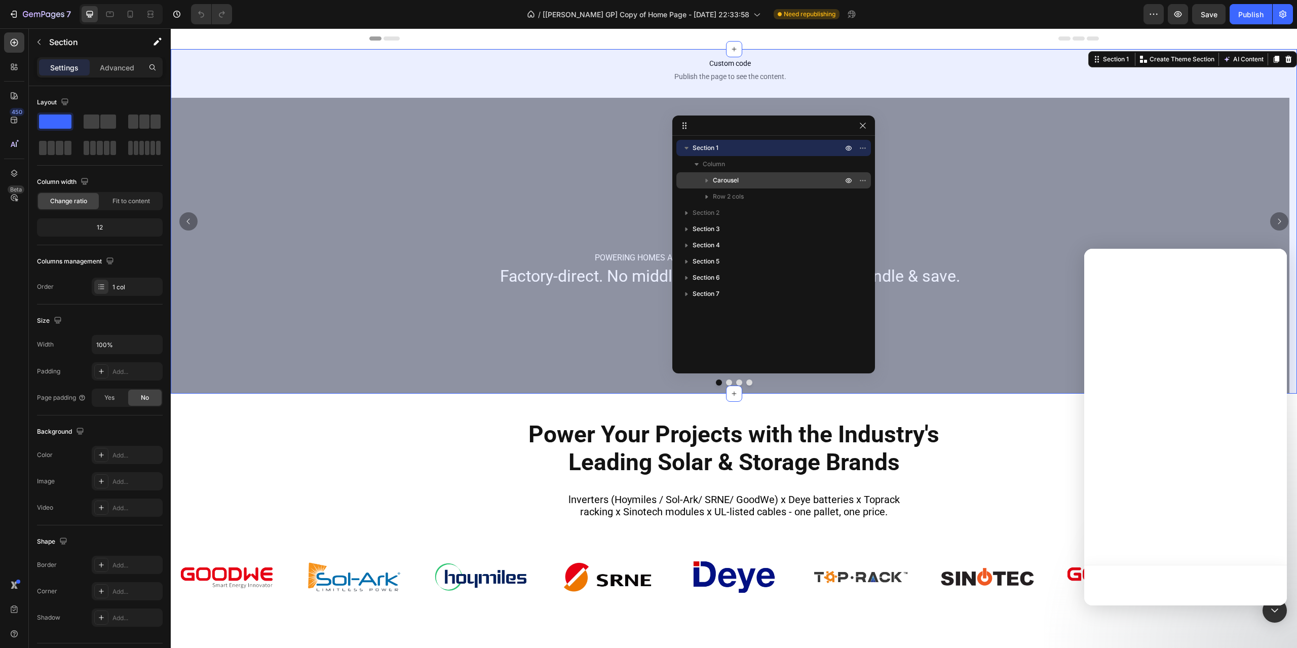
click at [734, 180] on span "Carousel" at bounding box center [726, 180] width 26 height 10
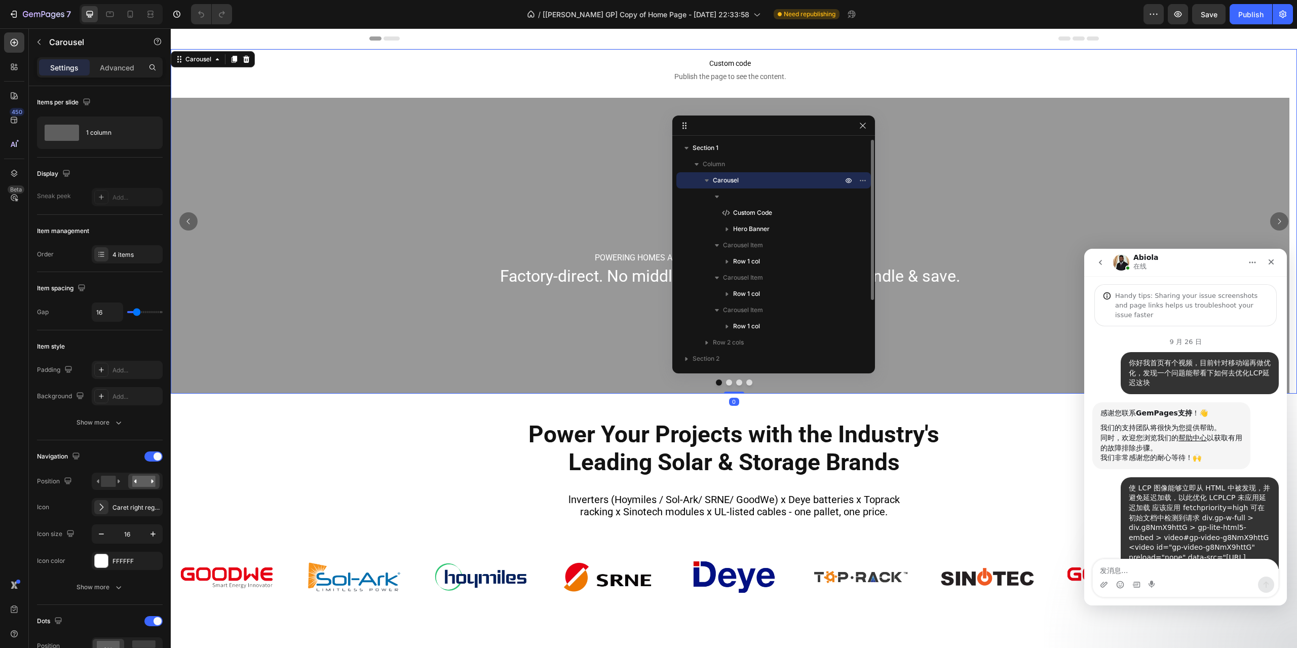
click at [734, 181] on span "Carousel" at bounding box center [726, 180] width 26 height 10
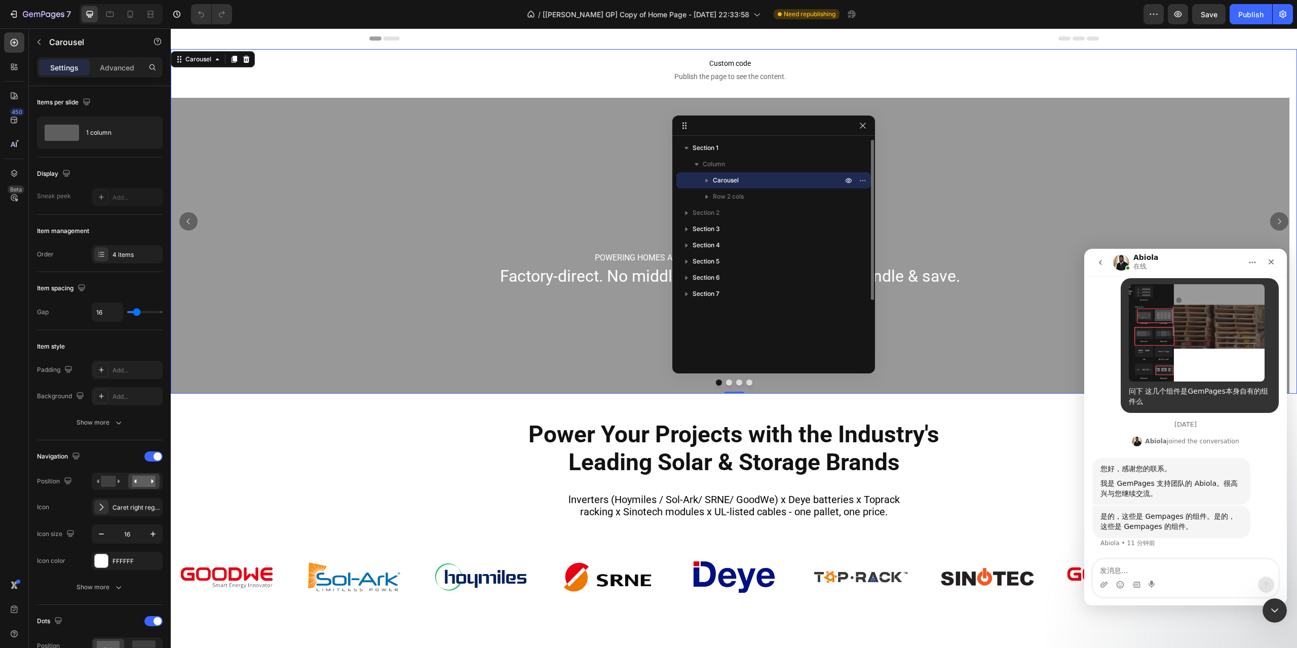
scroll to position [3514, 0]
click at [731, 191] on div "Row 2 cols" at bounding box center [773, 196] width 186 height 16
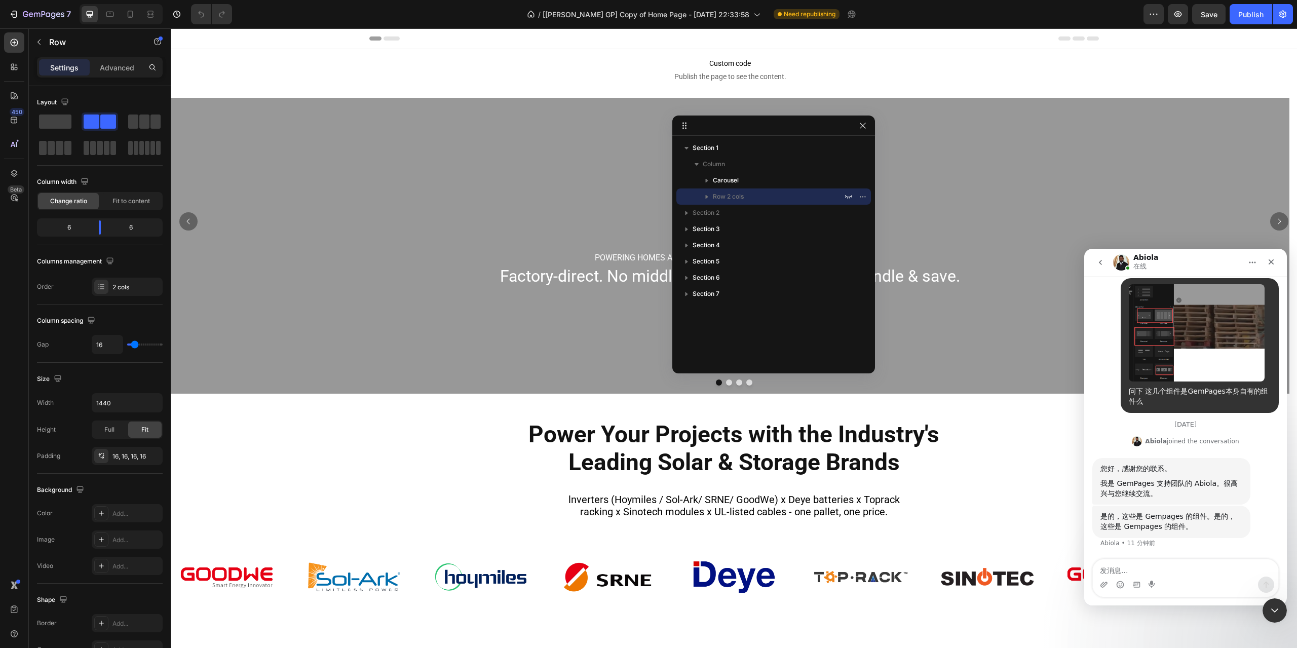
click at [707, 195] on icon "button" at bounding box center [707, 196] width 10 height 10
click at [21, 12] on div "7" at bounding box center [40, 14] width 62 height 12
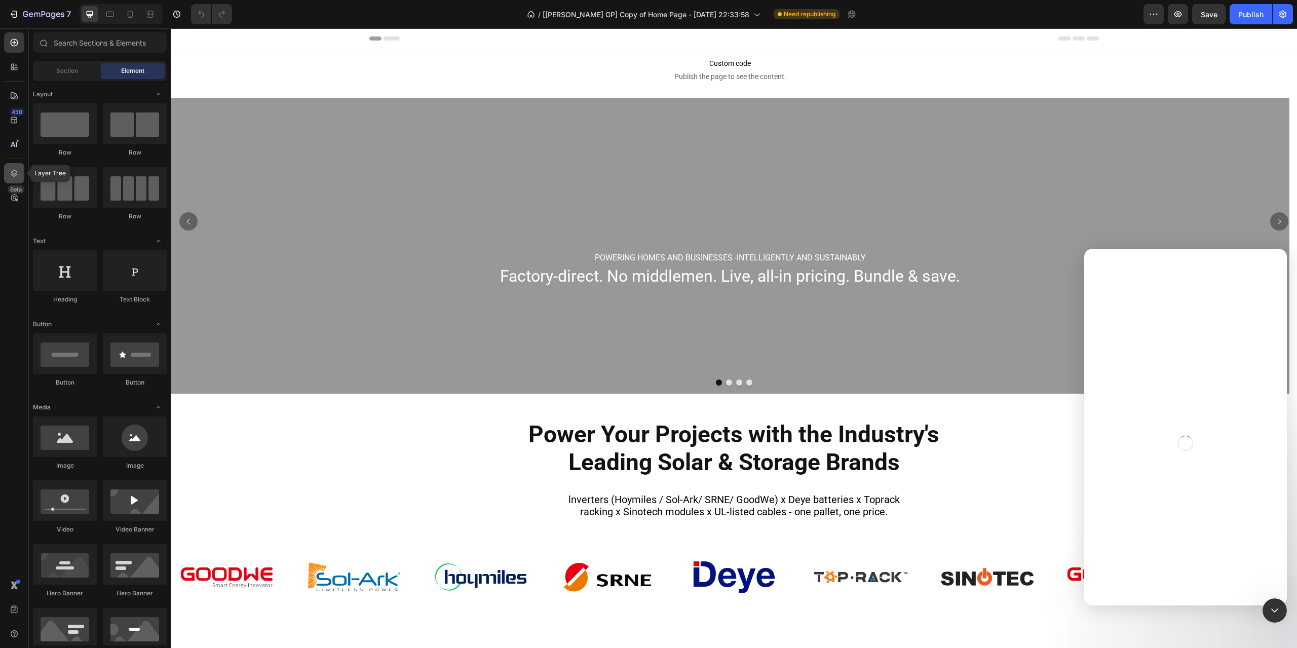
click at [14, 175] on icon at bounding box center [14, 173] width 10 height 10
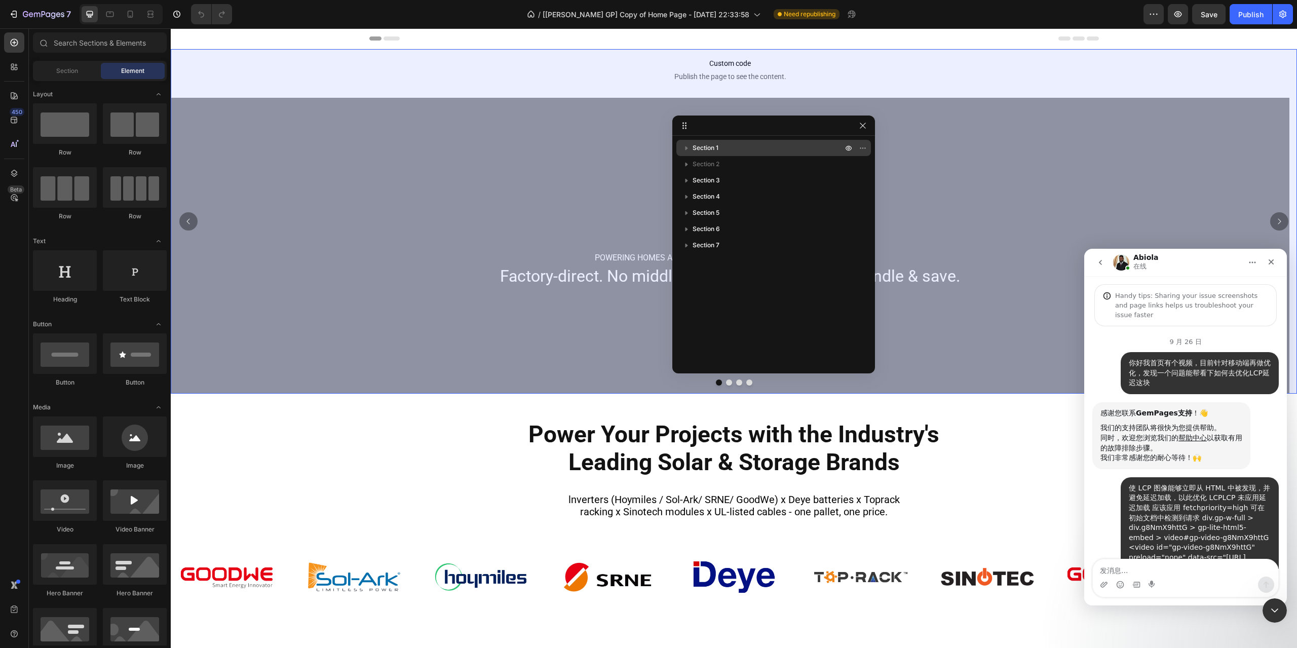
click at [716, 142] on div "Section 1" at bounding box center [773, 148] width 186 height 16
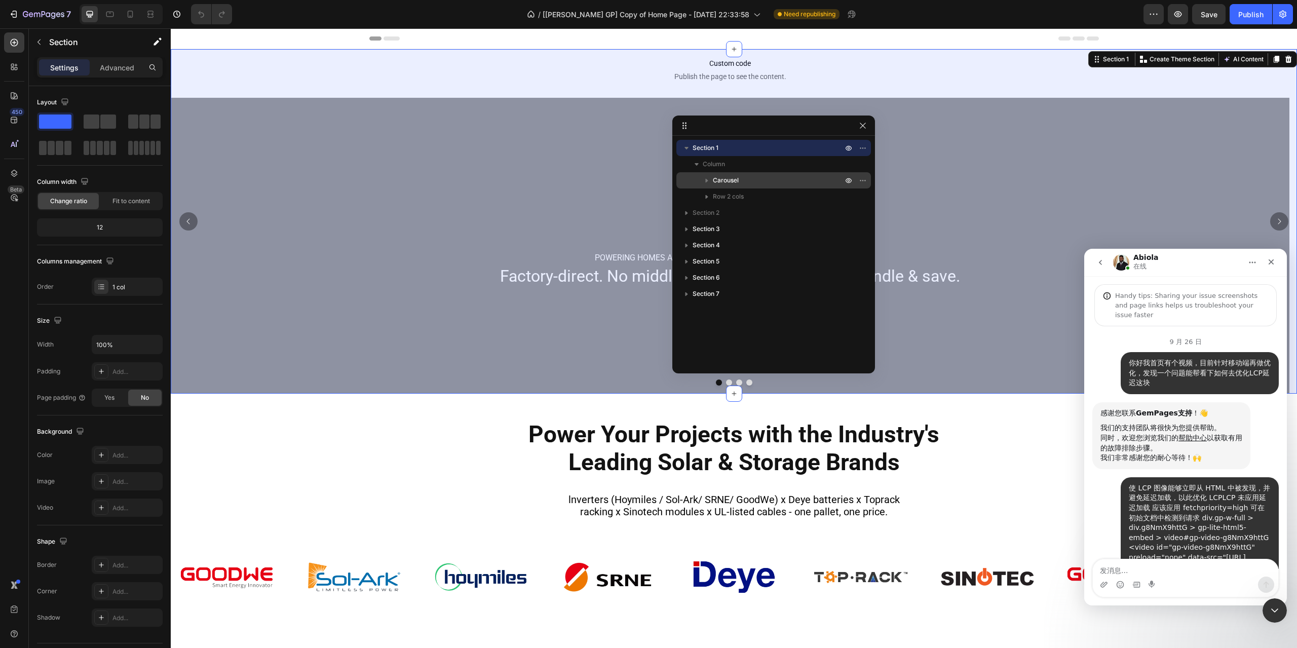
scroll to position [3514, 0]
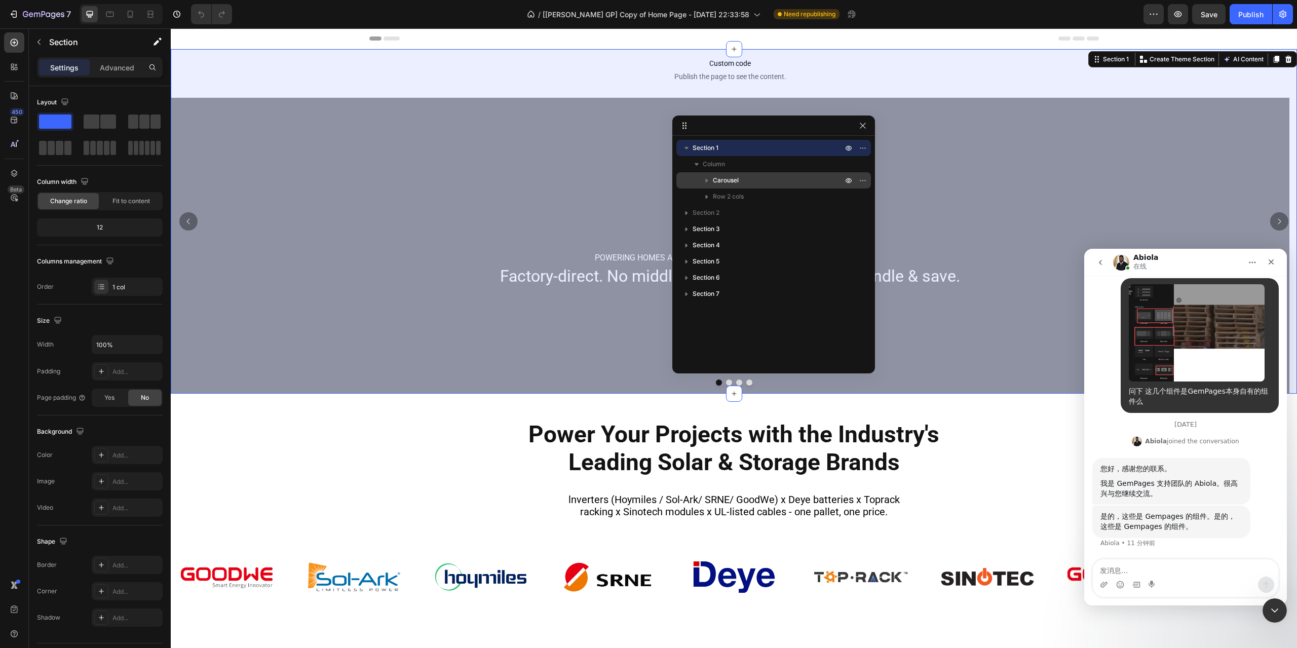
click at [743, 183] on p "Carousel" at bounding box center [779, 180] width 132 height 10
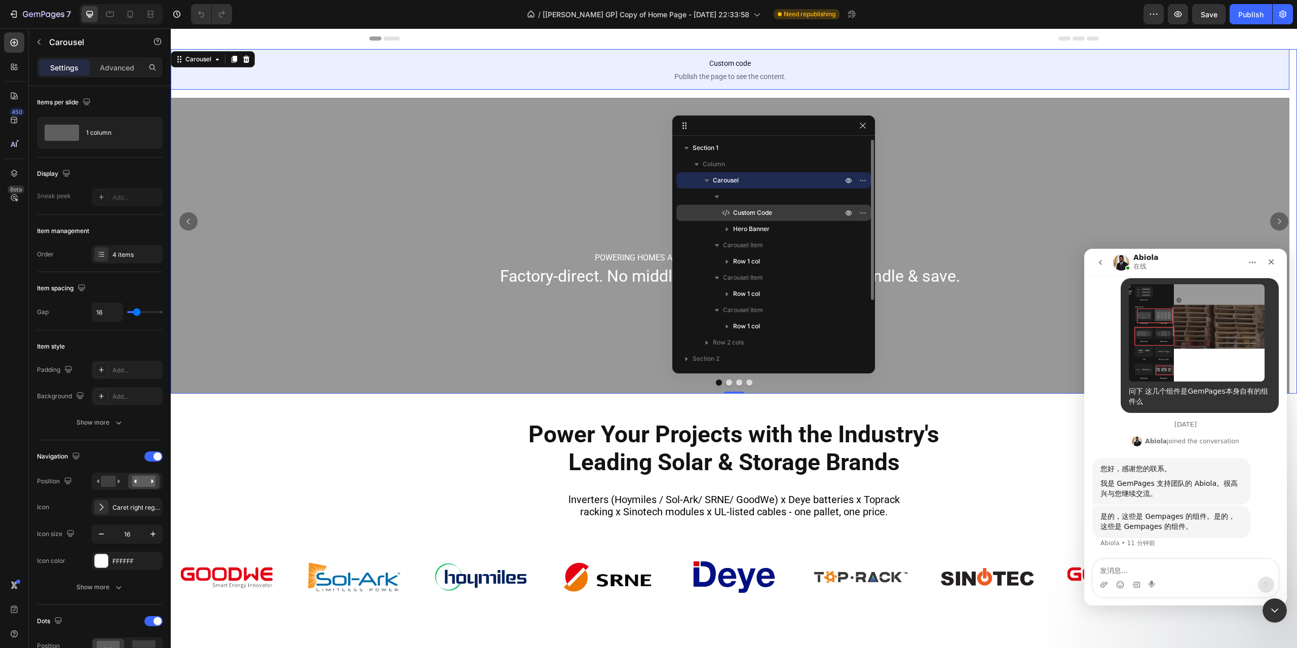
click at [779, 213] on p "Custom Code" at bounding box center [776, 213] width 111 height 10
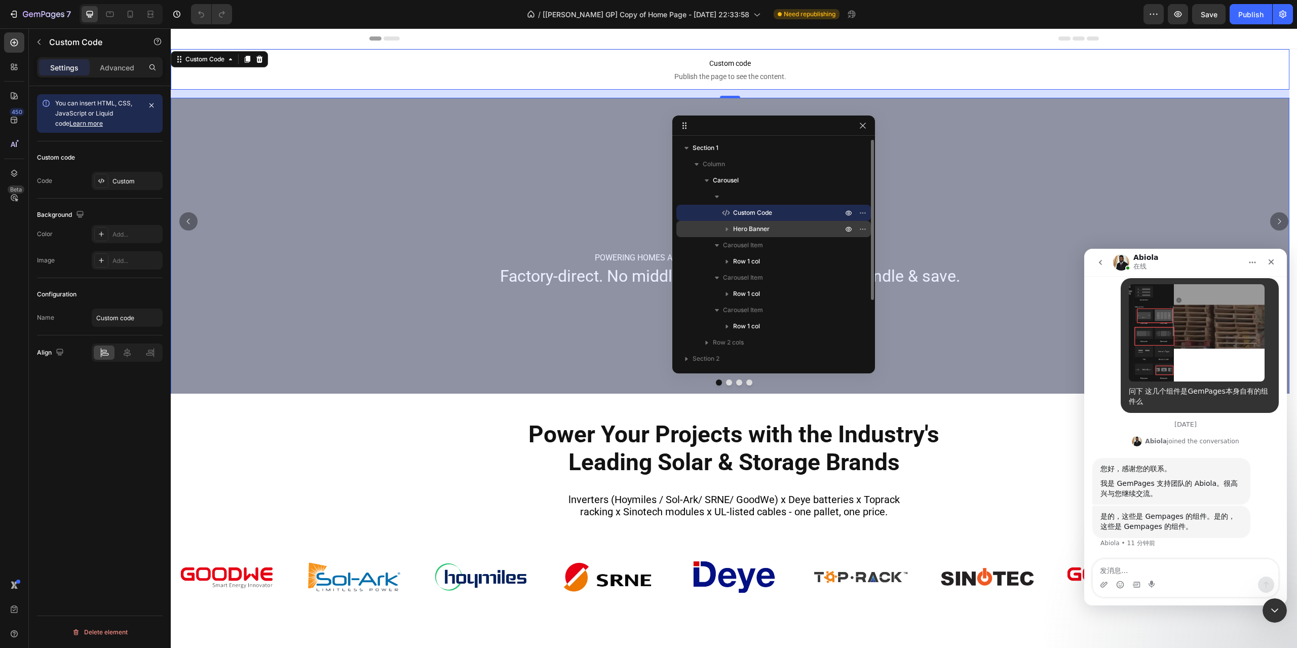
click at [774, 232] on p "Hero Banner" at bounding box center [788, 229] width 111 height 10
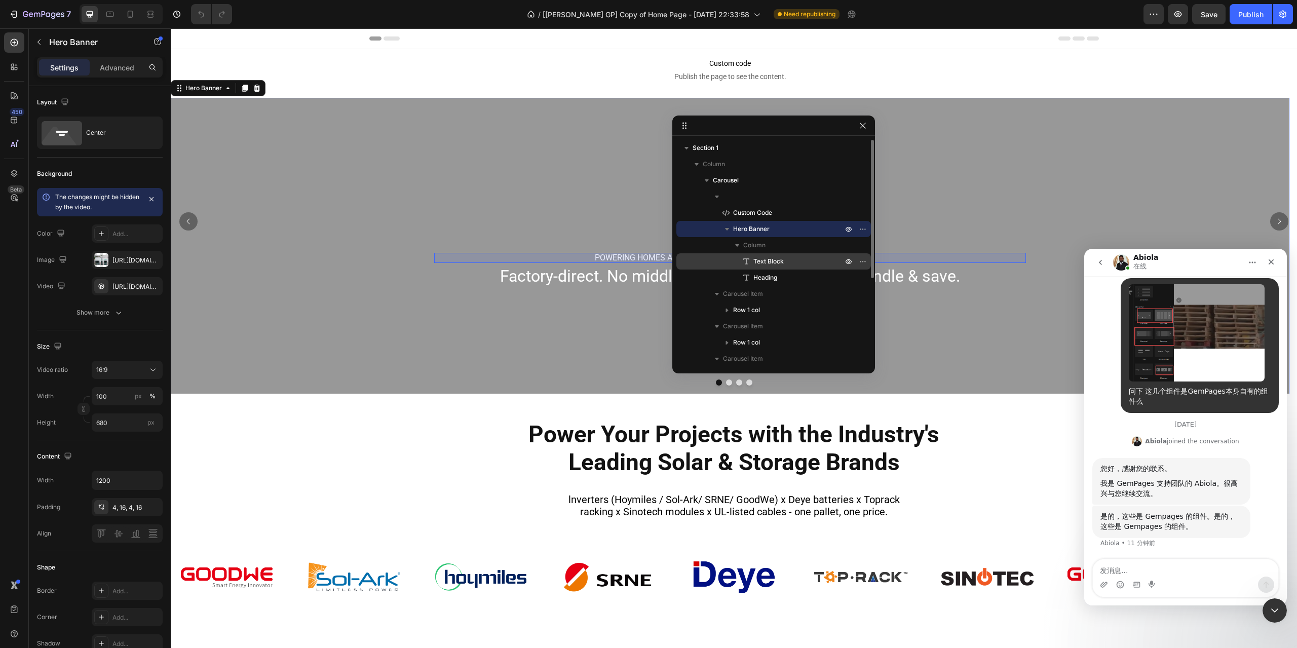
click at [770, 260] on span "Text Block" at bounding box center [768, 261] width 30 height 10
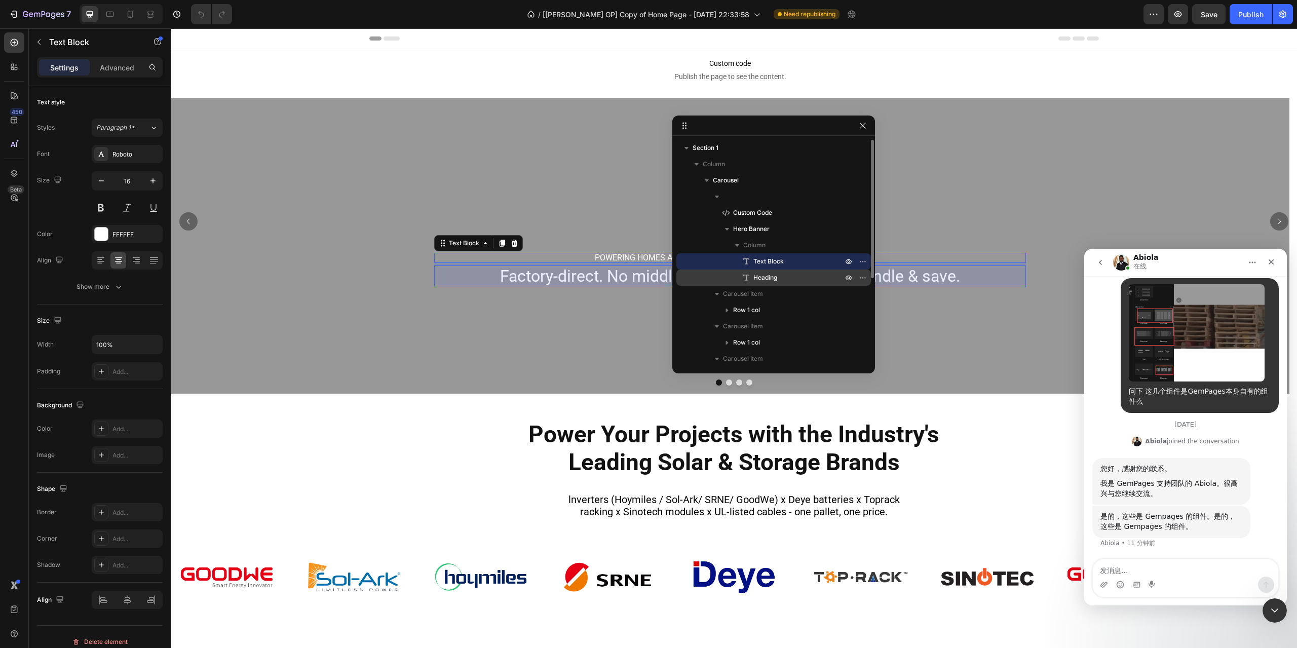
click at [767, 276] on span "Heading" at bounding box center [765, 278] width 24 height 10
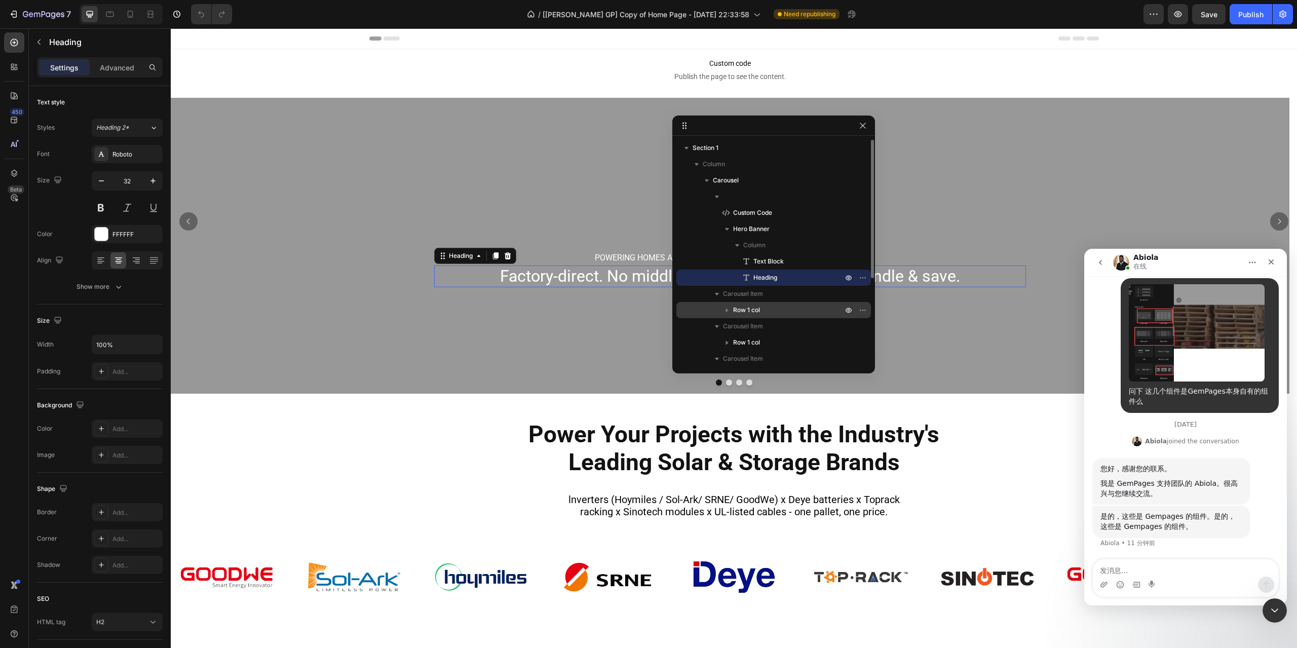
click at [762, 307] on p "Row 1 col" at bounding box center [788, 310] width 111 height 10
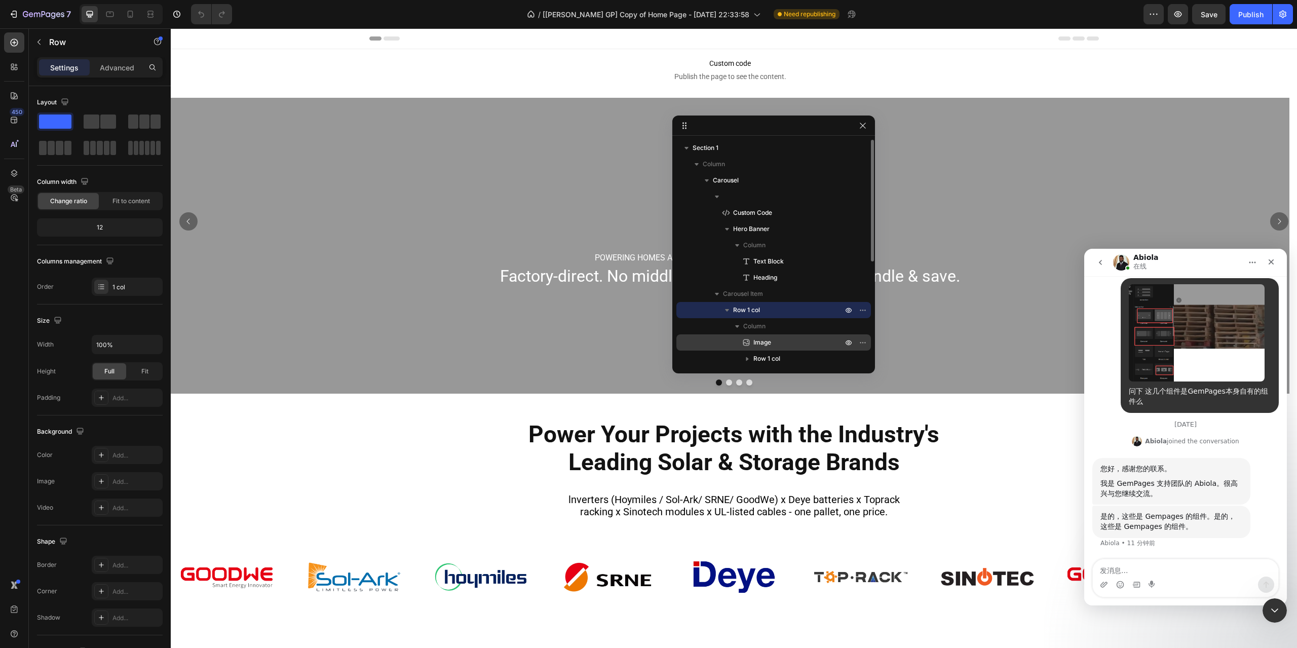
click at [777, 346] on p "Image" at bounding box center [786, 342] width 91 height 10
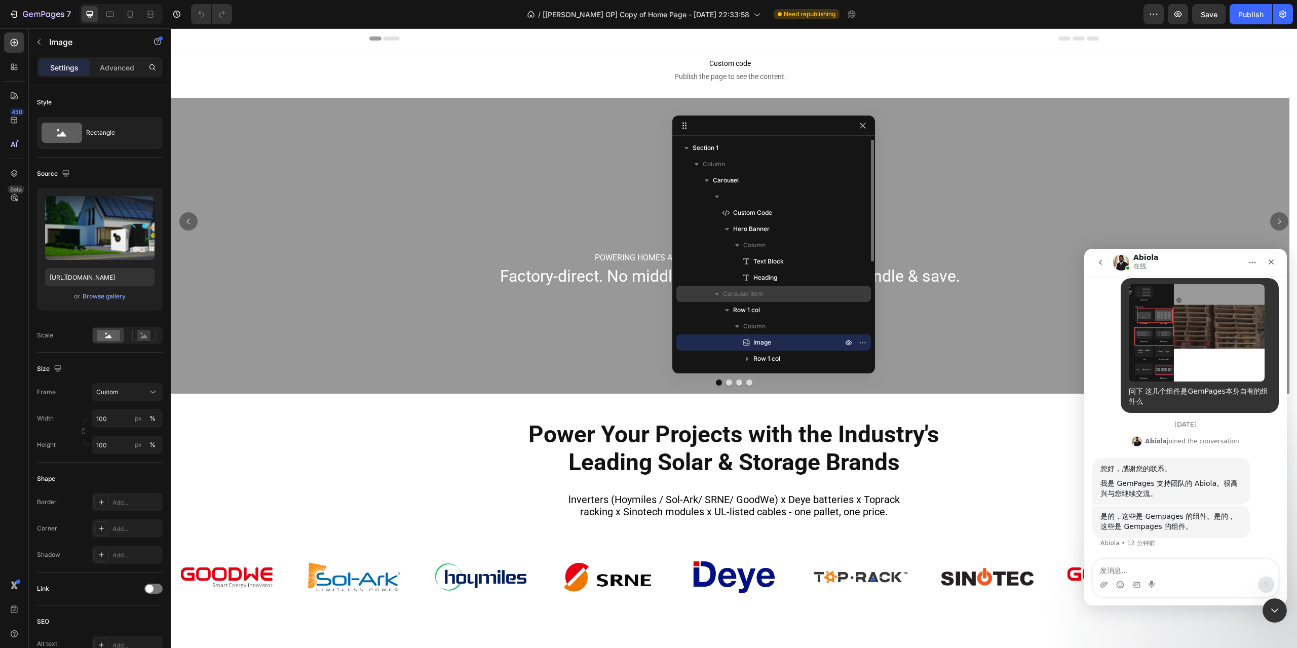
click at [722, 292] on button "button" at bounding box center [717, 294] width 12 height 12
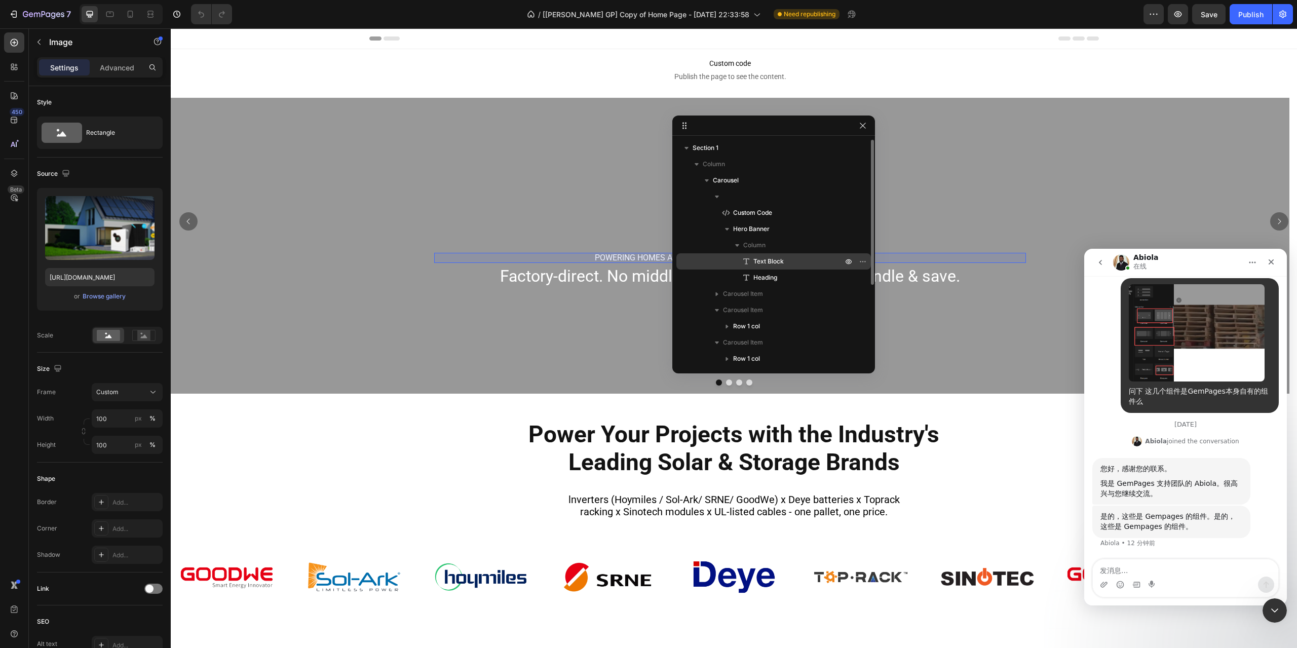
click at [779, 266] on div "Text Block" at bounding box center [773, 261] width 186 height 16
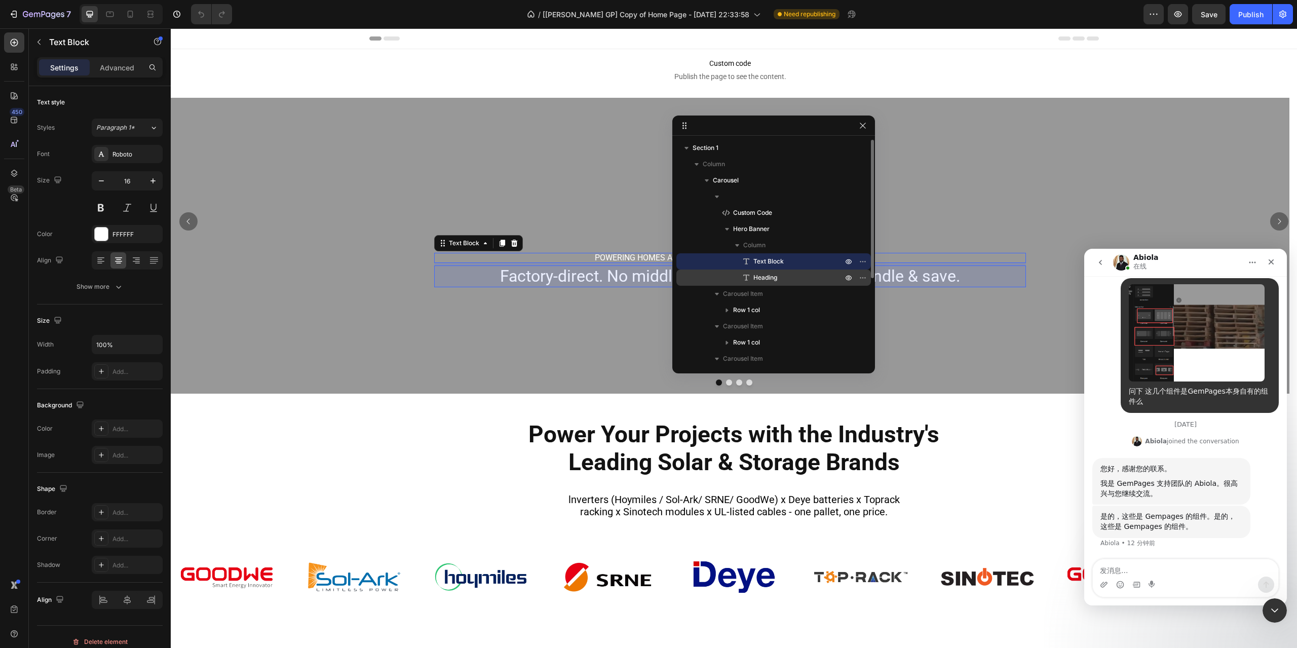
click at [779, 273] on p "Heading" at bounding box center [786, 278] width 91 height 10
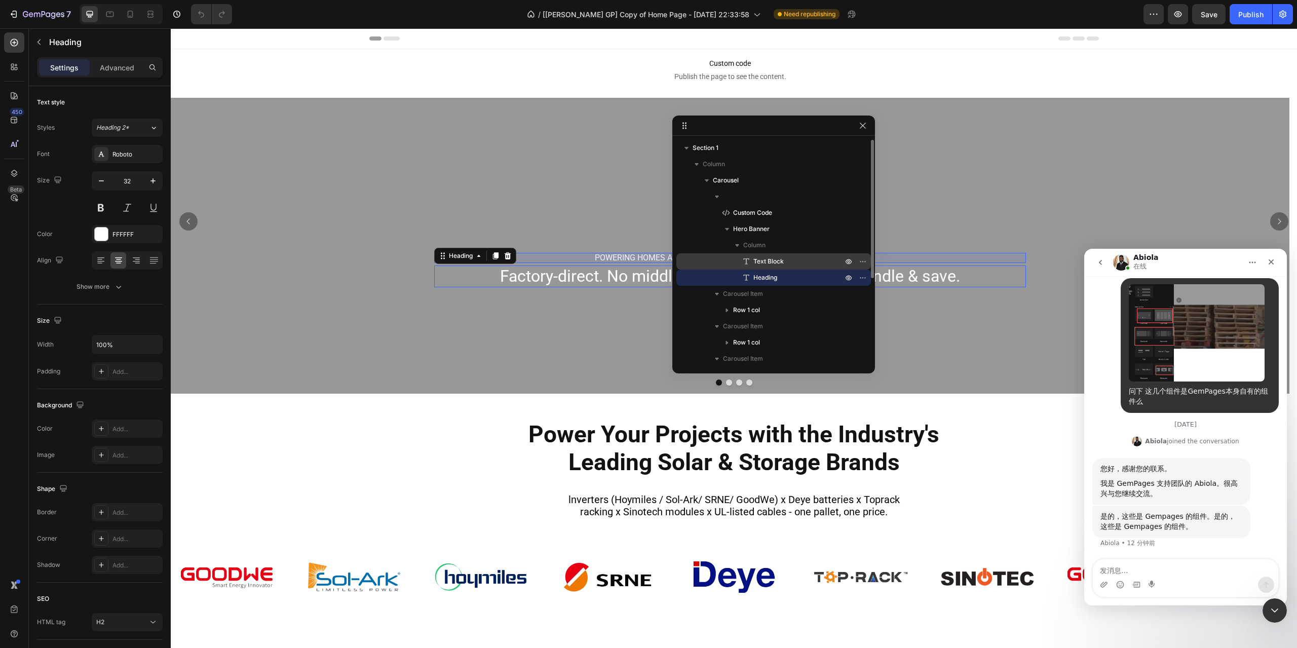
click at [775, 264] on span "Text Block" at bounding box center [768, 261] width 30 height 10
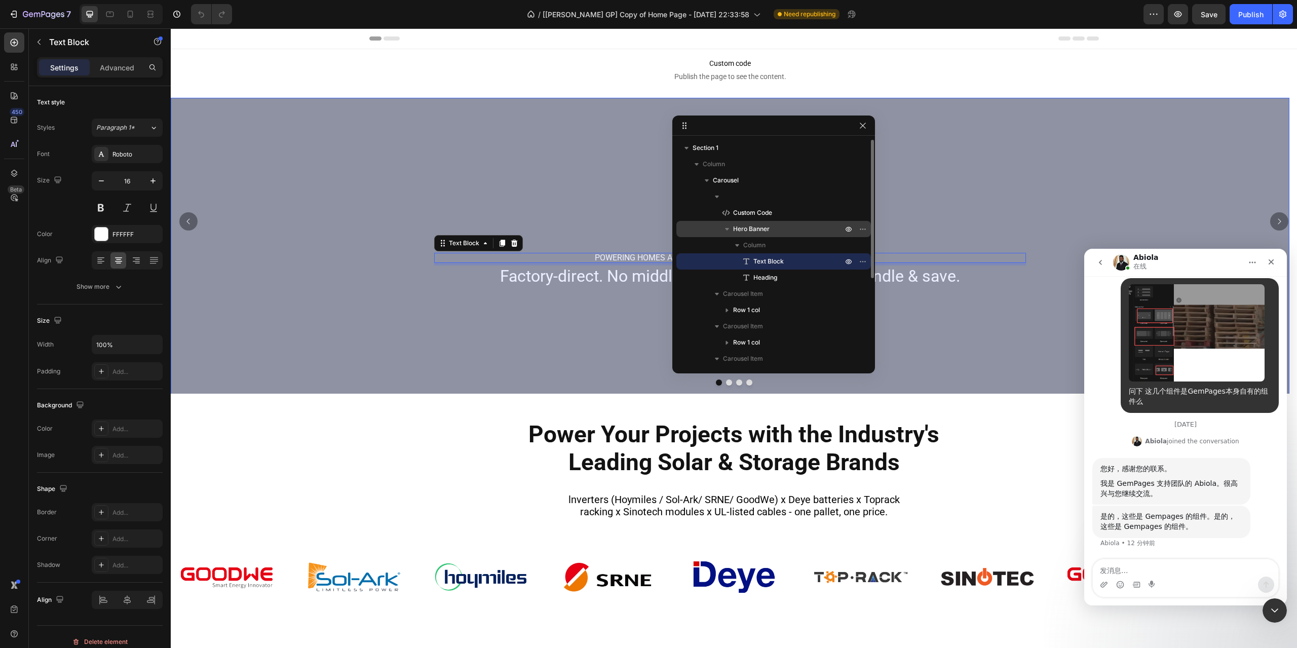
click at [780, 226] on p "Hero Banner" at bounding box center [788, 229] width 111 height 10
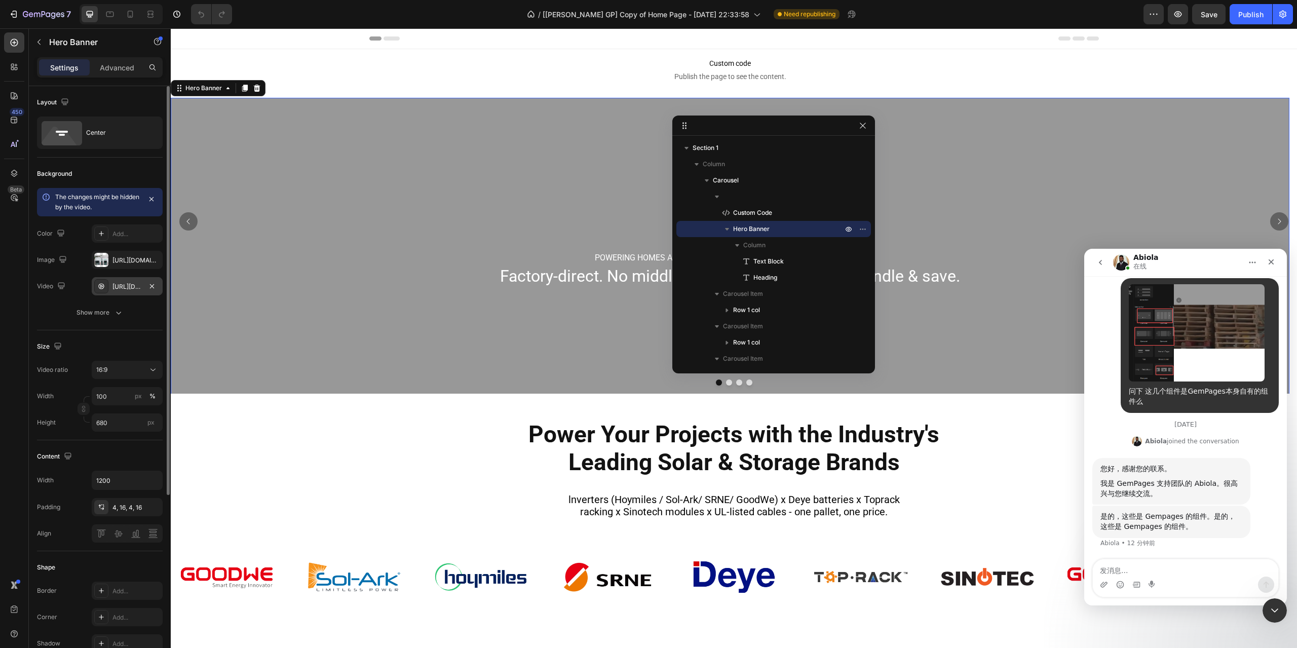
click at [122, 286] on div "[URL][DOMAIN_NAME]" at bounding box center [126, 286] width 29 height 9
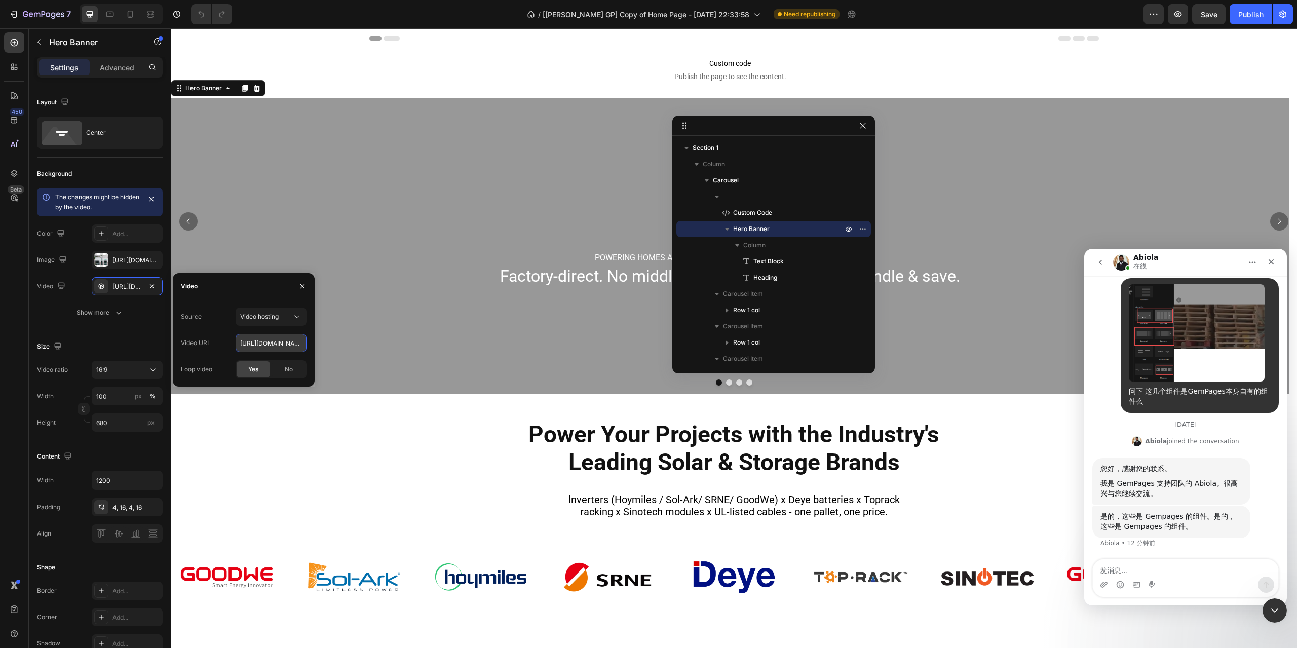
click at [264, 339] on input "[URL][DOMAIN_NAME]" at bounding box center [271, 343] width 71 height 18
drag, startPoint x: 264, startPoint y: 339, endPoint x: 289, endPoint y: 342, distance: 25.0
click at [289, 342] on input "[URL][DOMAIN_NAME]" at bounding box center [271, 343] width 71 height 18
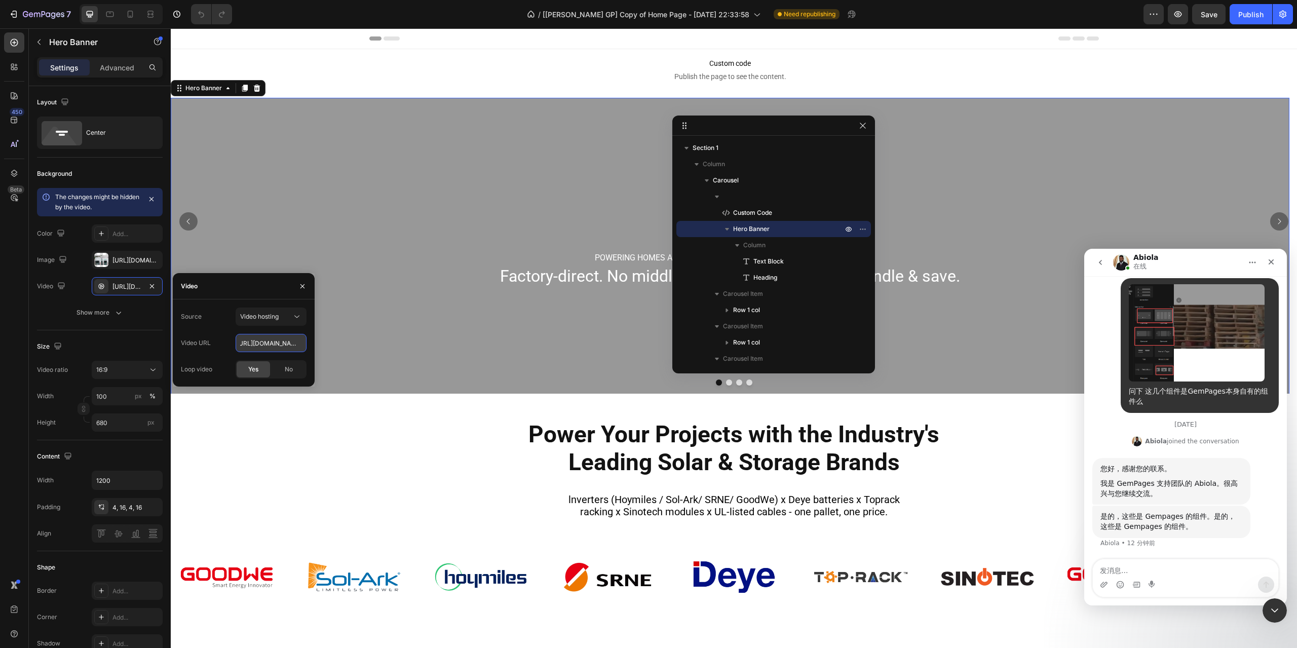
click at [289, 342] on input "[URL][DOMAIN_NAME]" at bounding box center [271, 343] width 71 height 18
drag, startPoint x: 272, startPoint y: 346, endPoint x: 312, endPoint y: 344, distance: 40.6
click at [312, 344] on div "Source Video hosting Video URL [URL][DOMAIN_NAME] Loop video Yes No" at bounding box center [244, 342] width 142 height 71
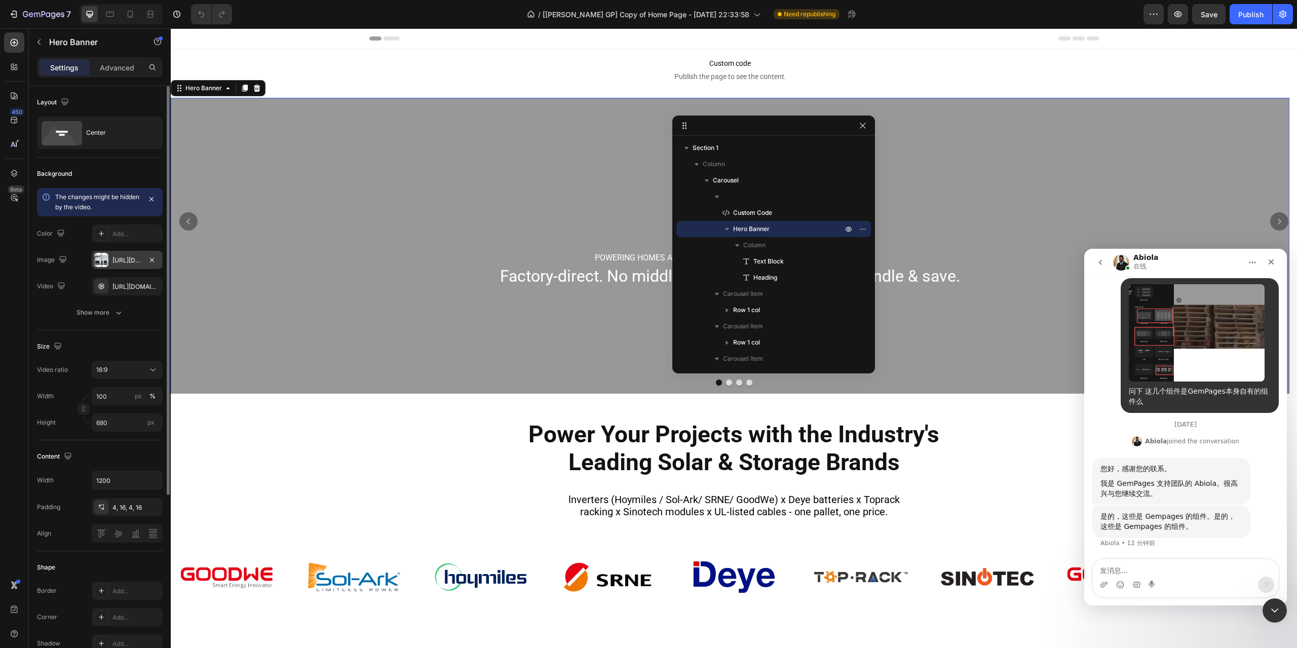
scroll to position [0, 0]
click at [133, 259] on div "[URL][DOMAIN_NAME]" at bounding box center [126, 260] width 29 height 9
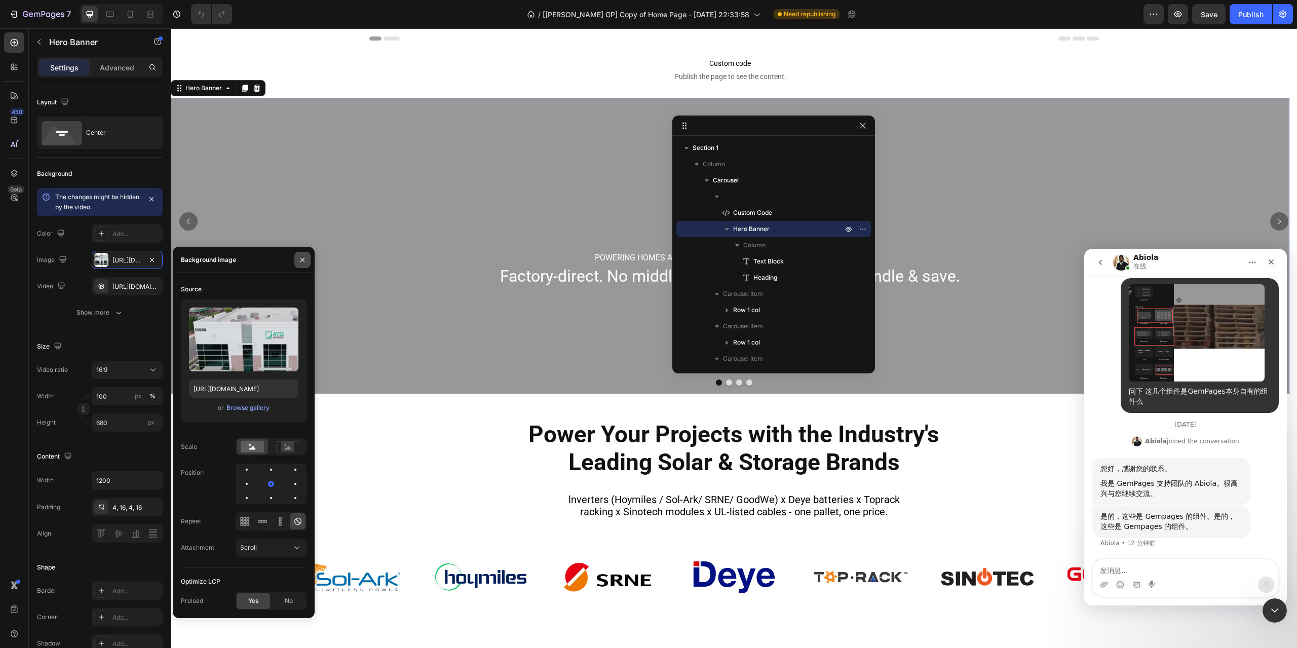
click at [299, 263] on icon "button" at bounding box center [302, 260] width 8 height 8
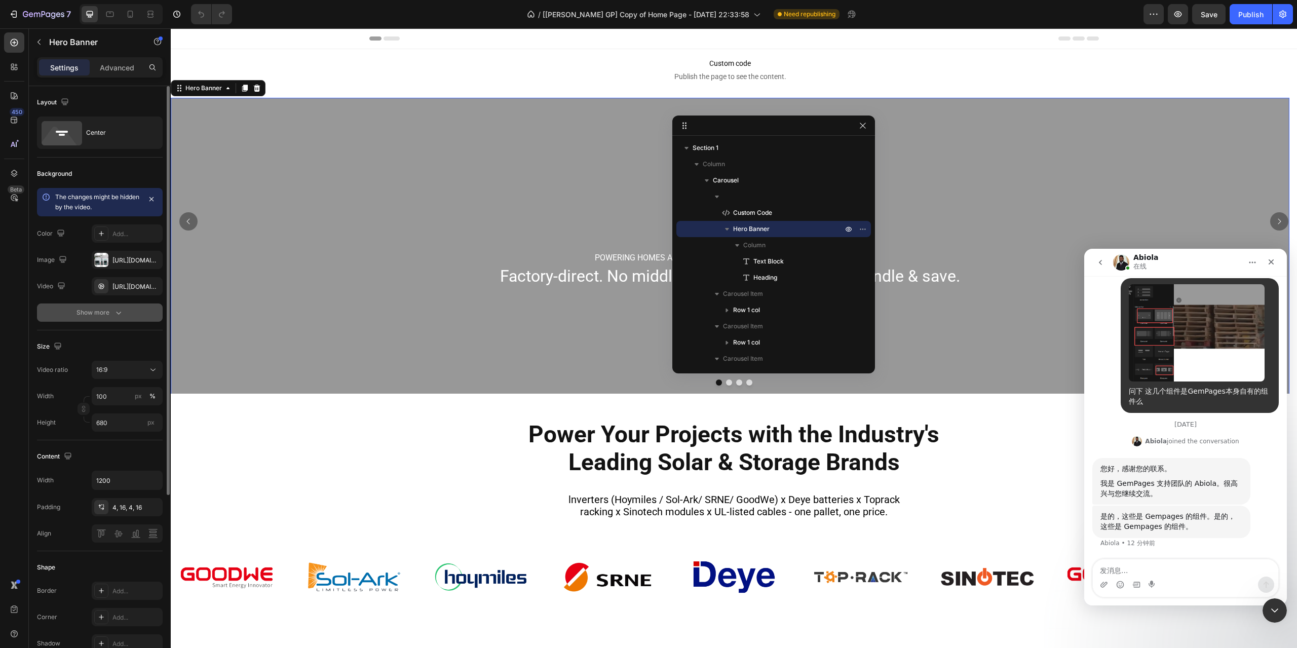
click at [120, 320] on button "Show more" at bounding box center [100, 312] width 126 height 18
click at [115, 314] on div "121212" at bounding box center [126, 312] width 29 height 9
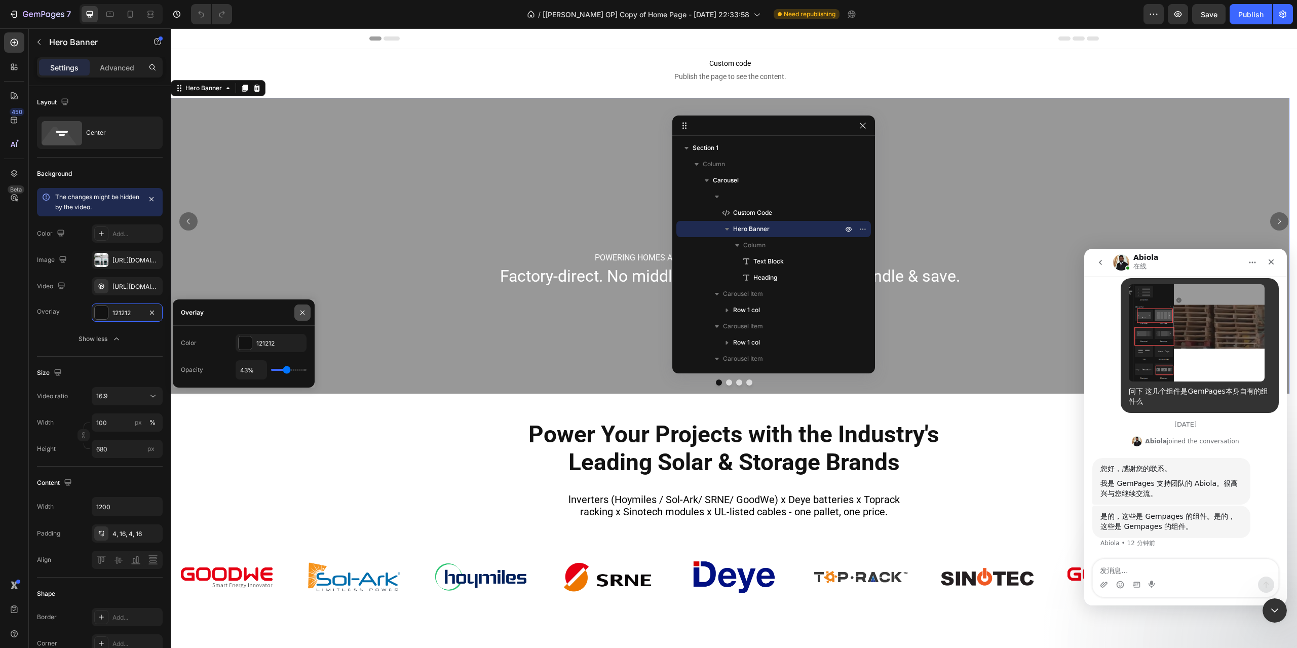
drag, startPoint x: 302, startPoint y: 314, endPoint x: 114, endPoint y: 285, distance: 190.6
click at [302, 314] on icon "button" at bounding box center [302, 312] width 8 height 8
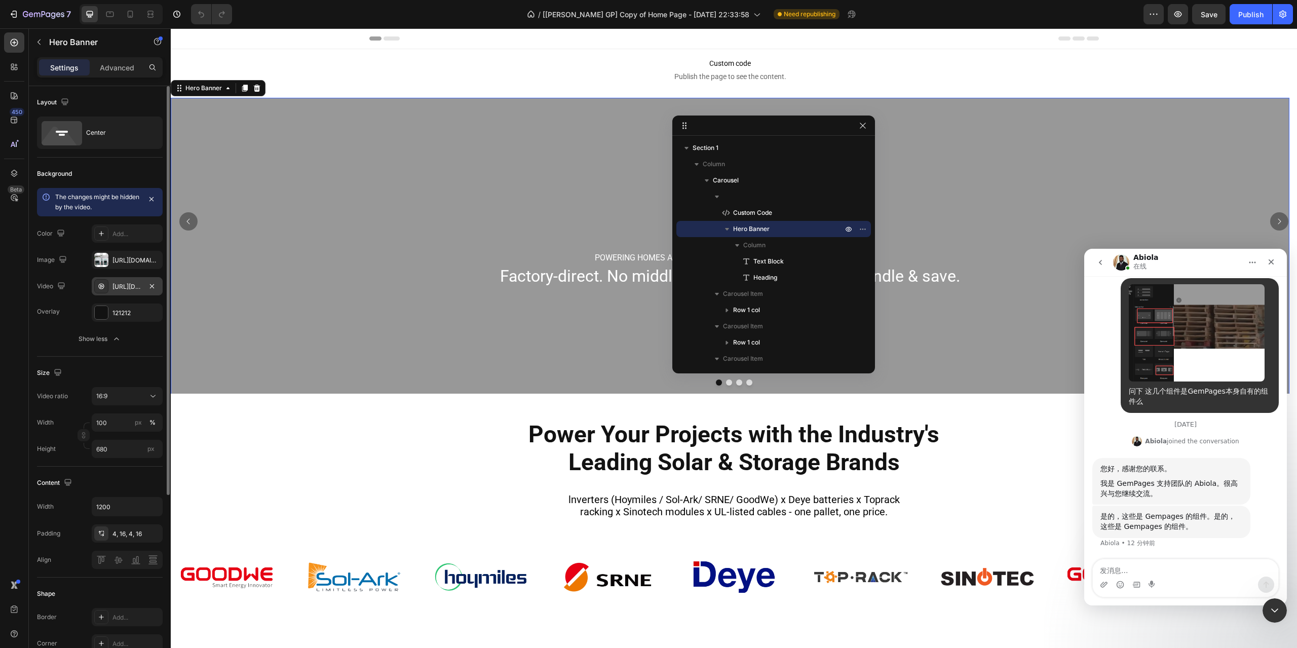
click at [118, 284] on div "[URL][DOMAIN_NAME]" at bounding box center [126, 286] width 29 height 9
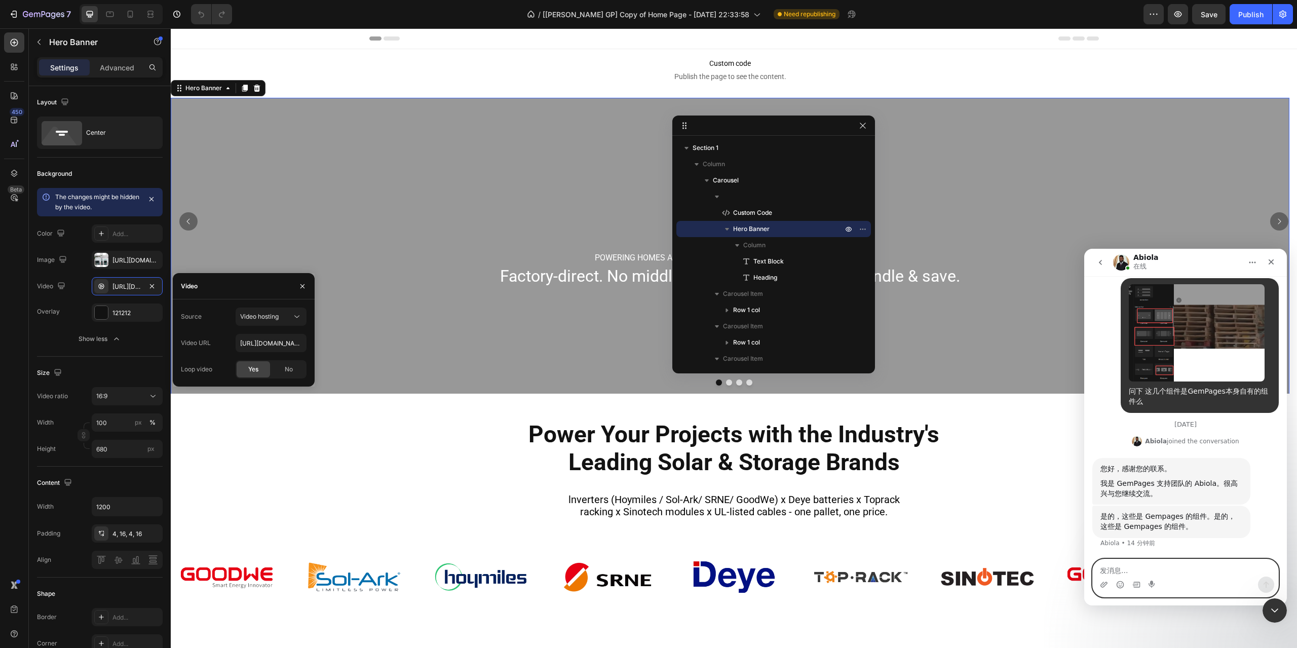
click at [1154, 571] on textarea "发消息..." at bounding box center [1185, 567] width 185 height 17
type textarea "n"
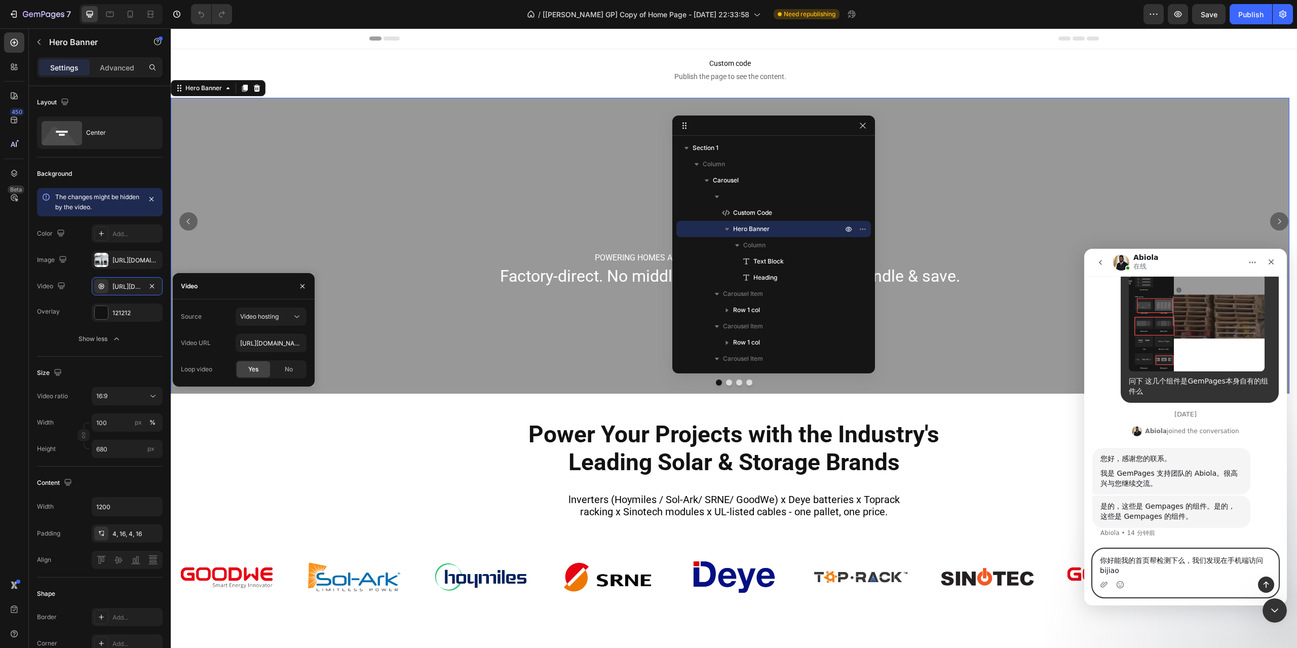
scroll to position [3524, 0]
type textarea "你好能我的首页帮检测下么，我们发现在手机端访问比较慢"
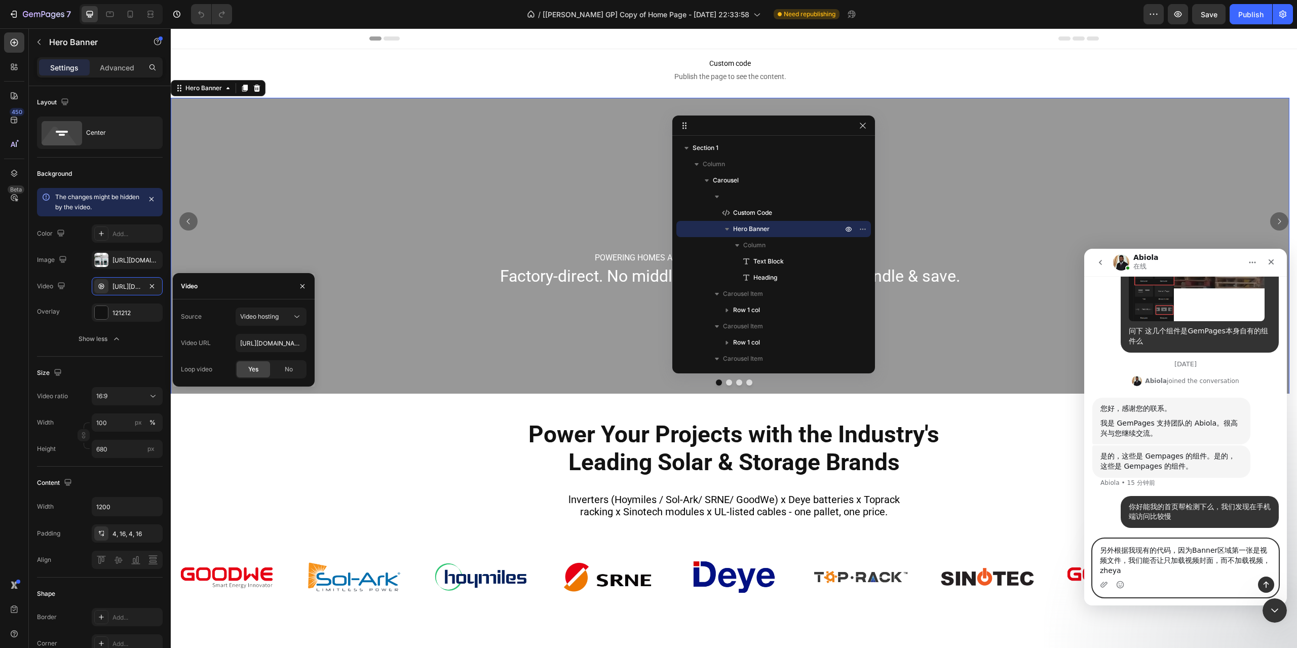
scroll to position [3574, 0]
type textarea "另外根据我现有的代码，因为Banner区域第一张是视频文件，我们能否让只加载视频封面，而不加载视频，这样能增加首次加载性能"
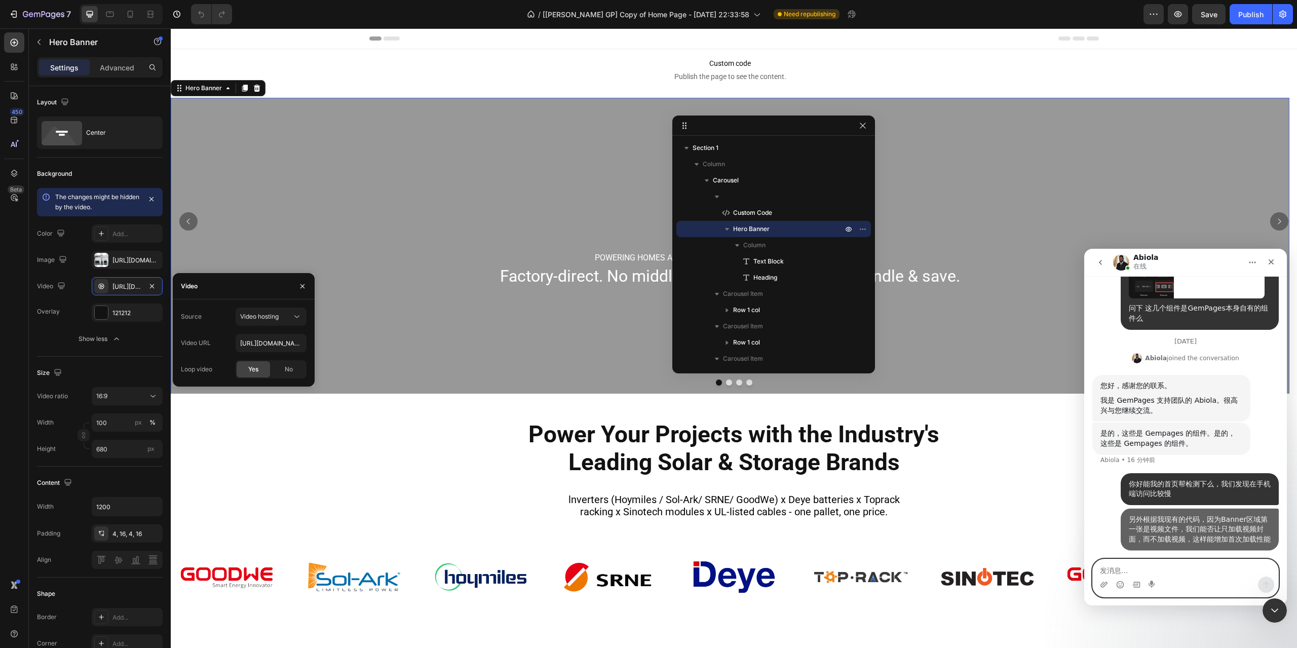
scroll to position [3597, 0]
type textarea "问下设置"
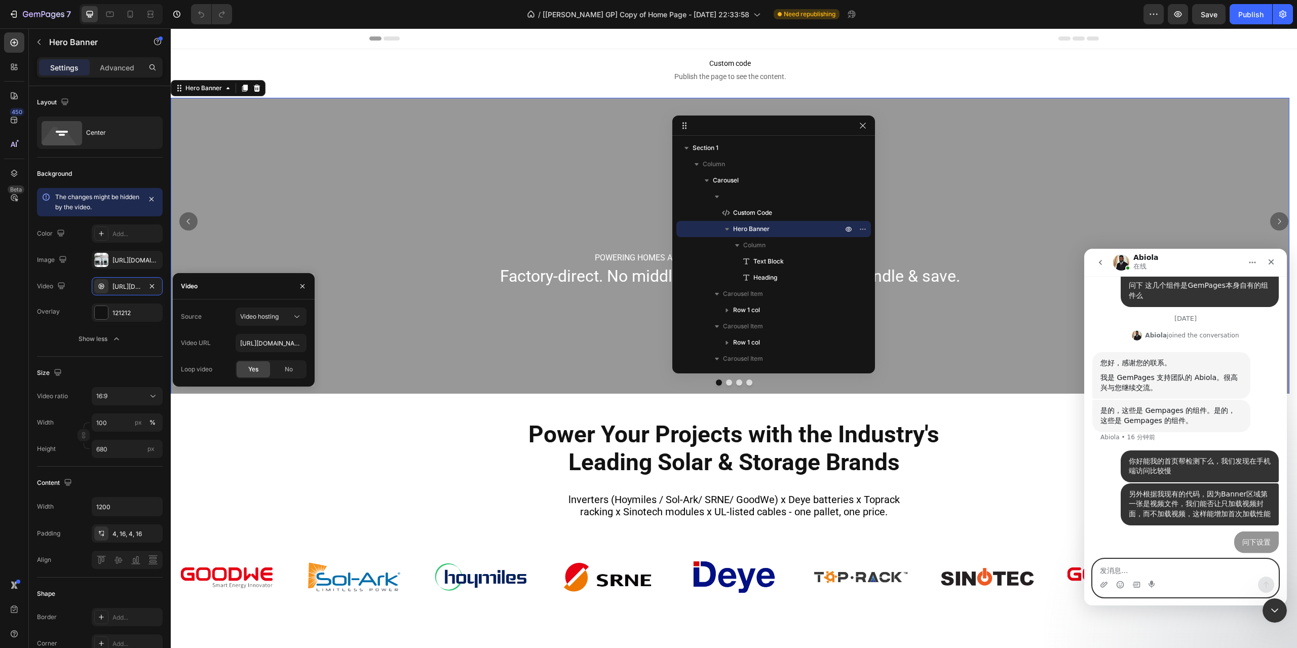
scroll to position [3620, 0]
